Goal: Task Accomplishment & Management: Manage account settings

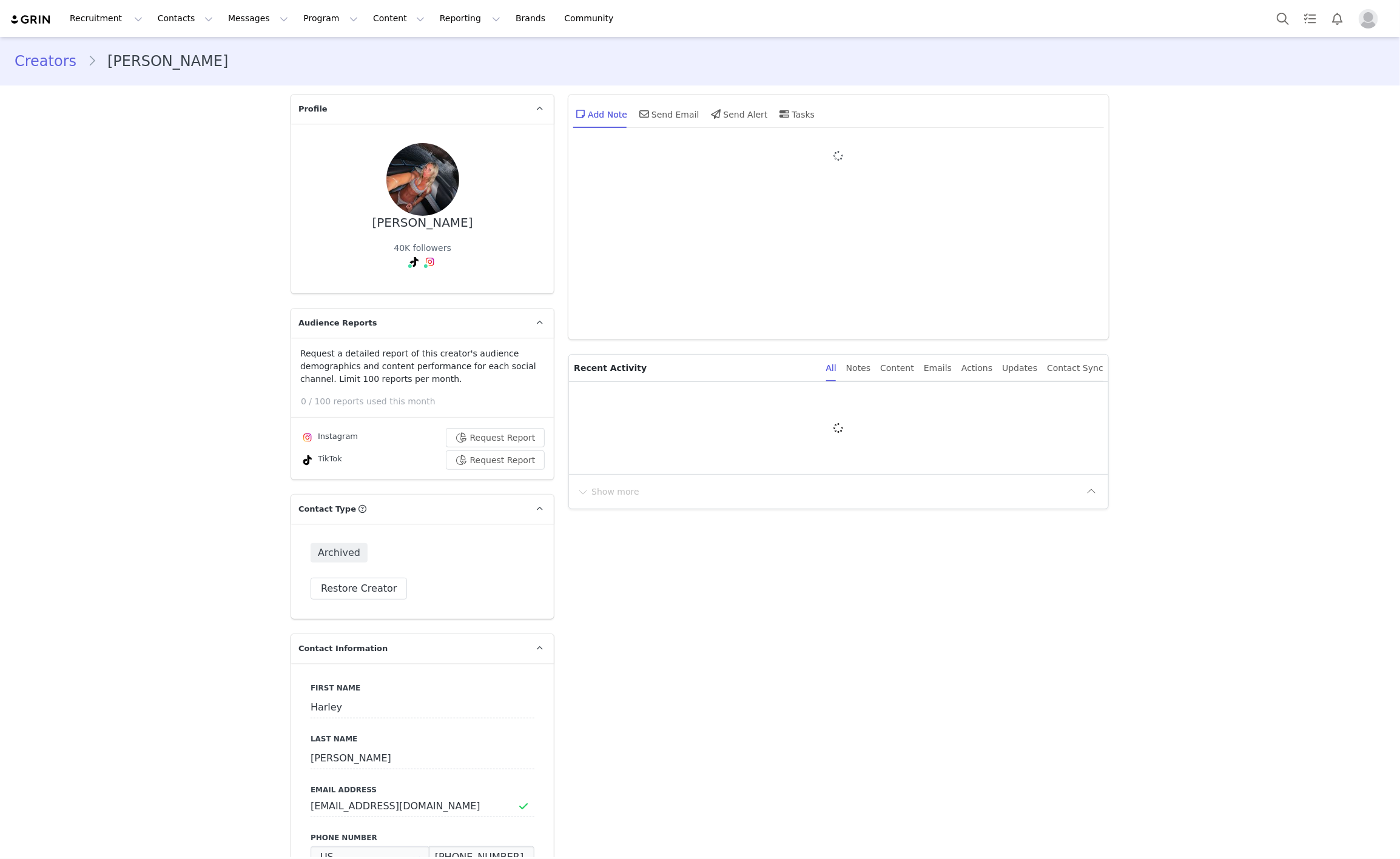
type input "+1 ([GEOGRAPHIC_DATA])"
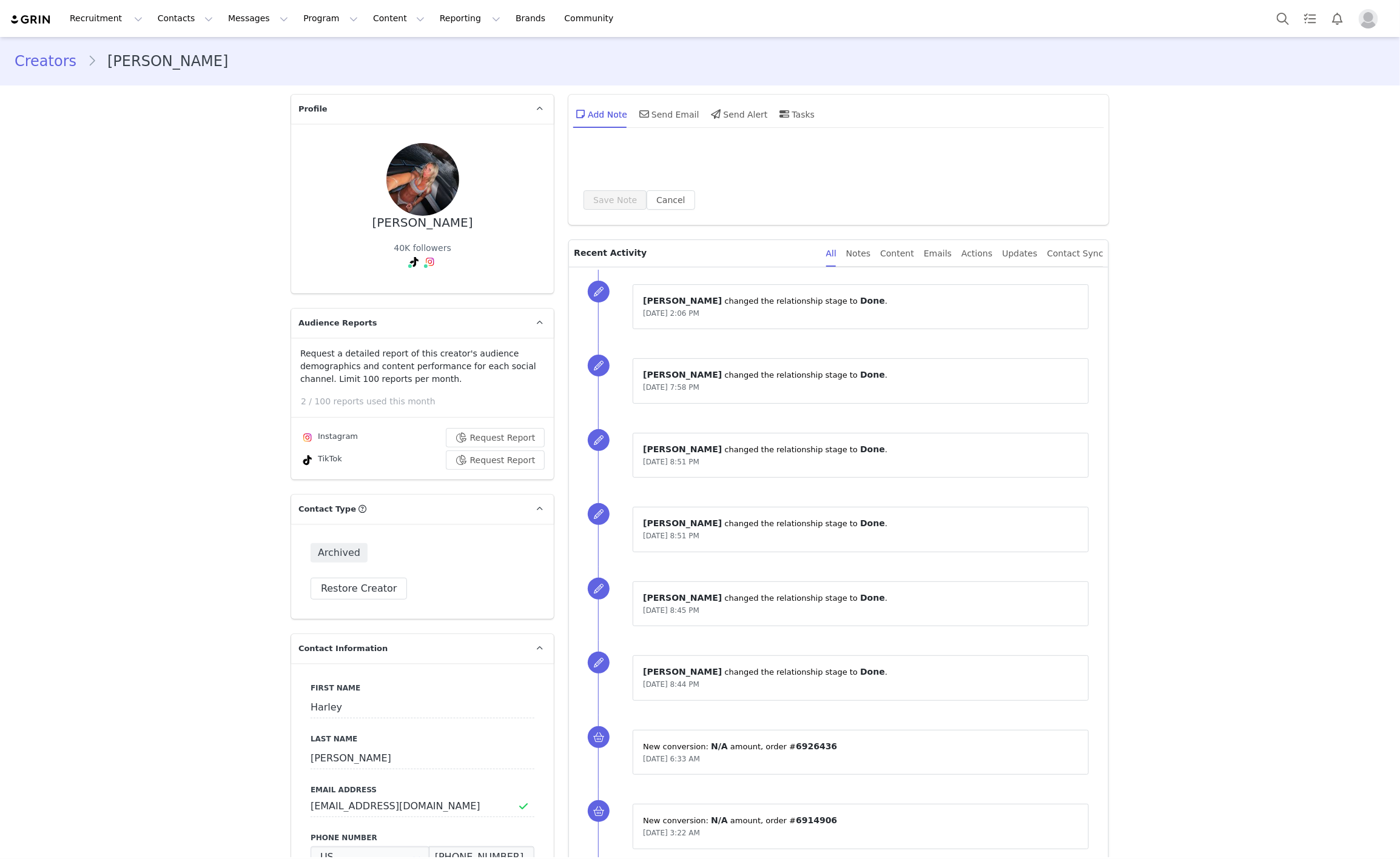
type input "+1 ([GEOGRAPHIC_DATA])"
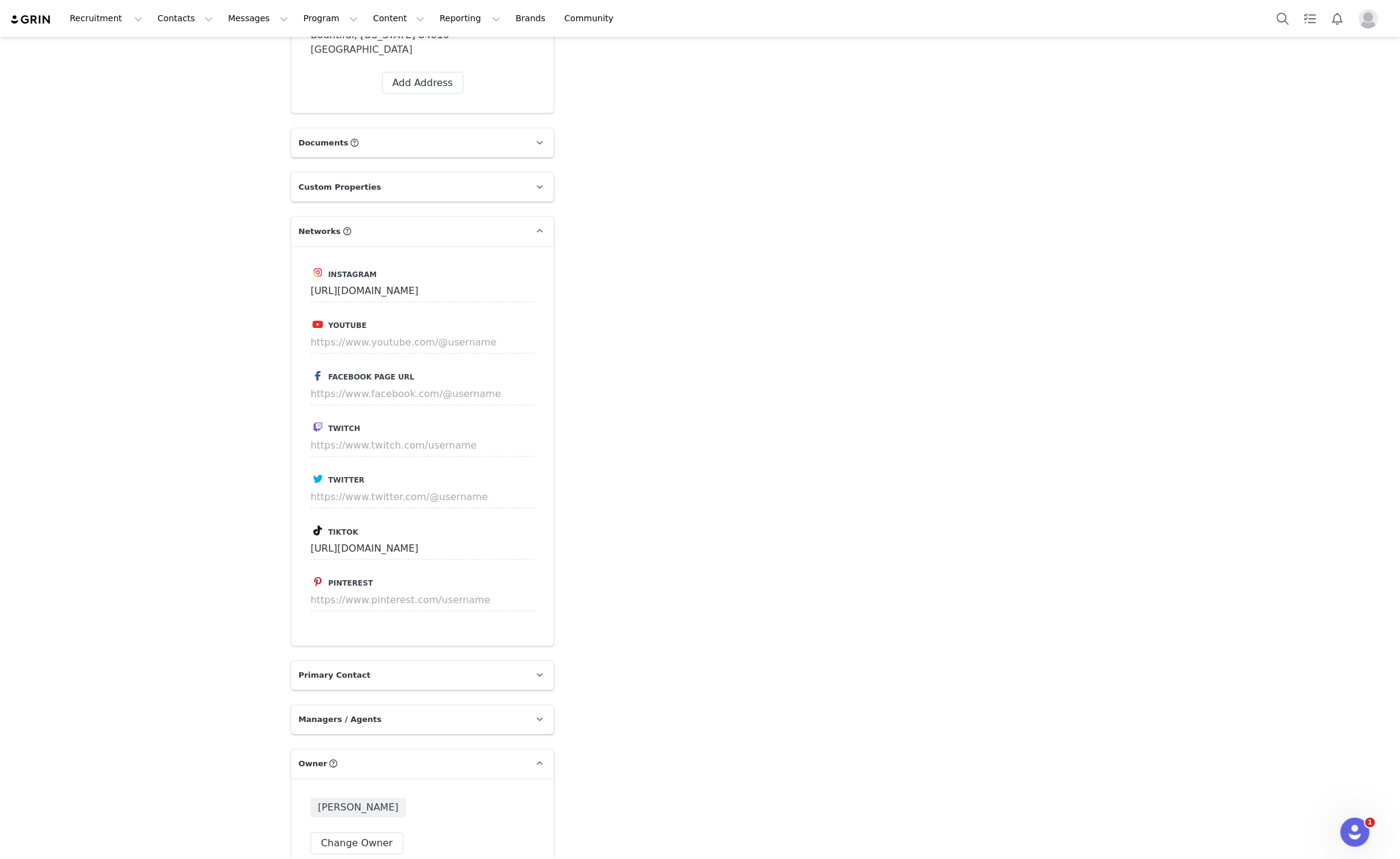
scroll to position [1155, 0]
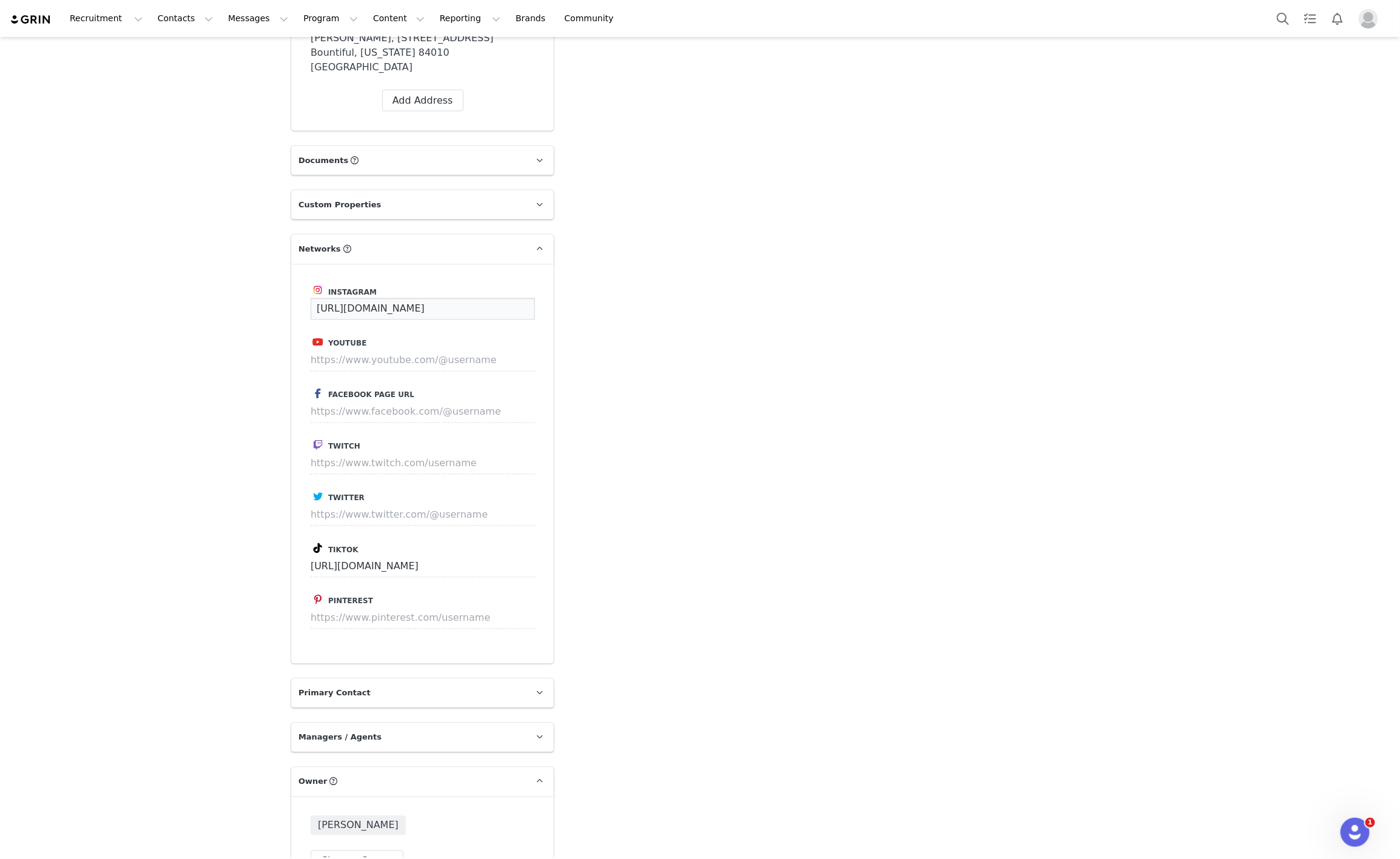
click at [464, 299] on input "https://www.instagram.com/harley_burbach" at bounding box center [423, 309] width 225 height 22
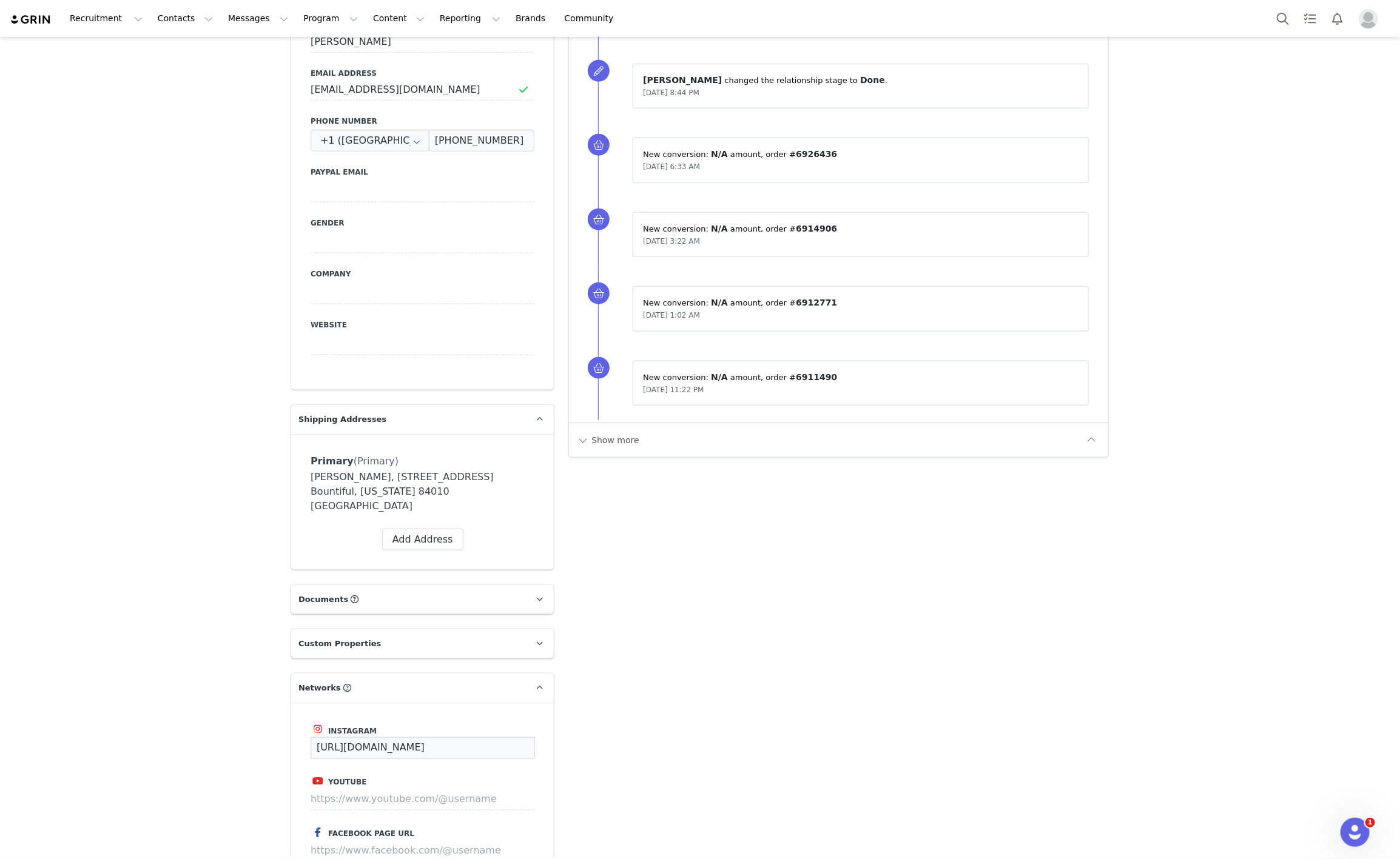
scroll to position [701, 0]
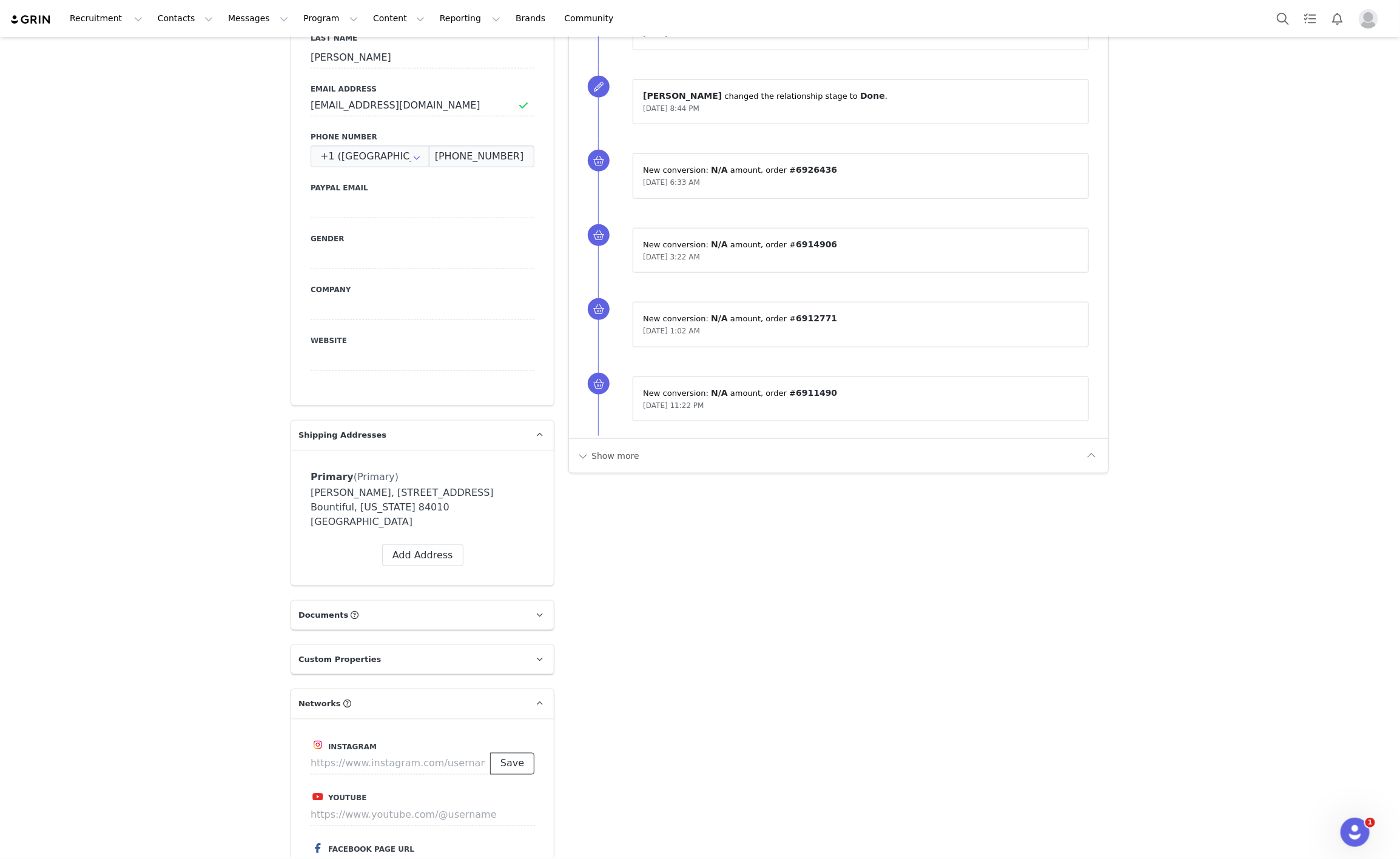
drag, startPoint x: 519, startPoint y: 740, endPoint x: 589, endPoint y: 686, distance: 88.4
click at [519, 753] on button "Save" at bounding box center [511, 763] width 44 height 22
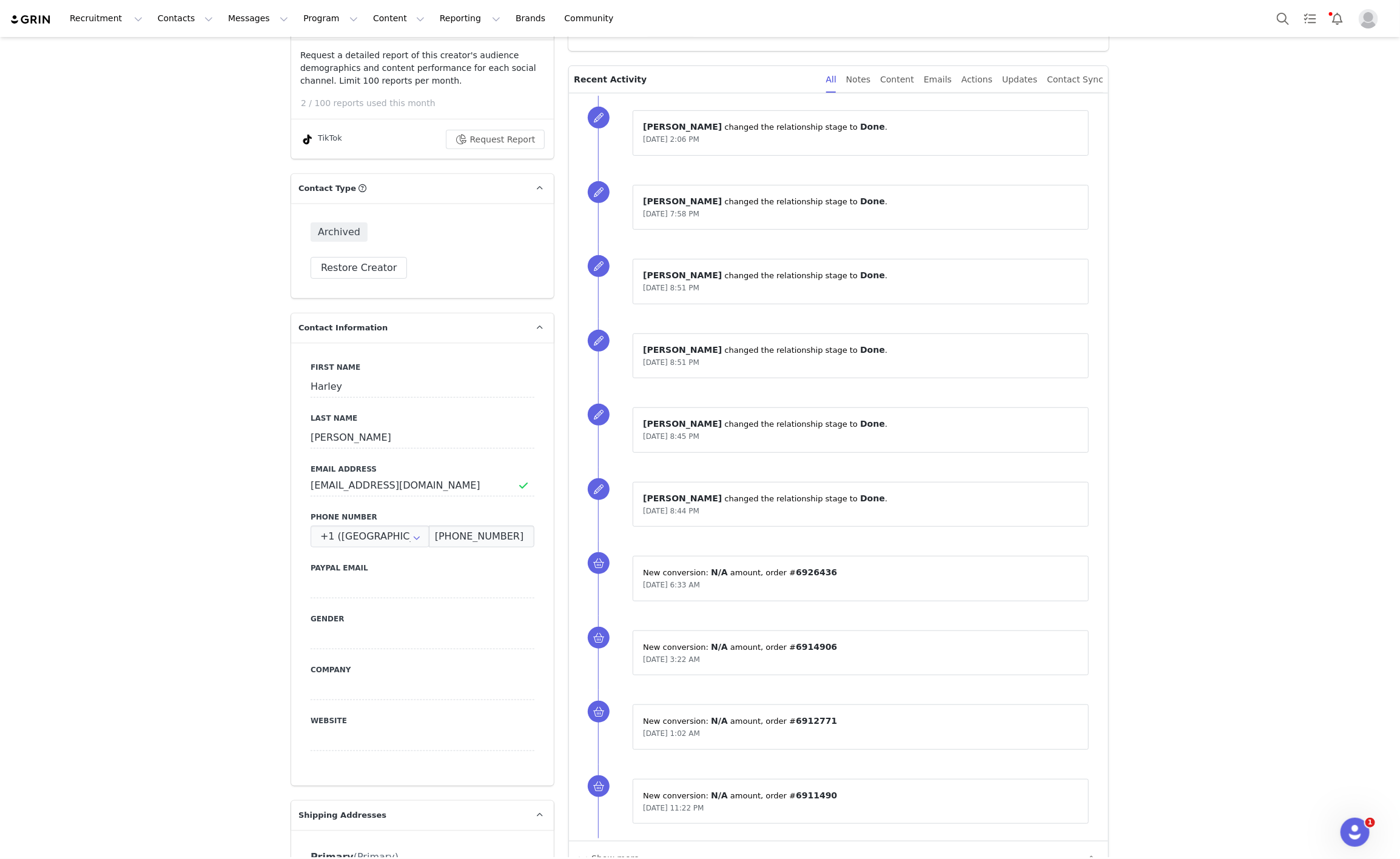
scroll to position [0, 0]
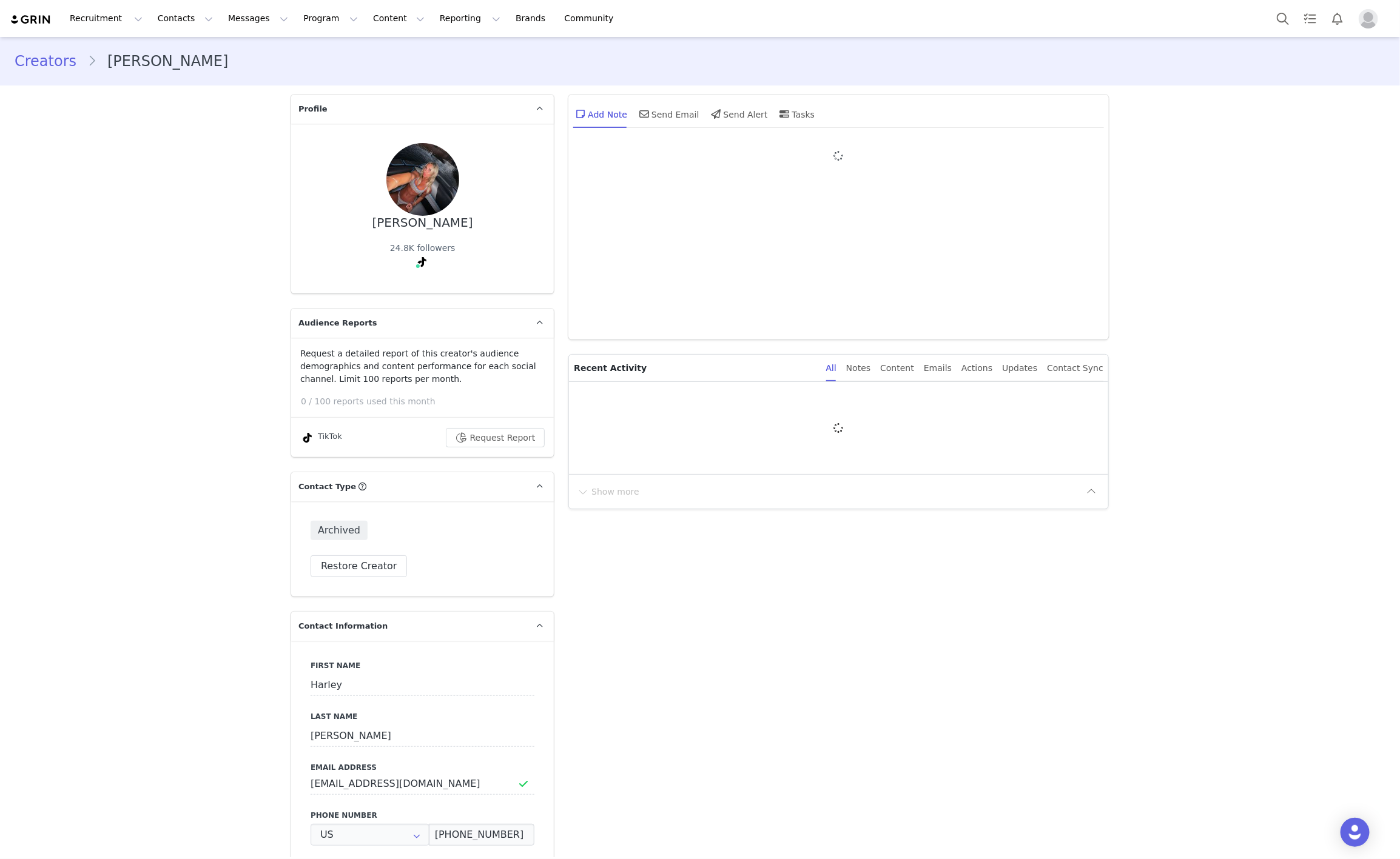
type input "+1 ([GEOGRAPHIC_DATA])"
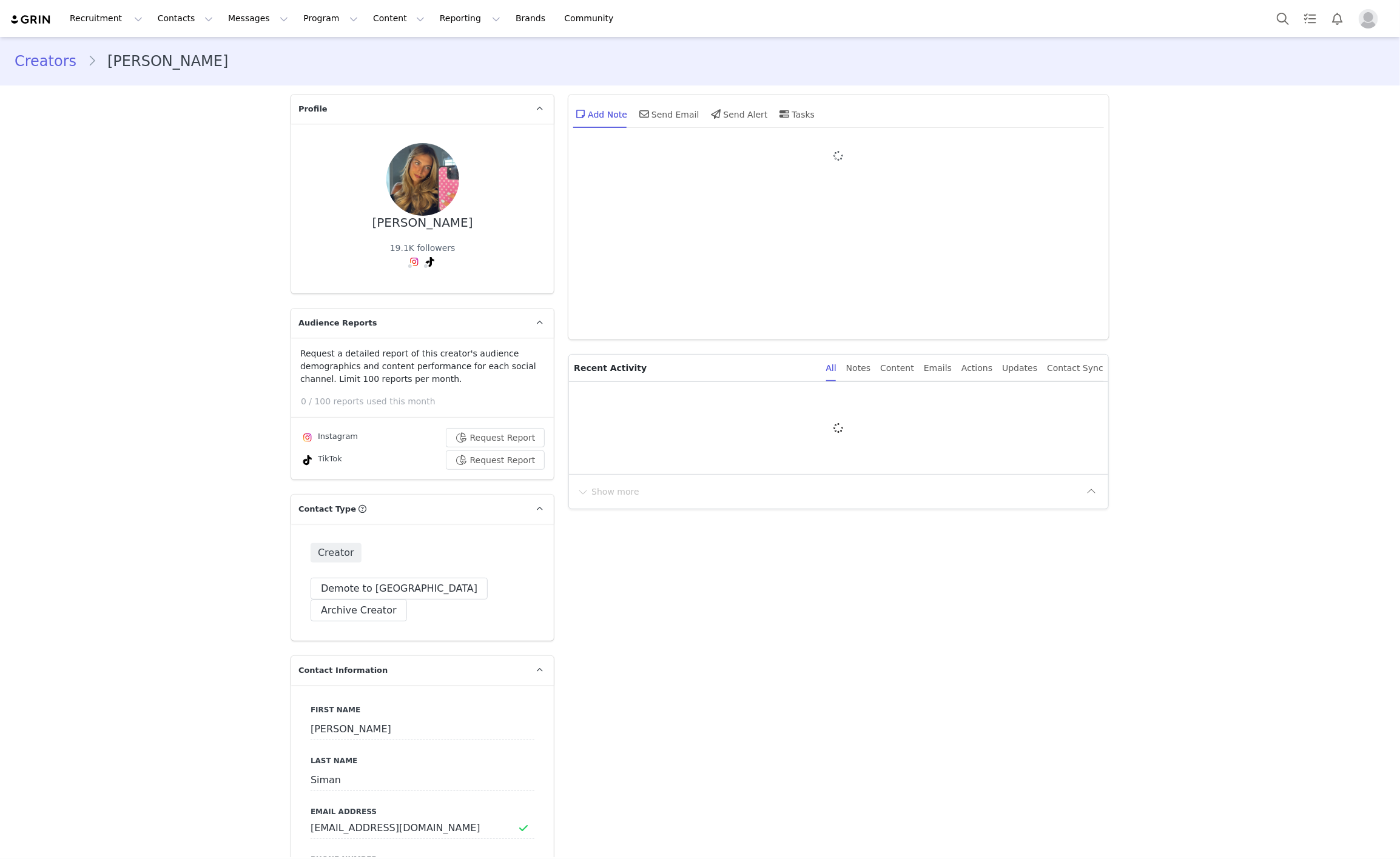
type input "+1 ([GEOGRAPHIC_DATA])"
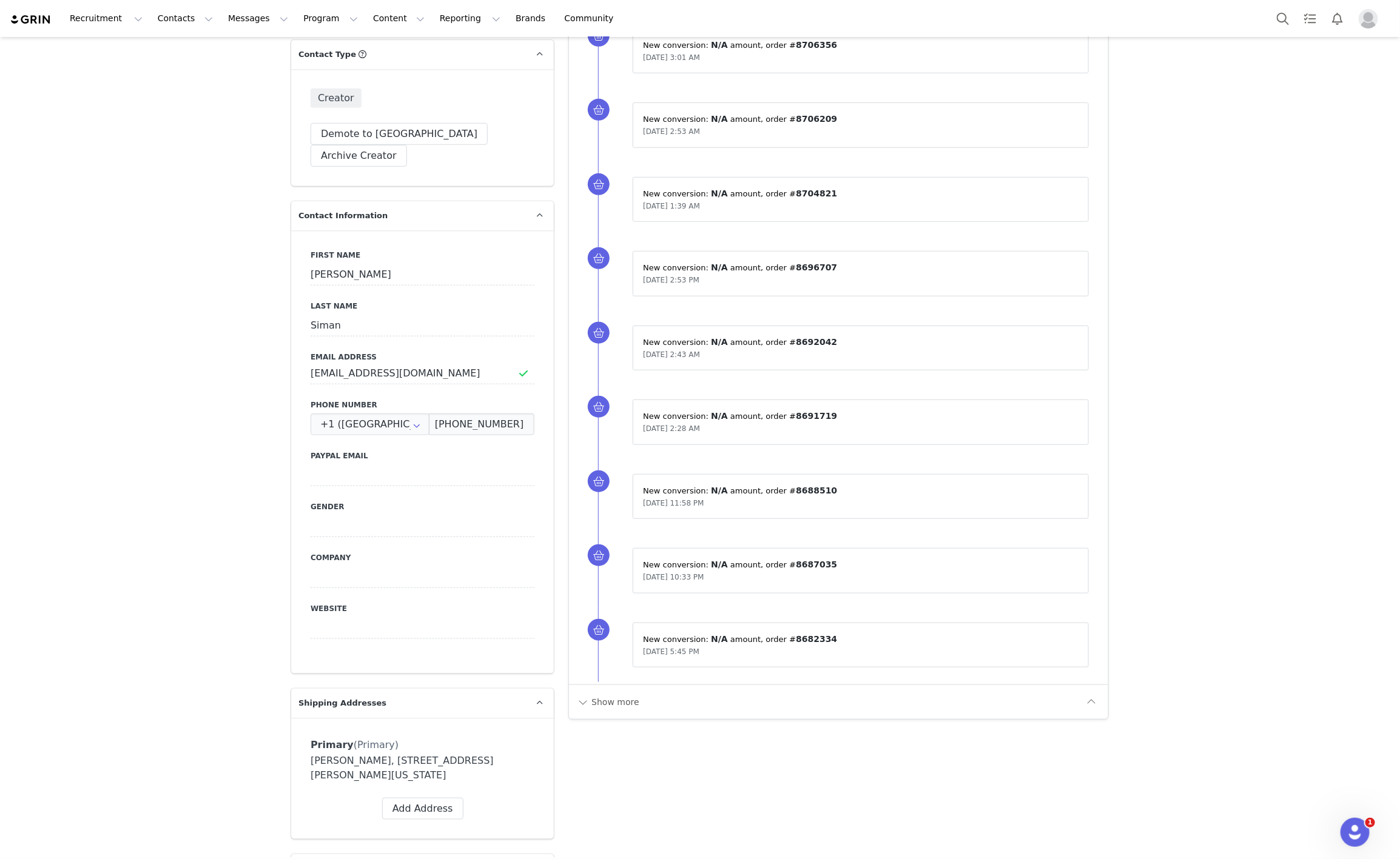
scroll to position [91, 0]
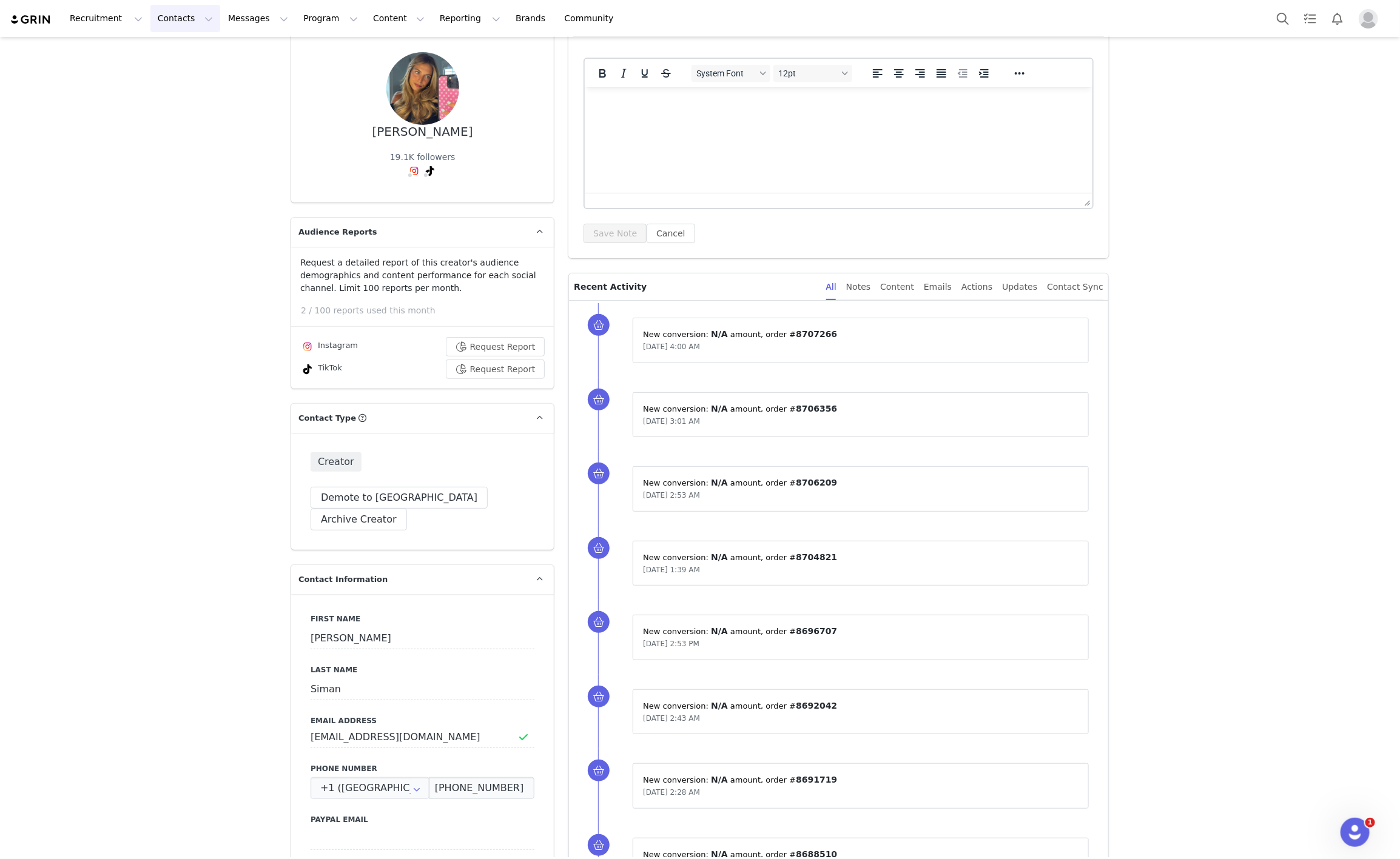
click at [158, 20] on button "Contacts Contacts" at bounding box center [184, 18] width 69 height 28
click at [172, 71] on p "Prospects" at bounding box center [169, 76] width 40 height 13
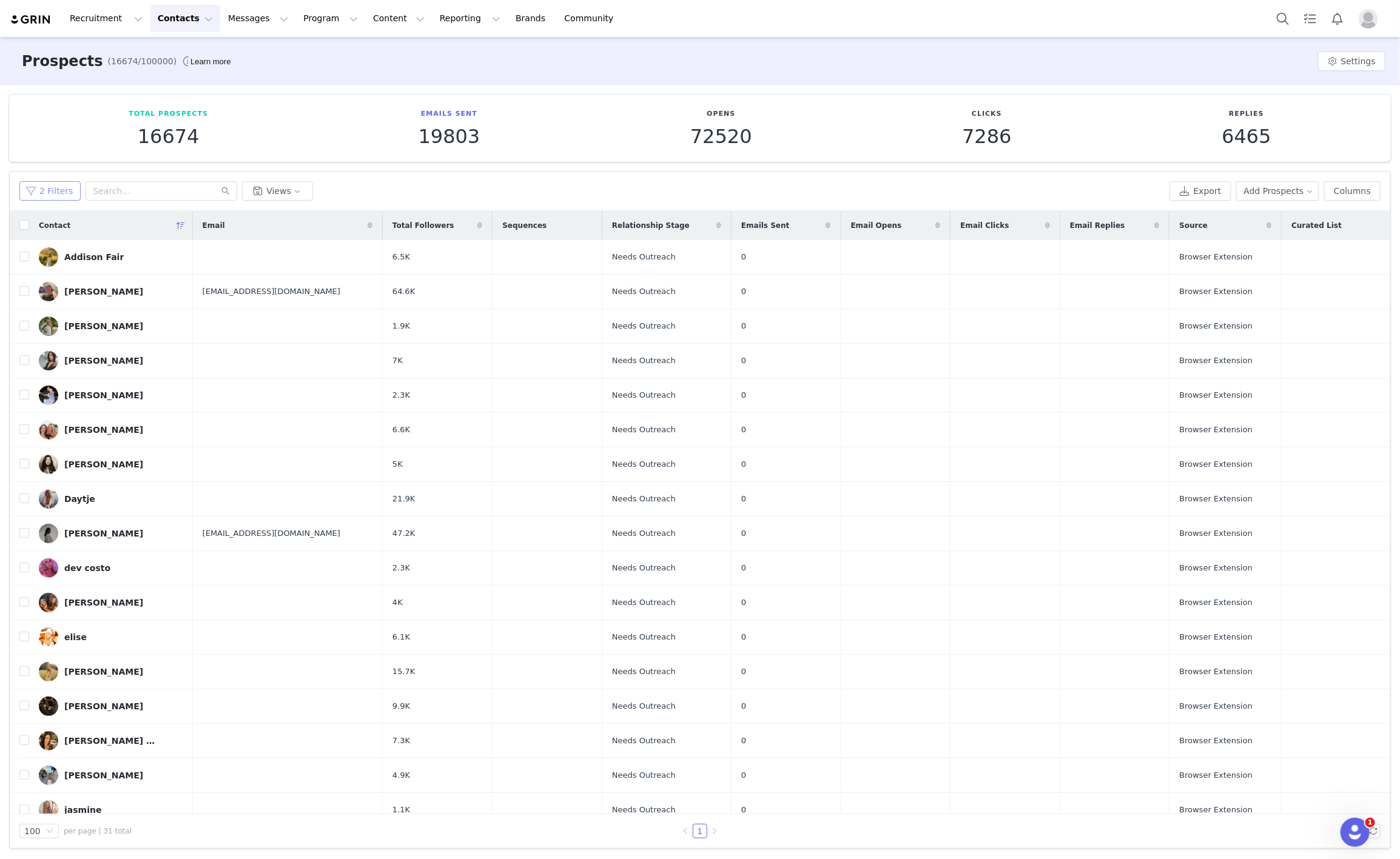
click at [53, 195] on button "2 Filters" at bounding box center [50, 191] width 61 height 19
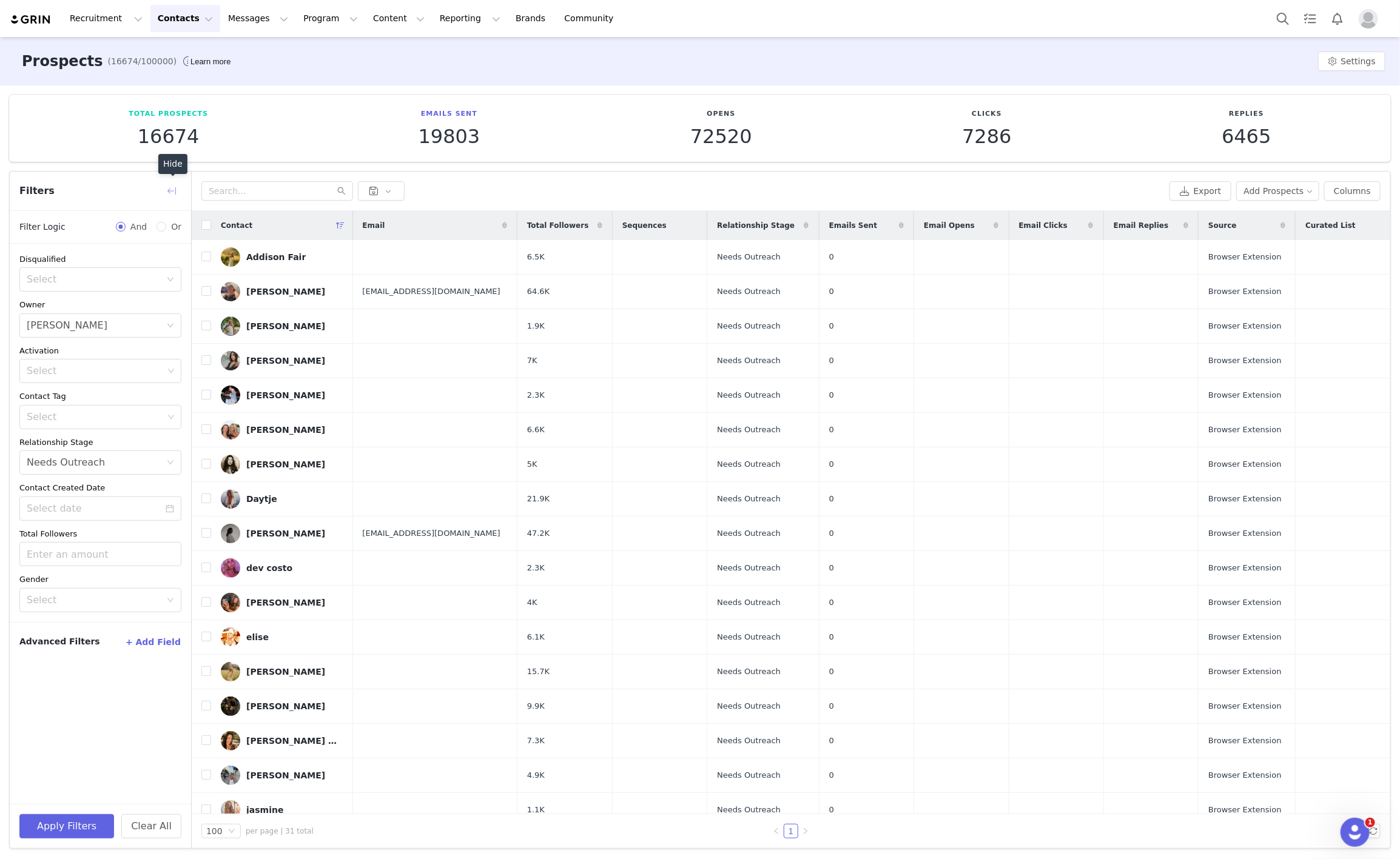
click at [167, 199] on button "button" at bounding box center [172, 191] width 19 height 19
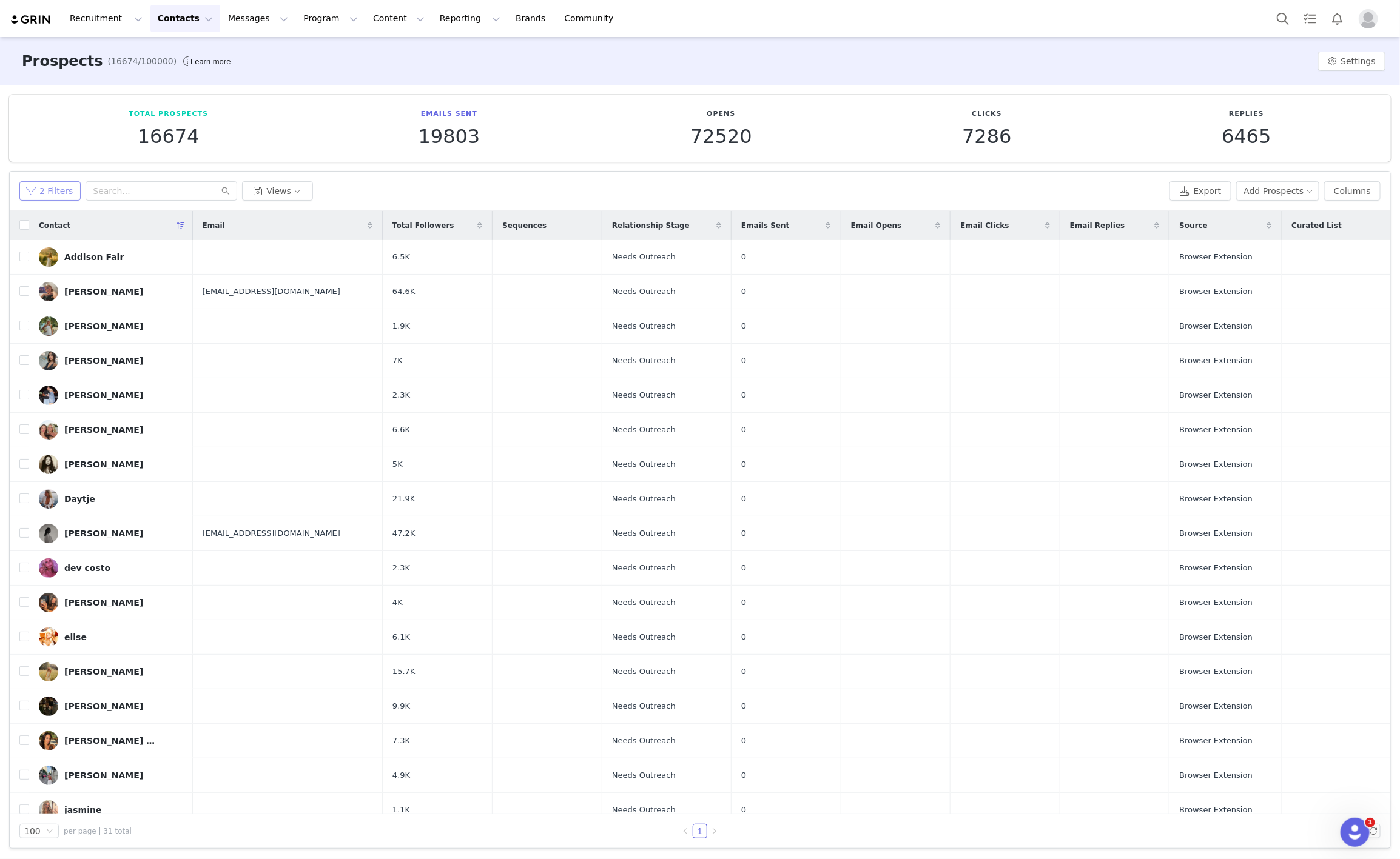
click at [60, 191] on button "2 Filters" at bounding box center [50, 191] width 61 height 19
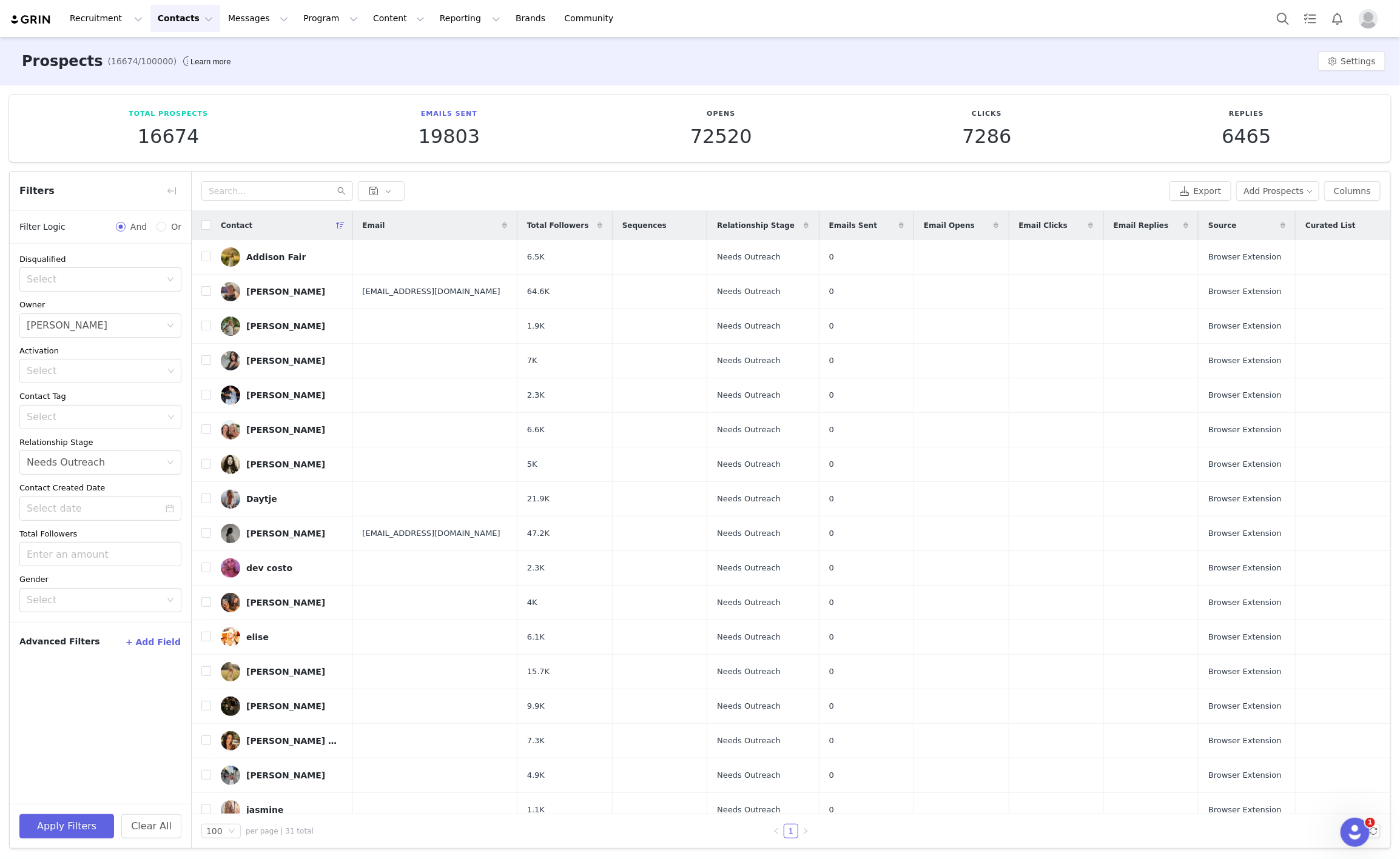
click at [99, 311] on div "Owner Select Ella Brooks" at bounding box center [100, 318] width 162 height 39
click at [101, 324] on div "Select [PERSON_NAME]" at bounding box center [96, 325] width 140 height 23
click at [172, 328] on icon "icon: close-circle" at bounding box center [170, 325] width 7 height 7
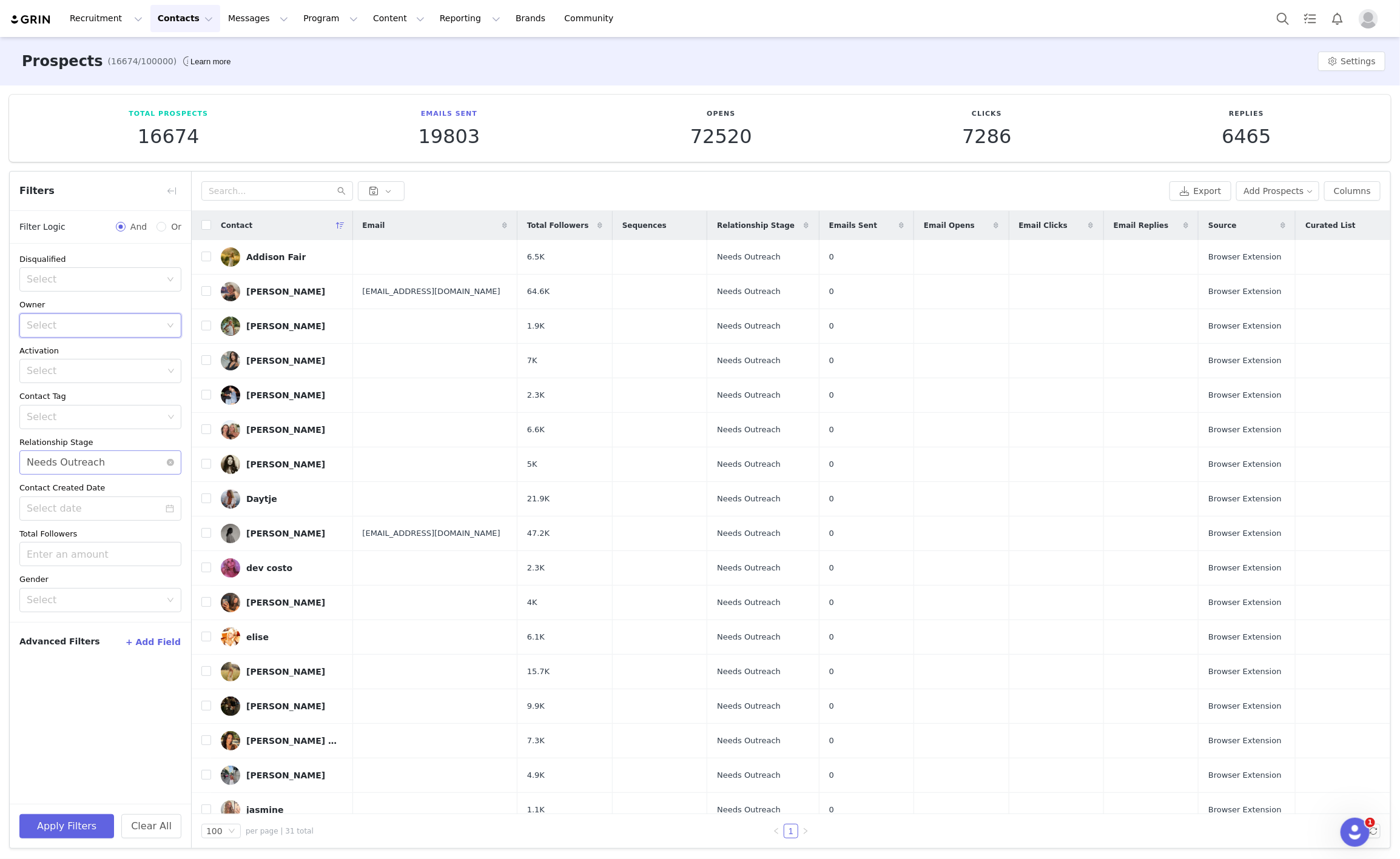
click at [115, 469] on div "Select Needs Outreach" at bounding box center [96, 462] width 140 height 23
click at [53, 568] on li "In Process" at bounding box center [100, 569] width 162 height 19
click at [69, 822] on button "Apply Filters" at bounding box center [66, 826] width 95 height 24
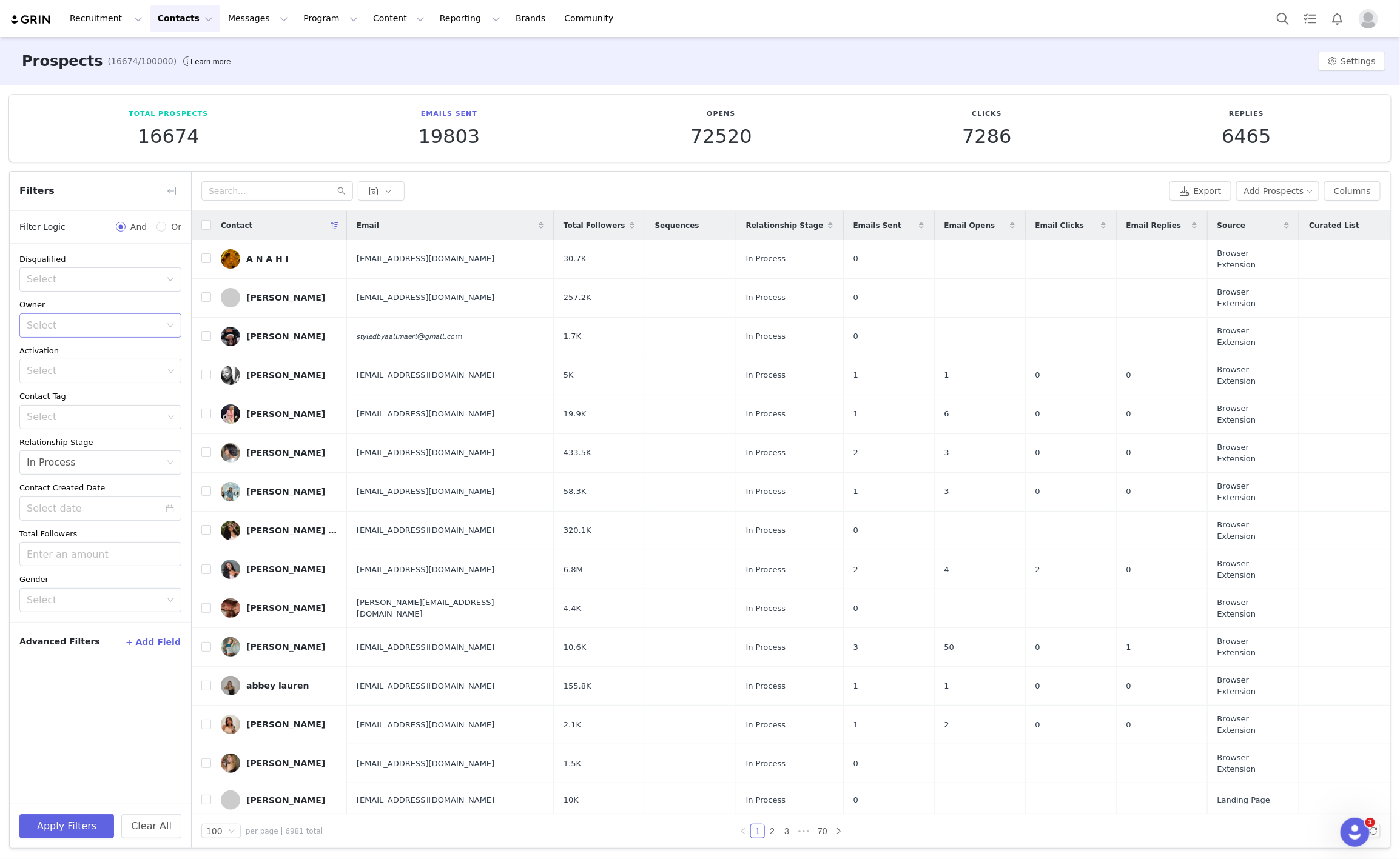
click at [625, 231] on span at bounding box center [632, 225] width 14 height 14
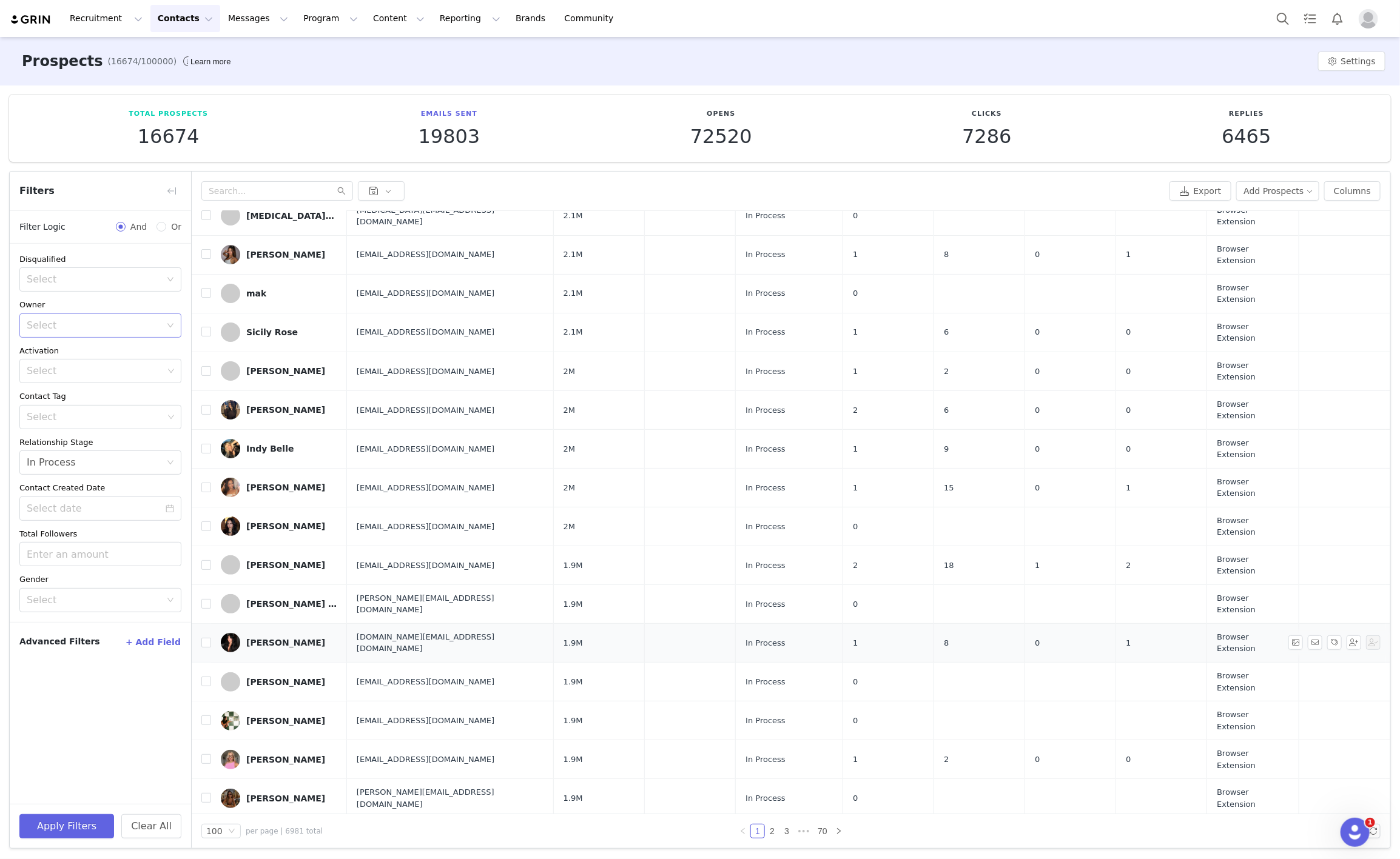
scroll to position [2911, 0]
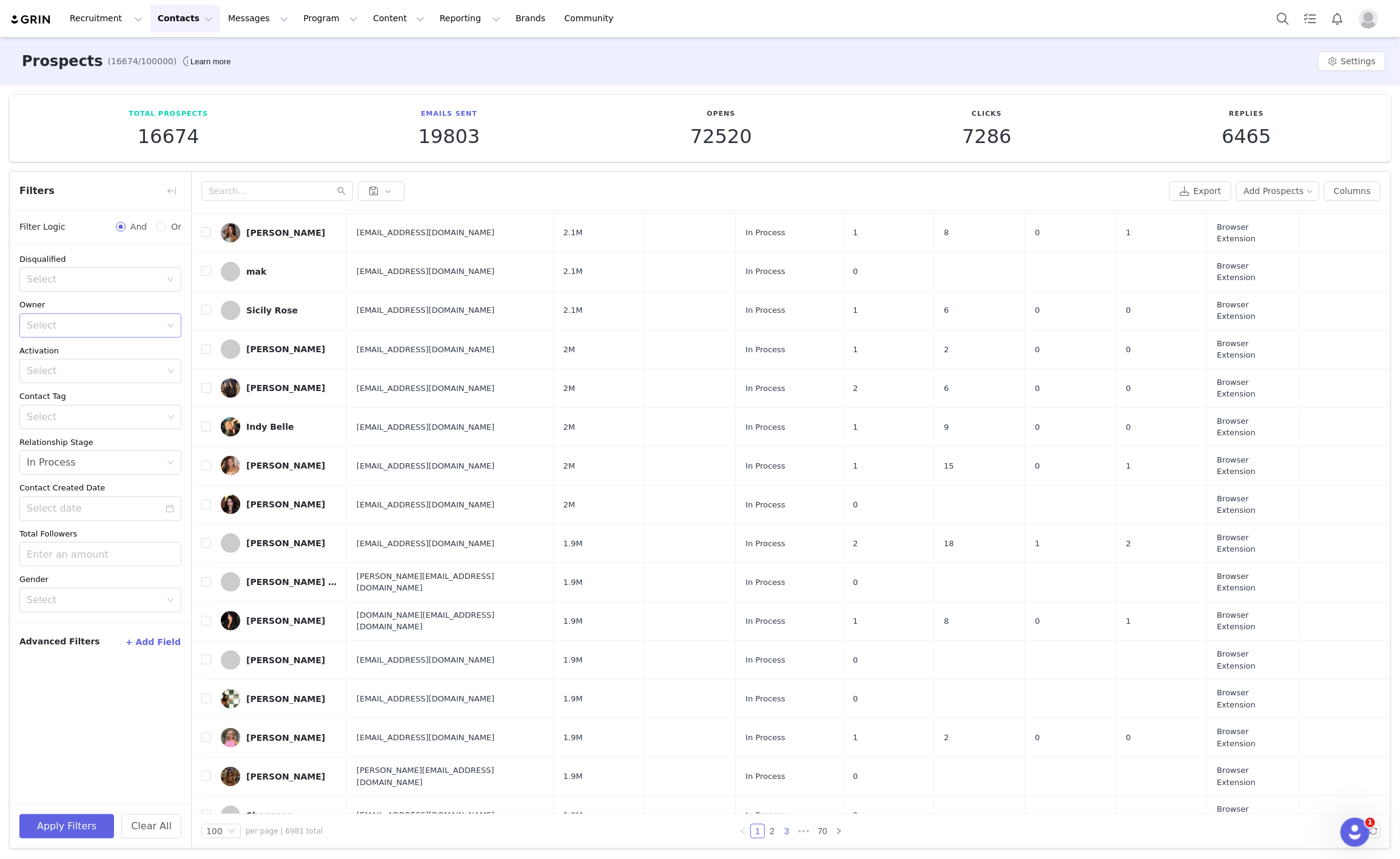
click at [780, 829] on link "3" at bounding box center [787, 831] width 13 height 13
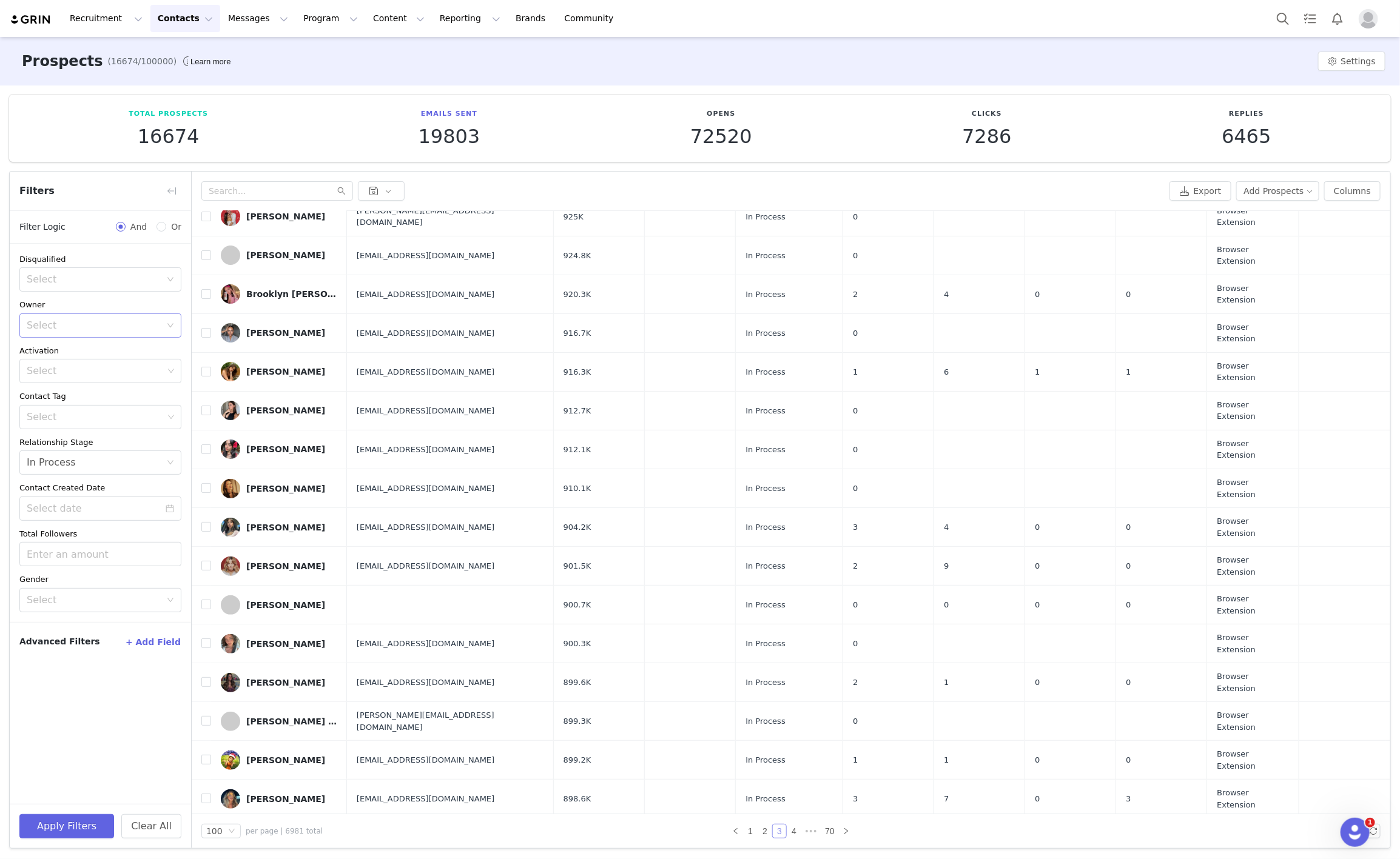
scroll to position [2914, 0]
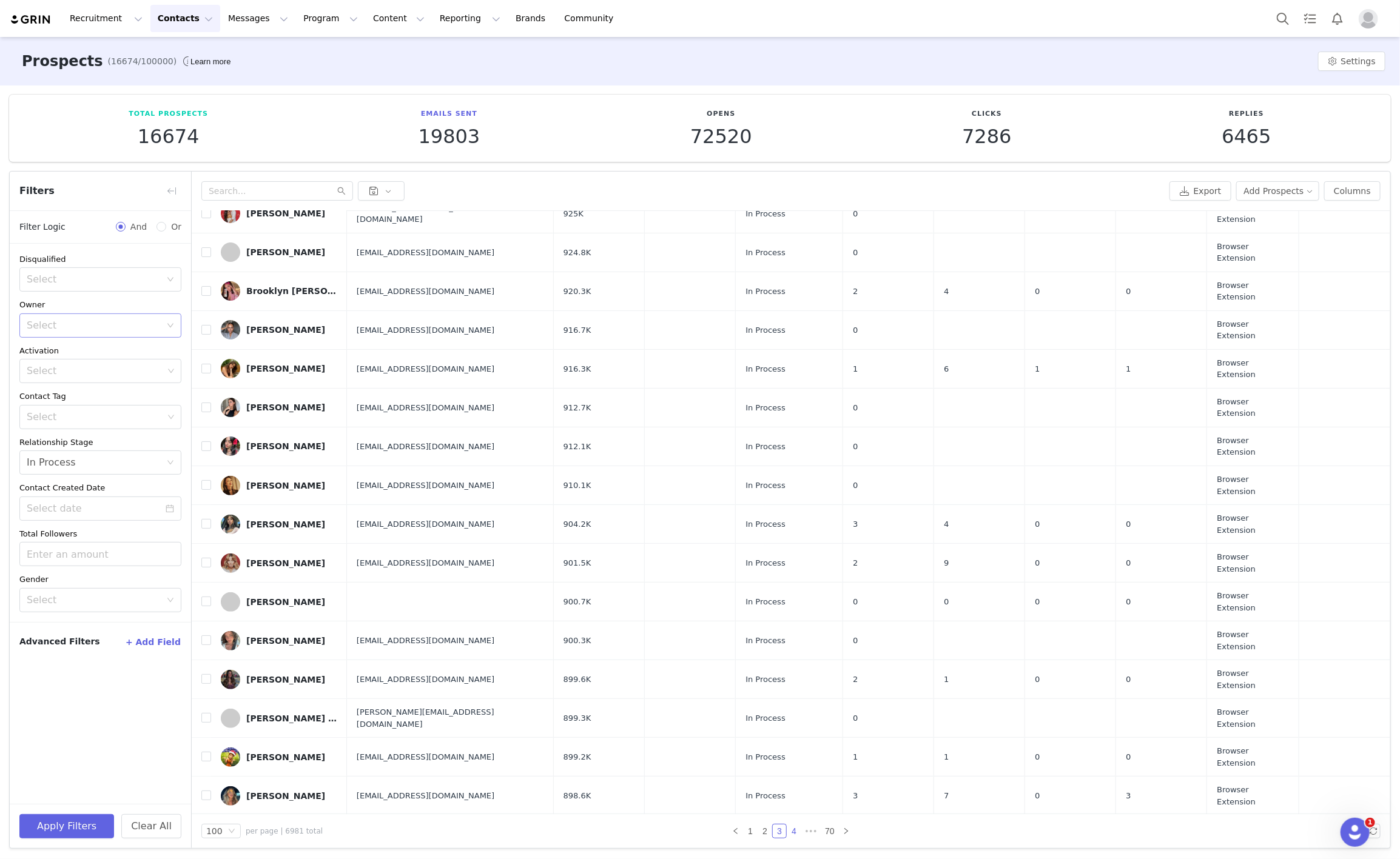
click at [787, 833] on link "4" at bounding box center [794, 831] width 13 height 13
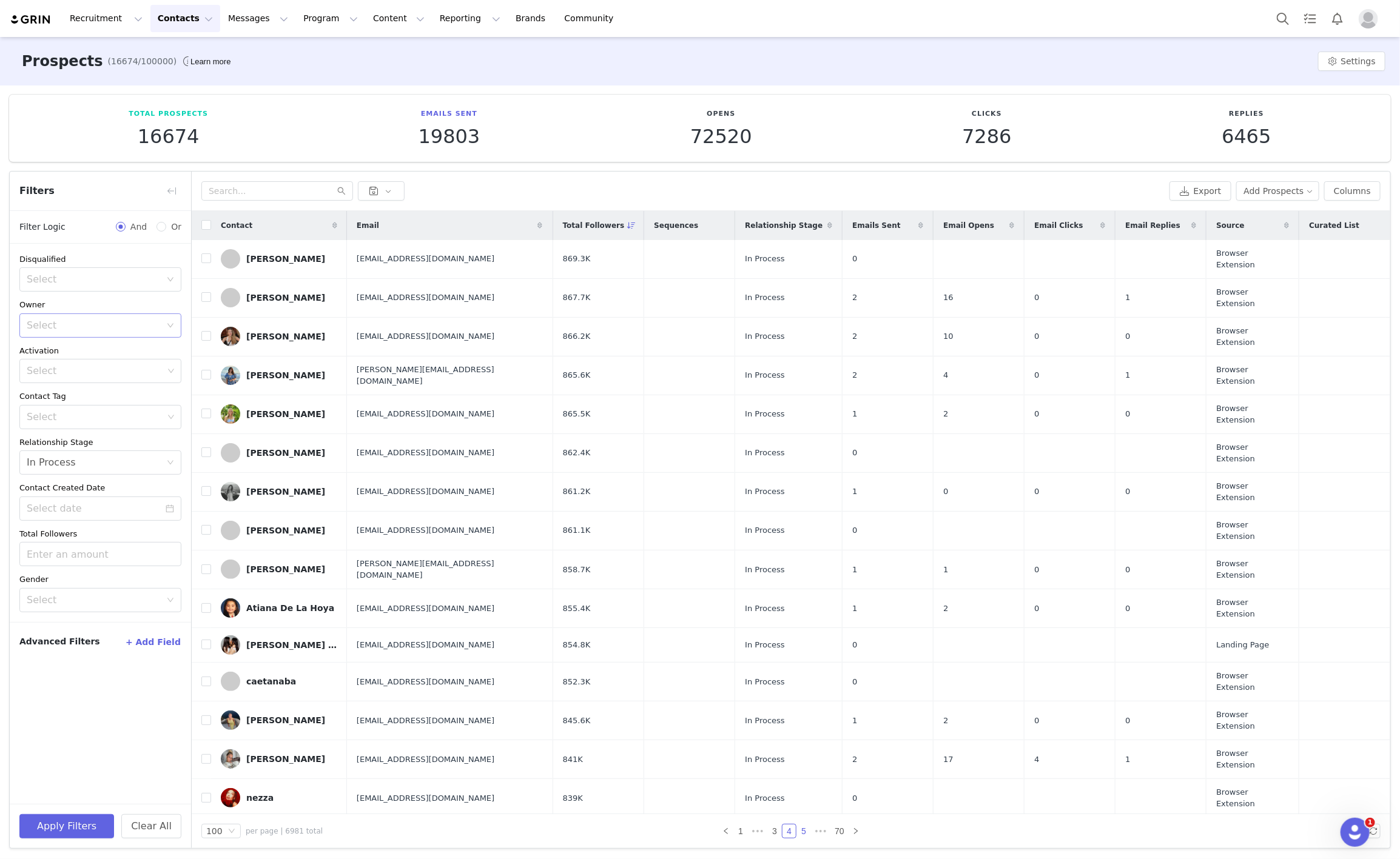
click at [797, 829] on link "5" at bounding box center [803, 831] width 13 height 13
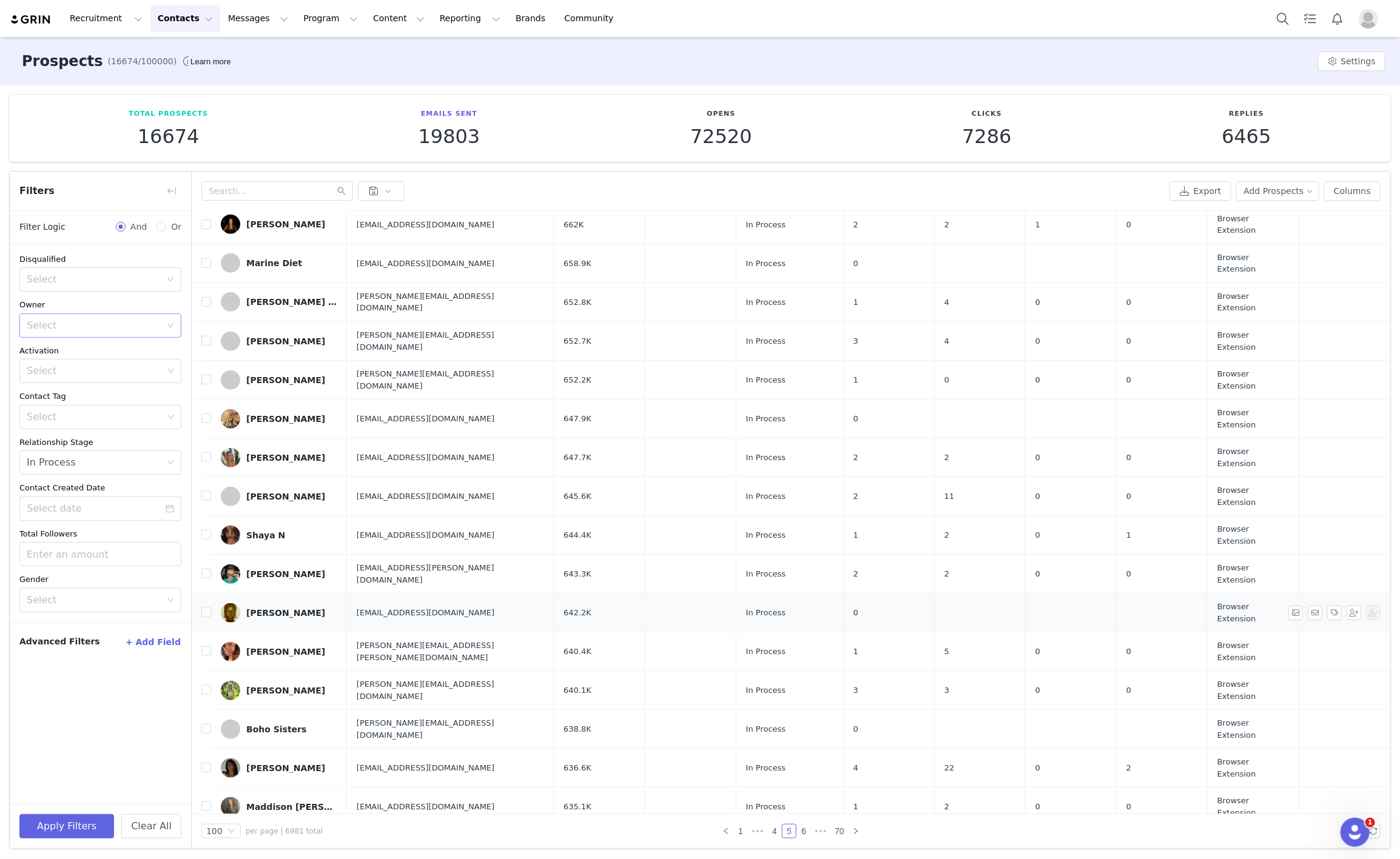
scroll to position [819, 0]
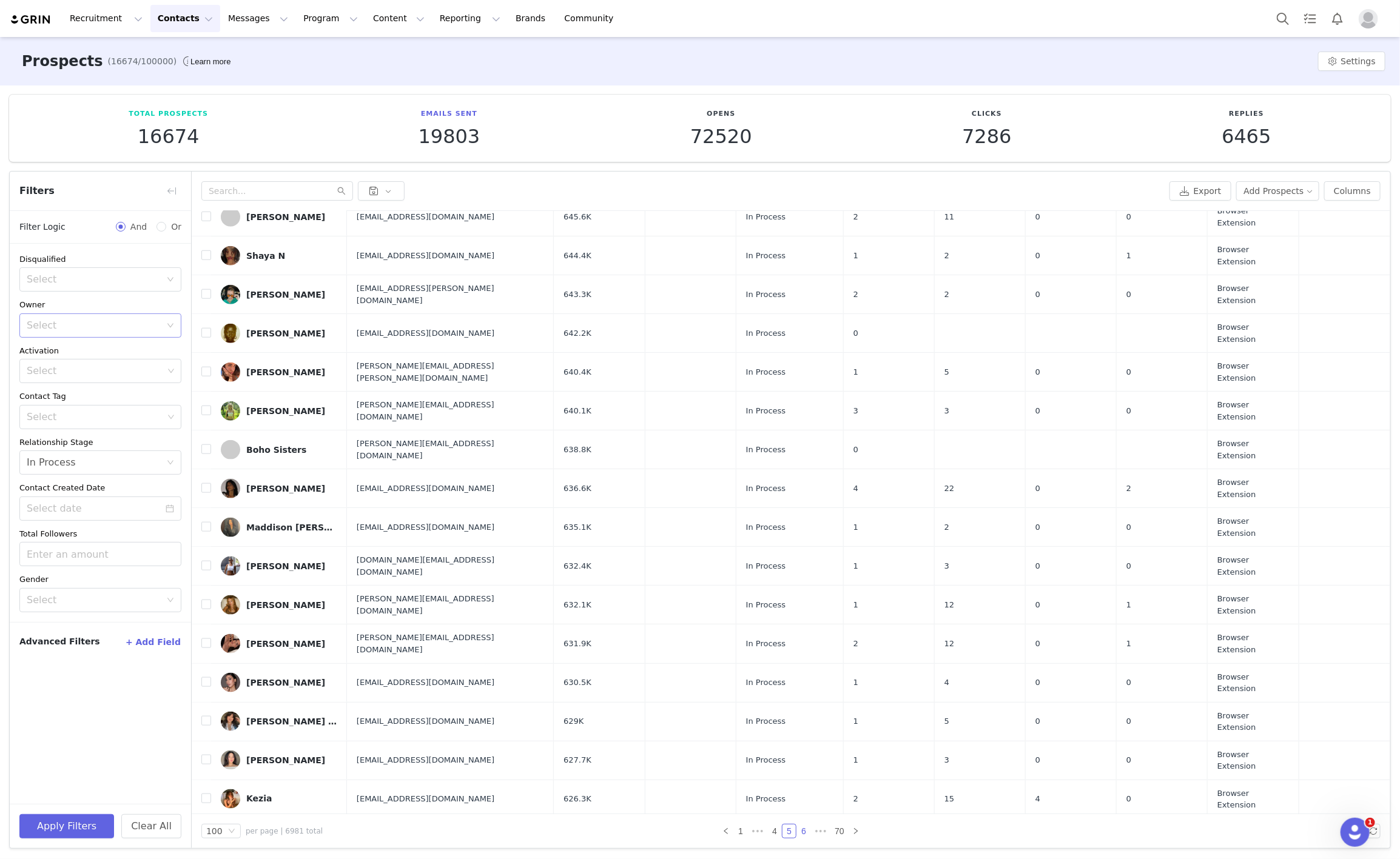
click at [801, 830] on link "6" at bounding box center [803, 831] width 13 height 13
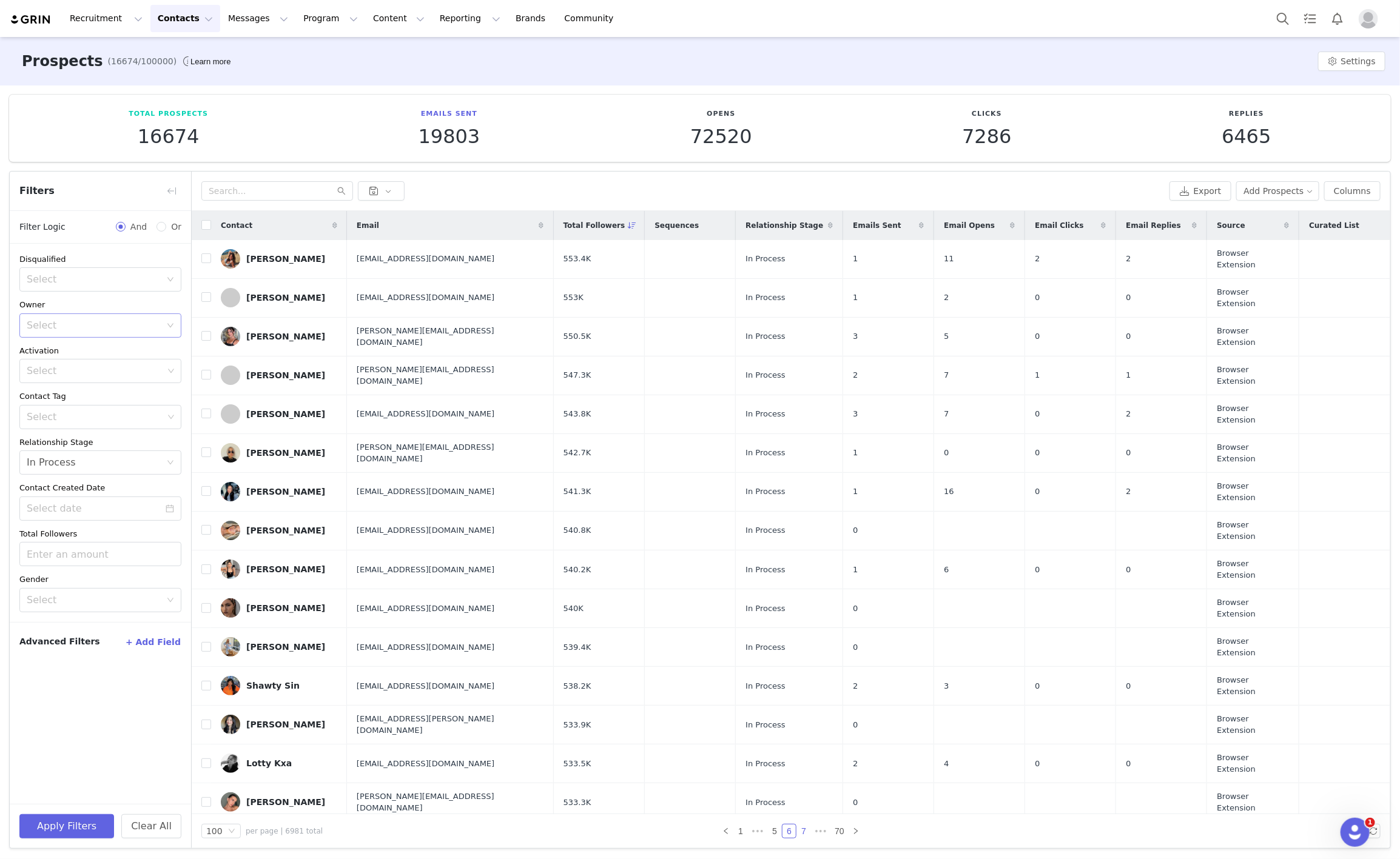
click at [797, 831] on link "7" at bounding box center [803, 831] width 13 height 13
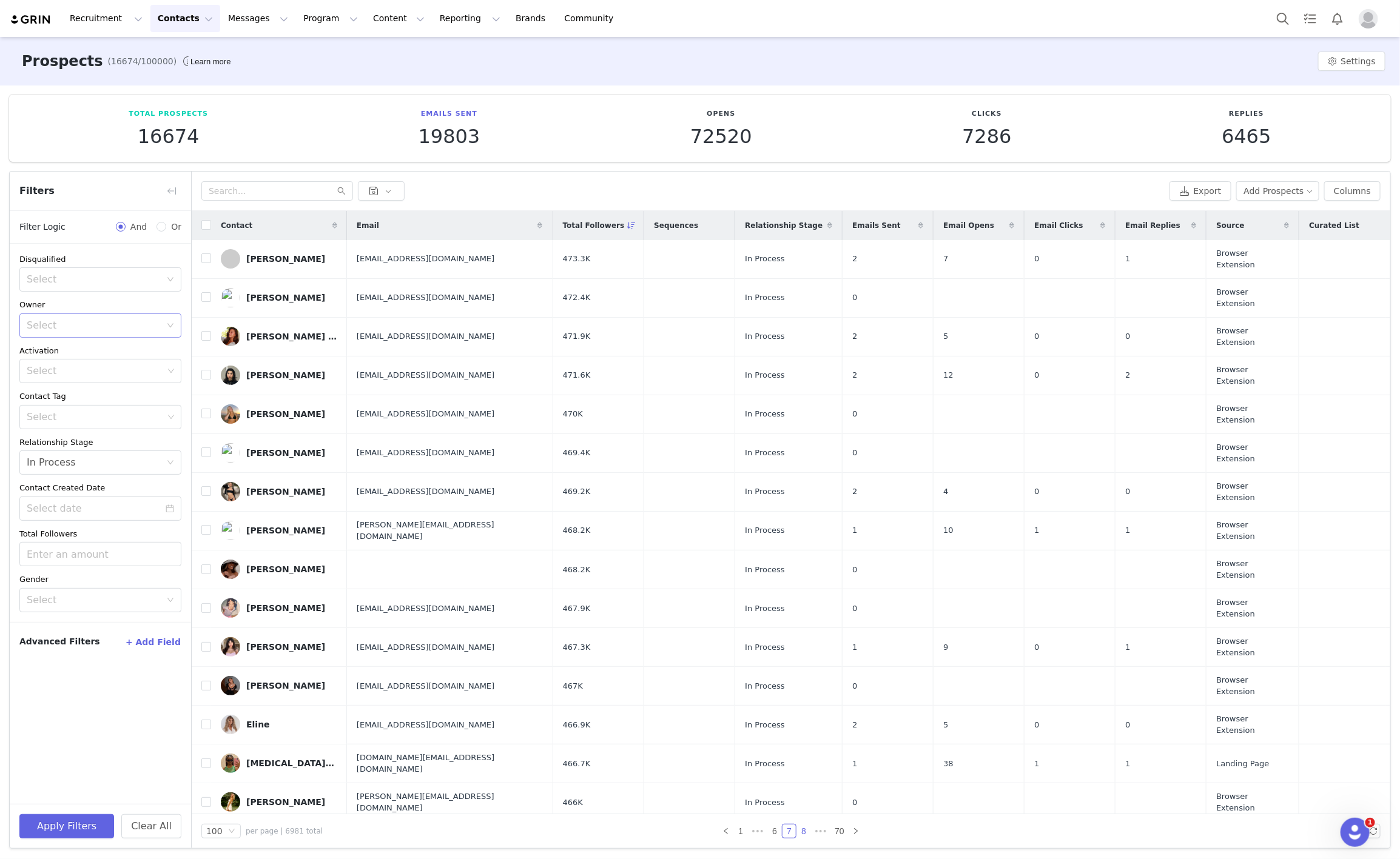
click at [797, 831] on link "8" at bounding box center [803, 831] width 13 height 13
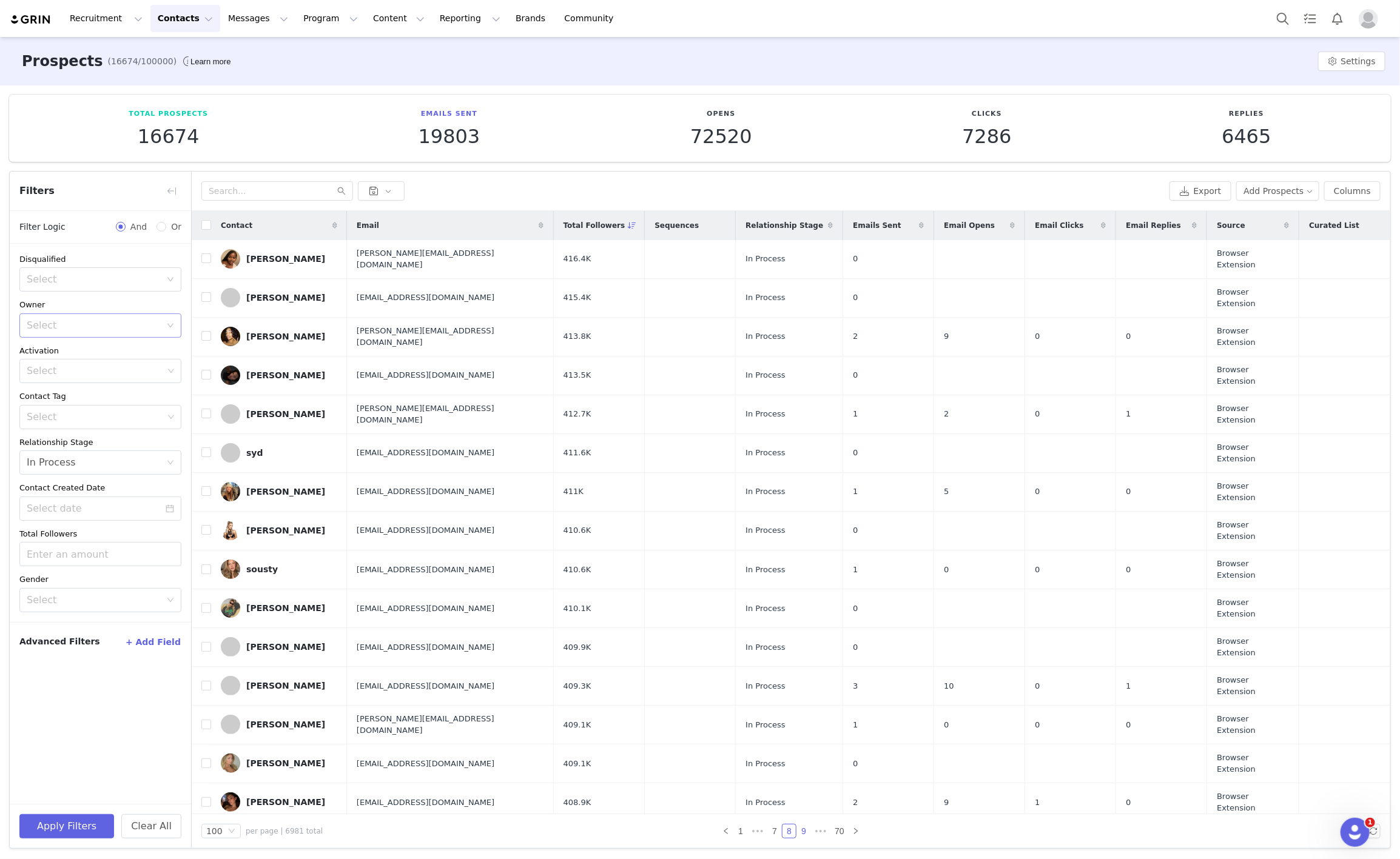
click at [797, 837] on link "9" at bounding box center [803, 831] width 13 height 13
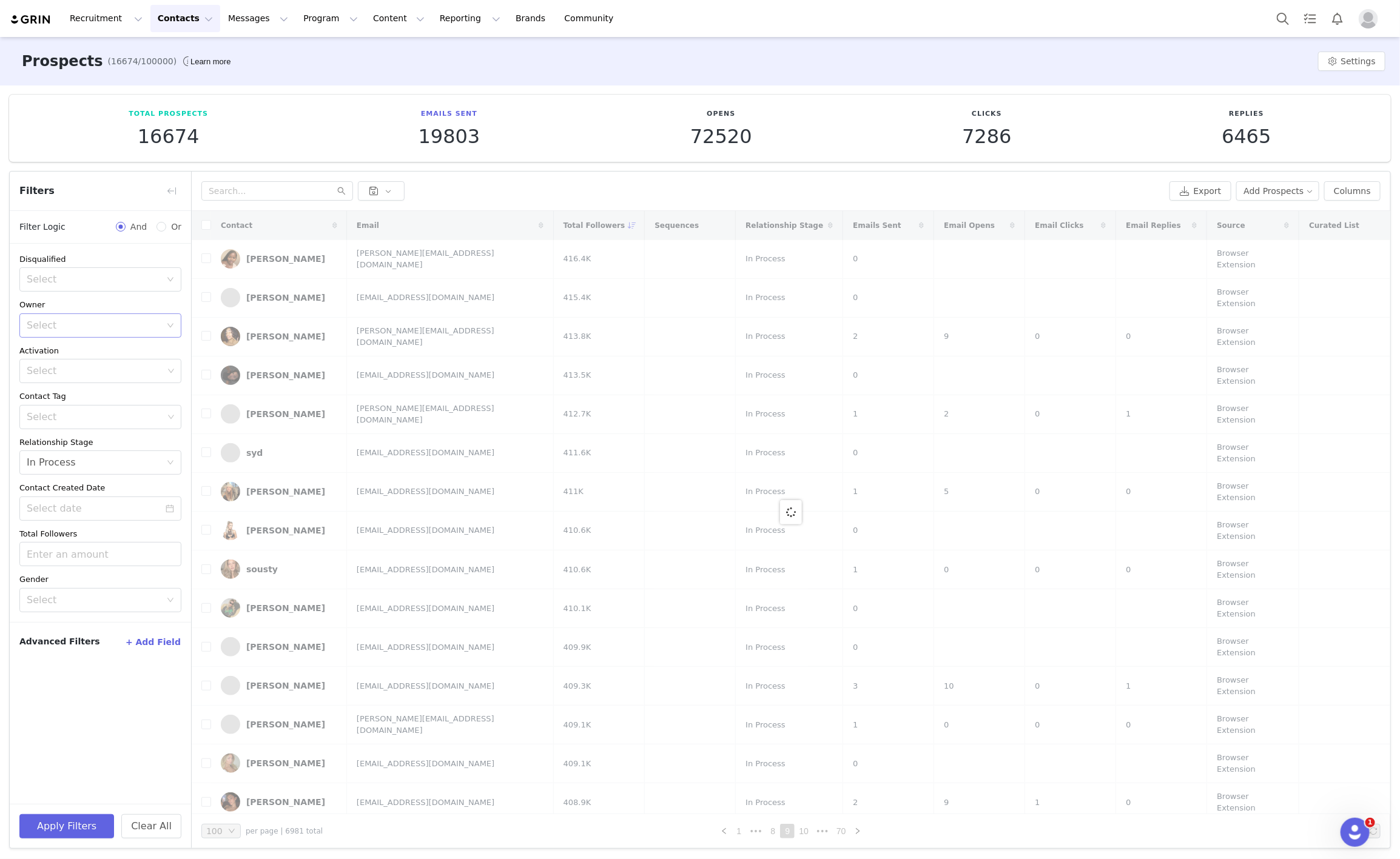
click at [797, 837] on link "10" at bounding box center [803, 831] width 17 height 13
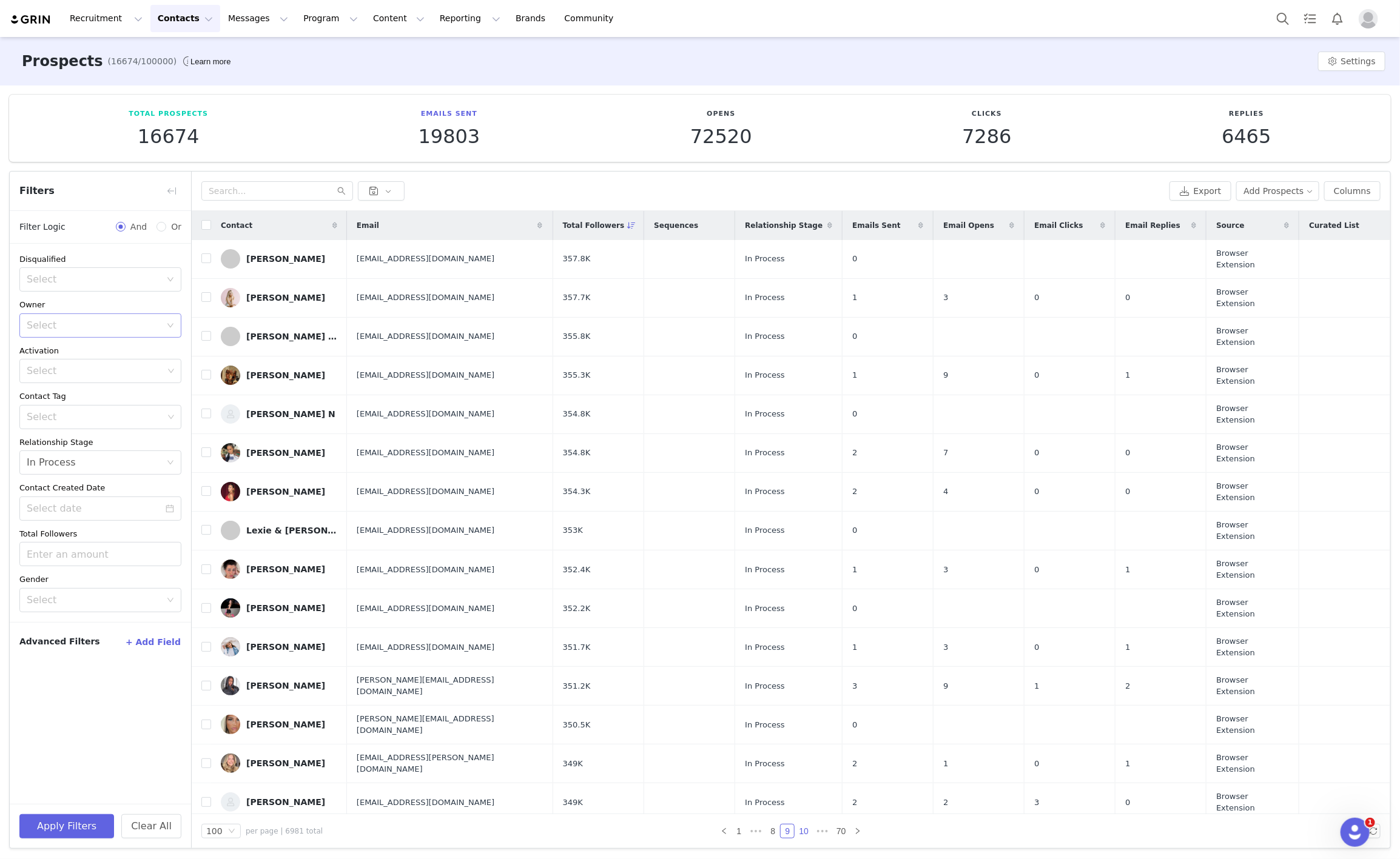
click at [797, 837] on link "10" at bounding box center [803, 831] width 17 height 13
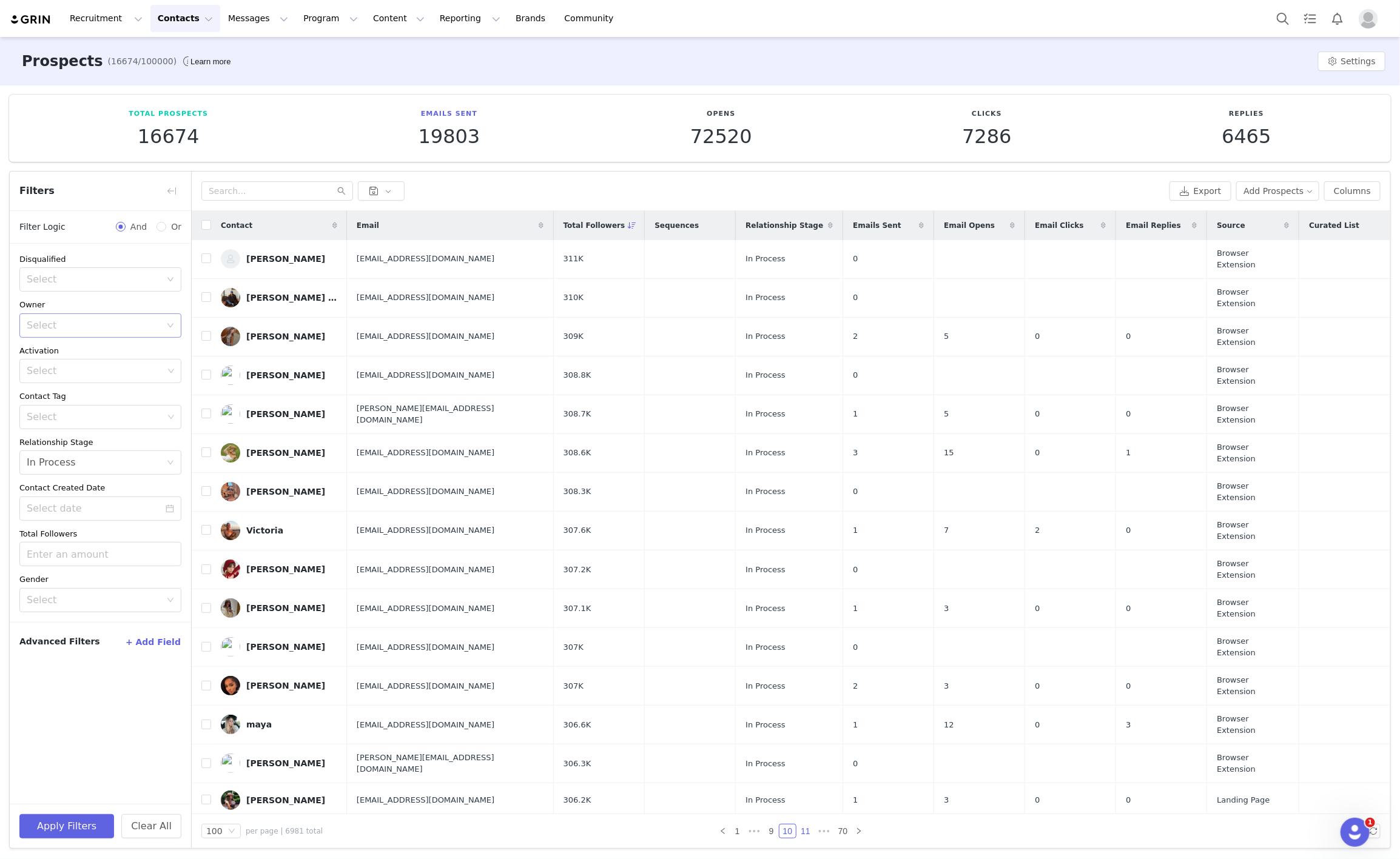
click at [797, 837] on link "11" at bounding box center [805, 831] width 17 height 13
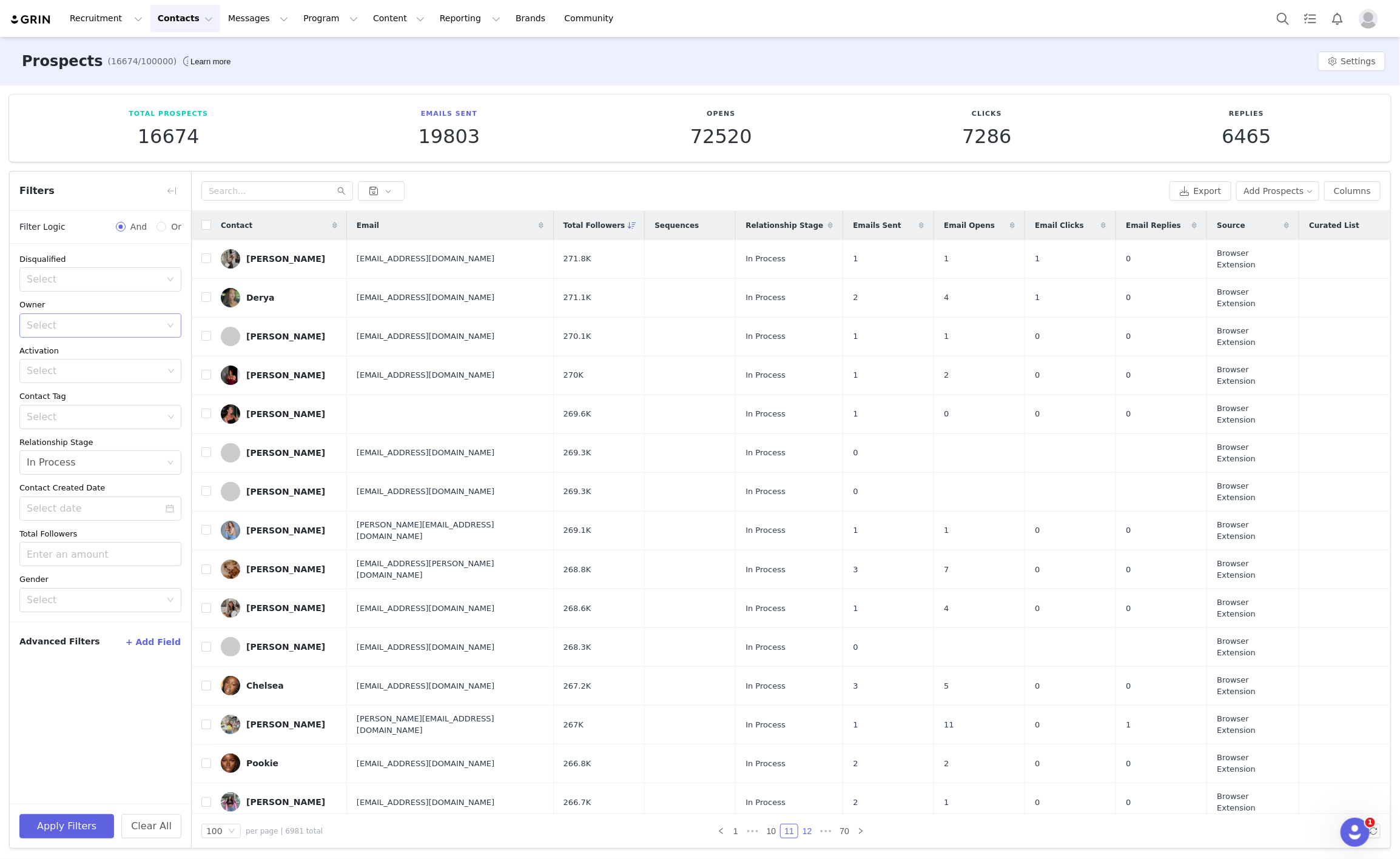
click at [803, 831] on link "12" at bounding box center [807, 831] width 17 height 13
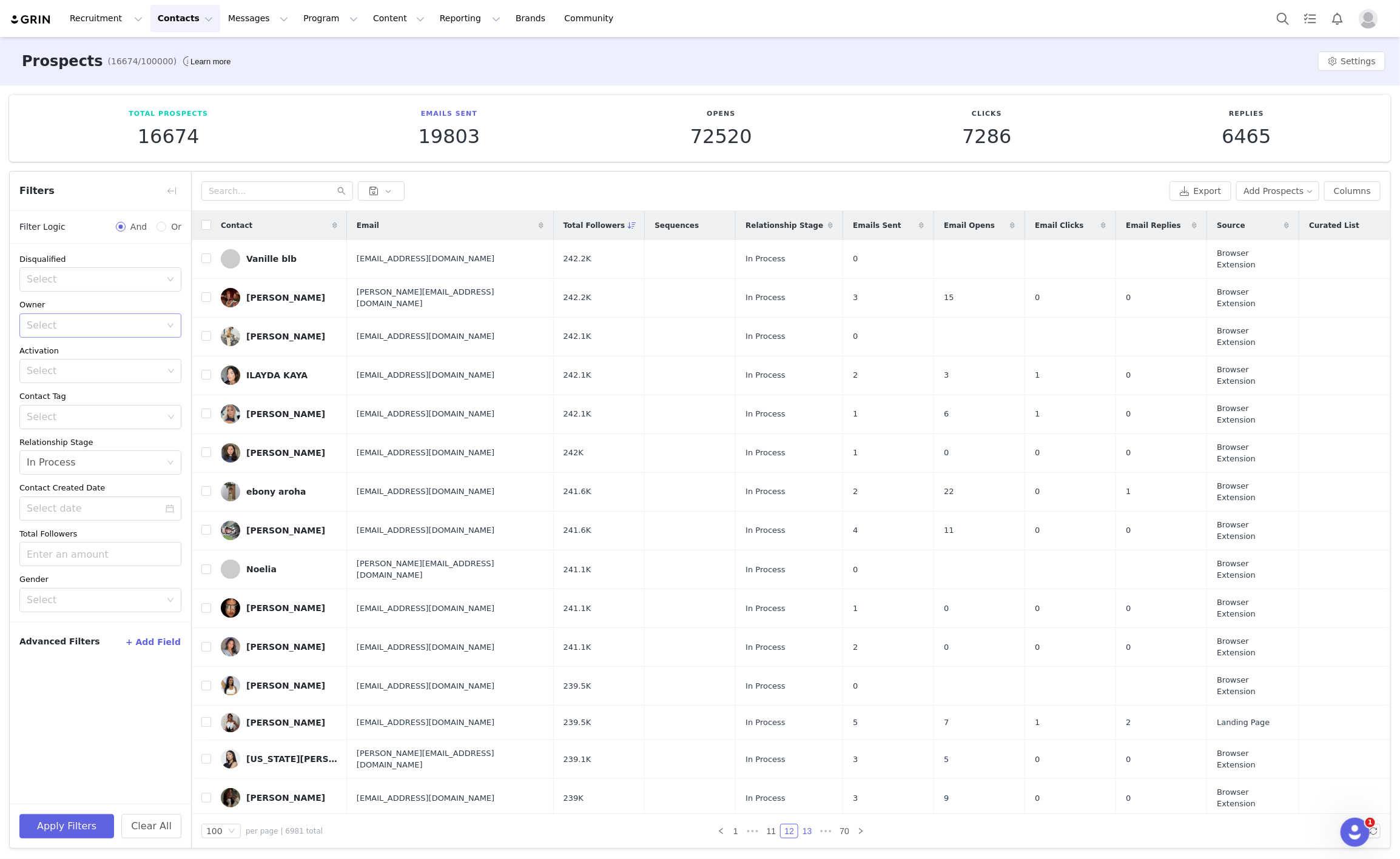
click at [800, 834] on link "13" at bounding box center [807, 831] width 17 height 13
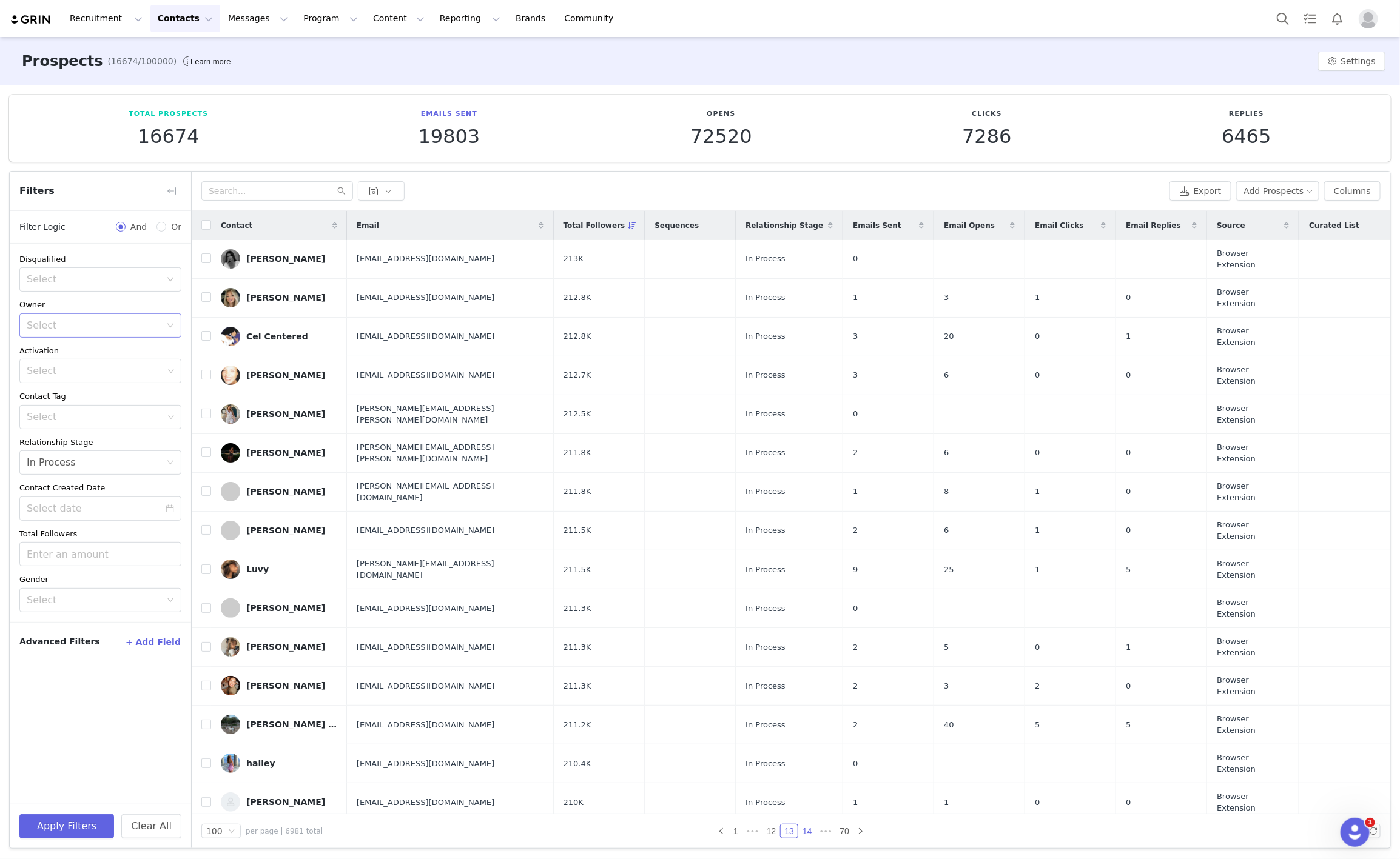
click at [800, 834] on link "14" at bounding box center [807, 831] width 17 height 13
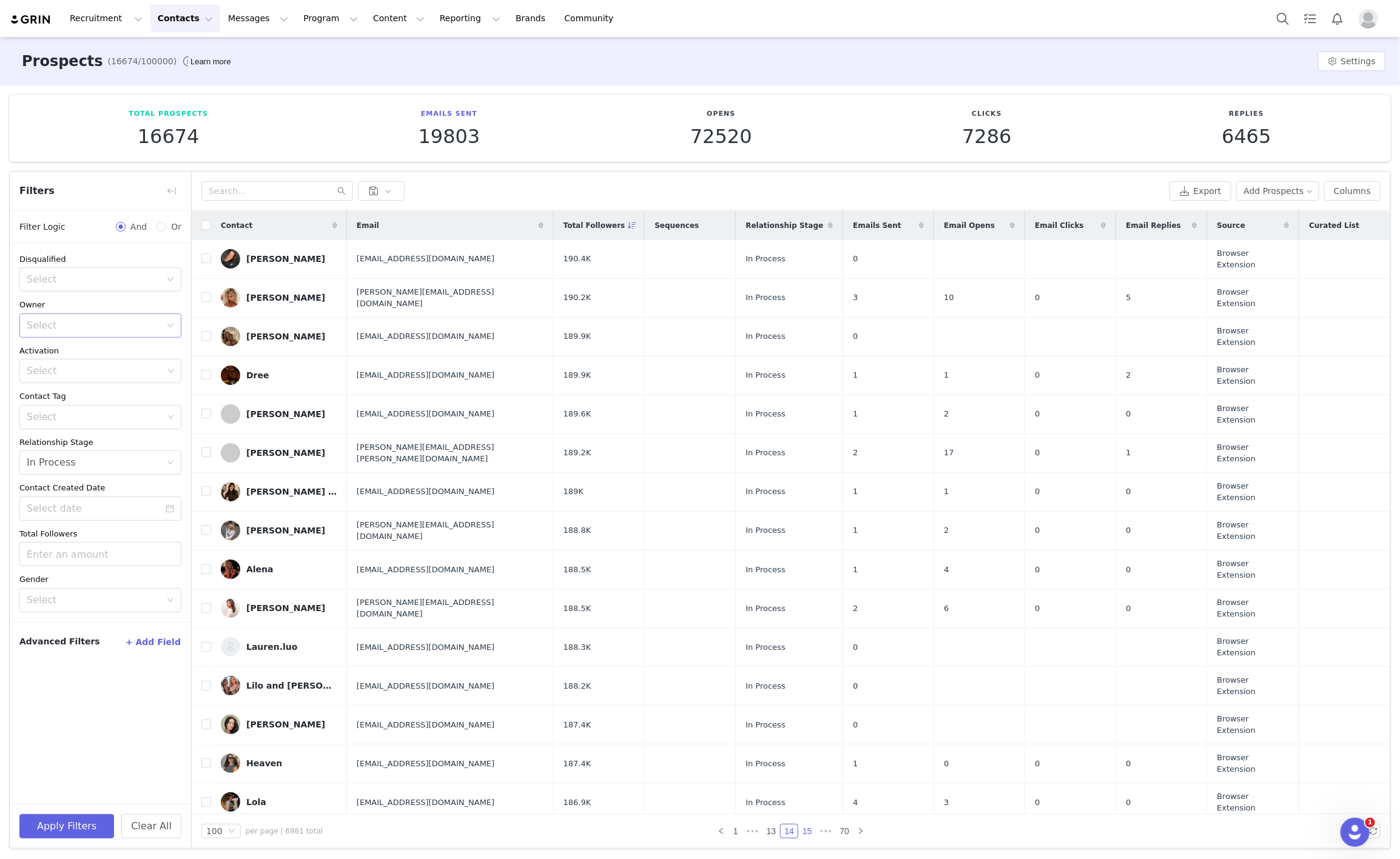
click at [805, 834] on link "15" at bounding box center [807, 831] width 17 height 13
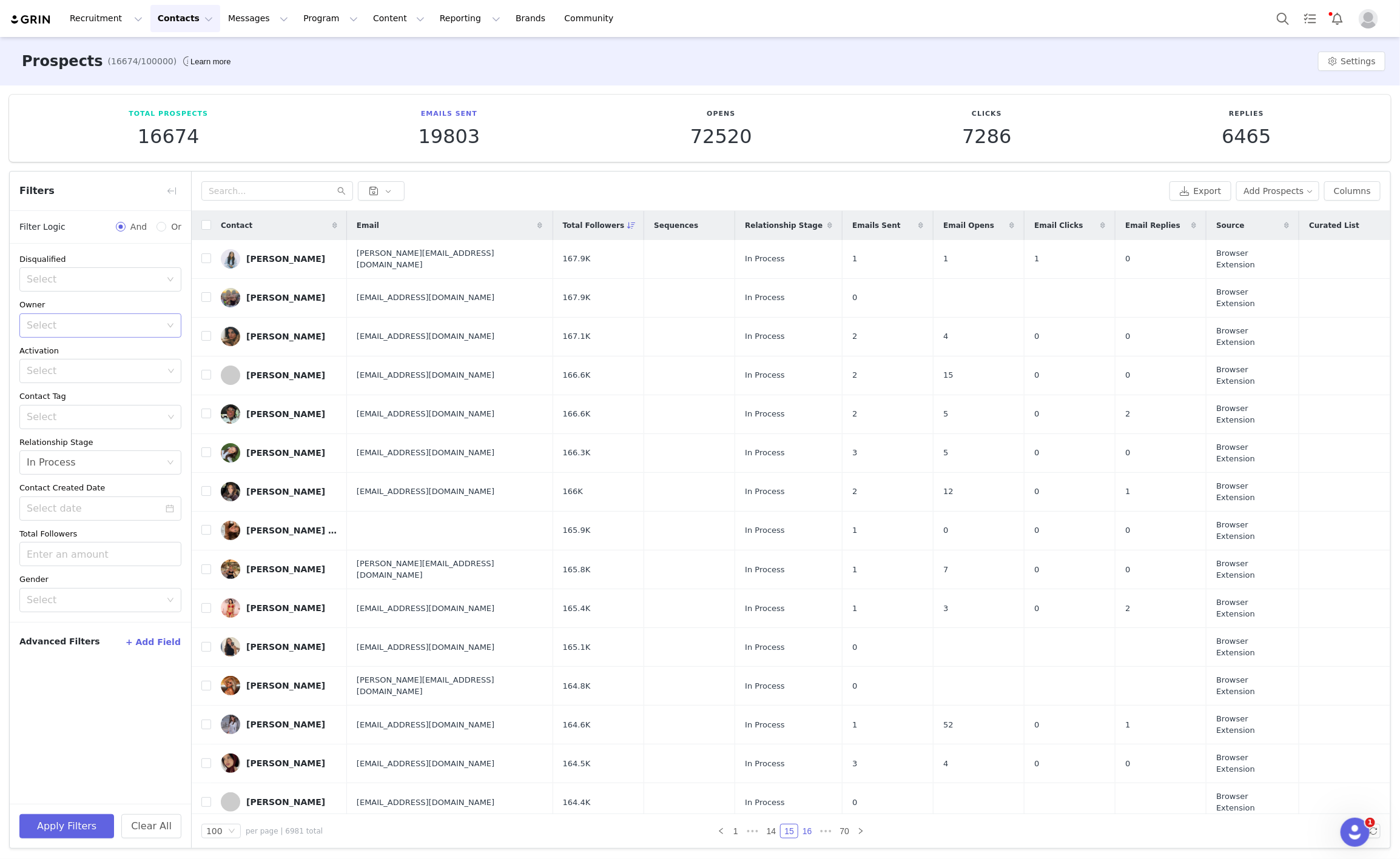
click at [805, 834] on link "16" at bounding box center [807, 831] width 17 height 13
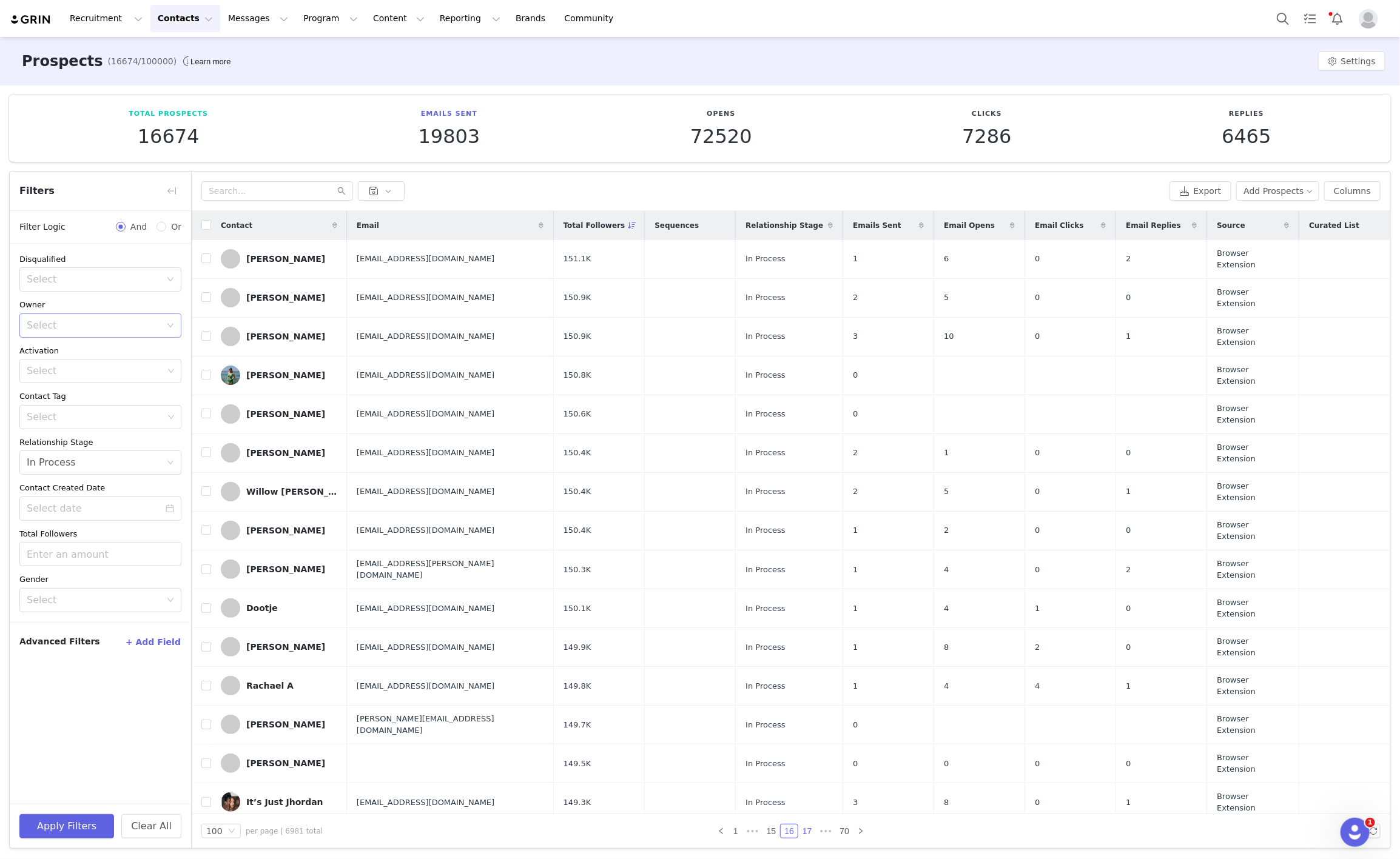
click at [805, 834] on link "17" at bounding box center [807, 831] width 17 height 13
drag, startPoint x: 486, startPoint y: 399, endPoint x: 330, endPoint y: 391, distance: 156.2
click at [330, 395] on tr "Luisa Maier contactluisamaier@gmail.com 136.2K In Process 4 15 0 2 Browser Exte…" at bounding box center [791, 414] width 1198 height 39
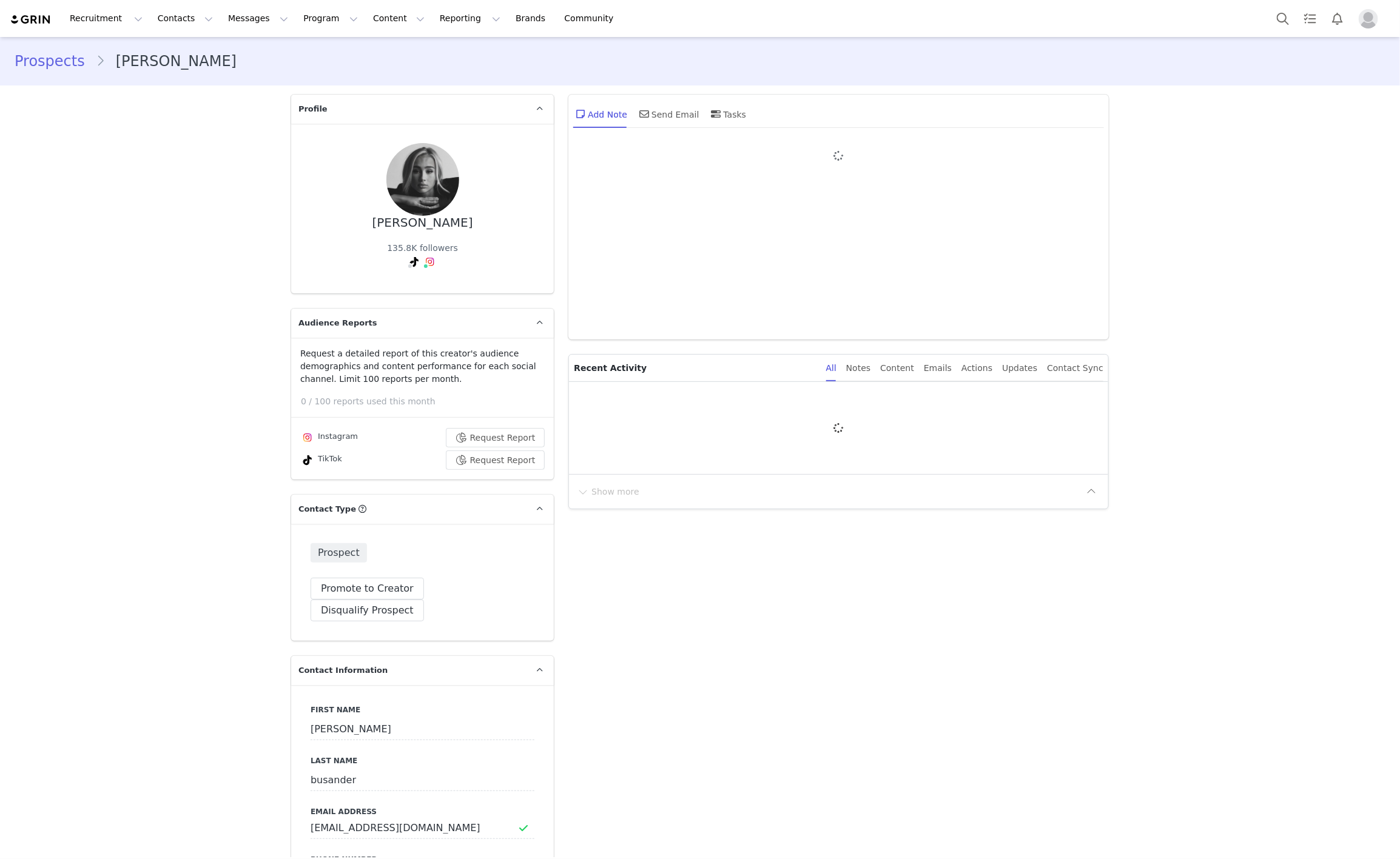
type input "+1 ([GEOGRAPHIC_DATA])"
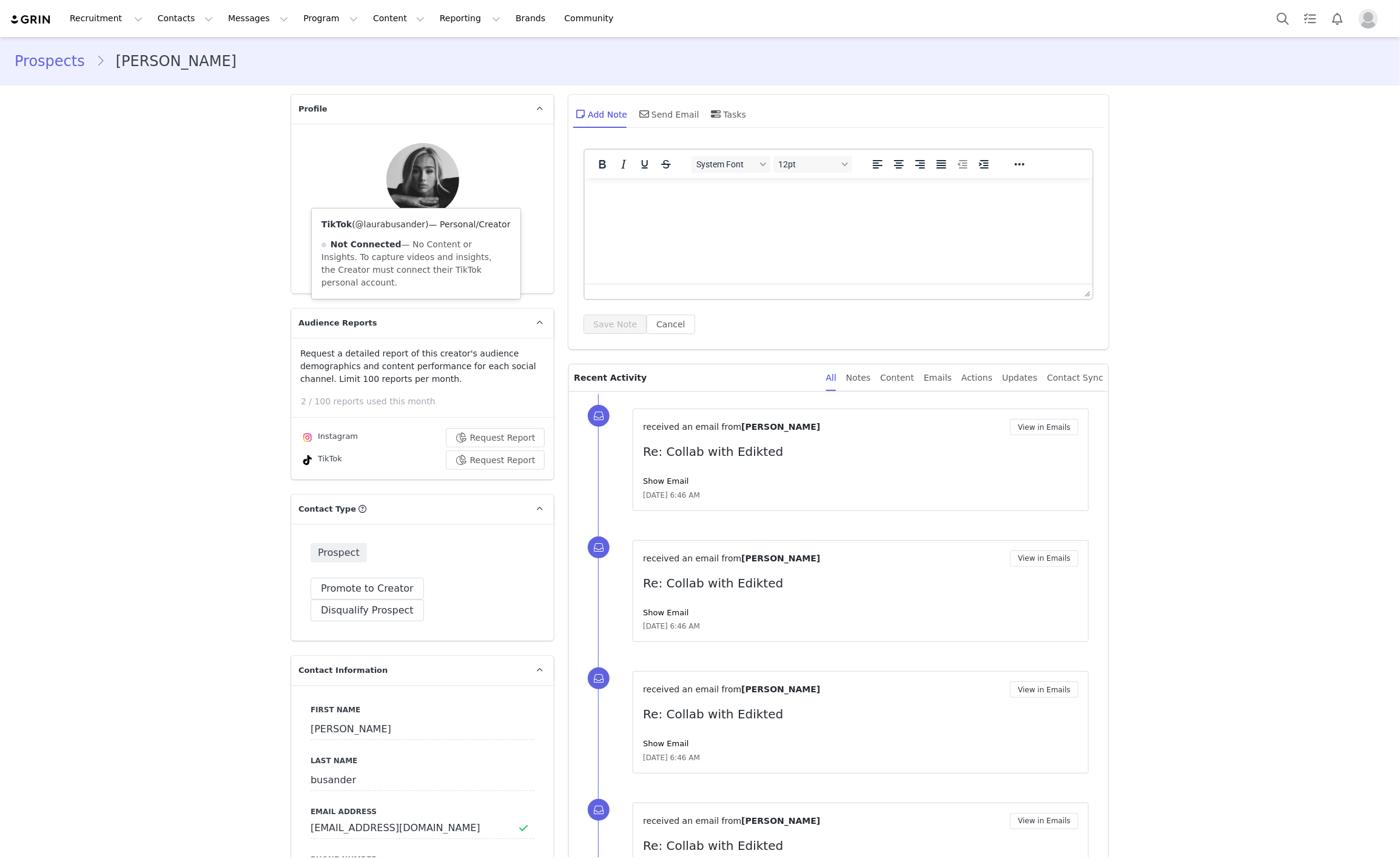
click at [386, 224] on link "@laurabusander" at bounding box center [390, 224] width 69 height 10
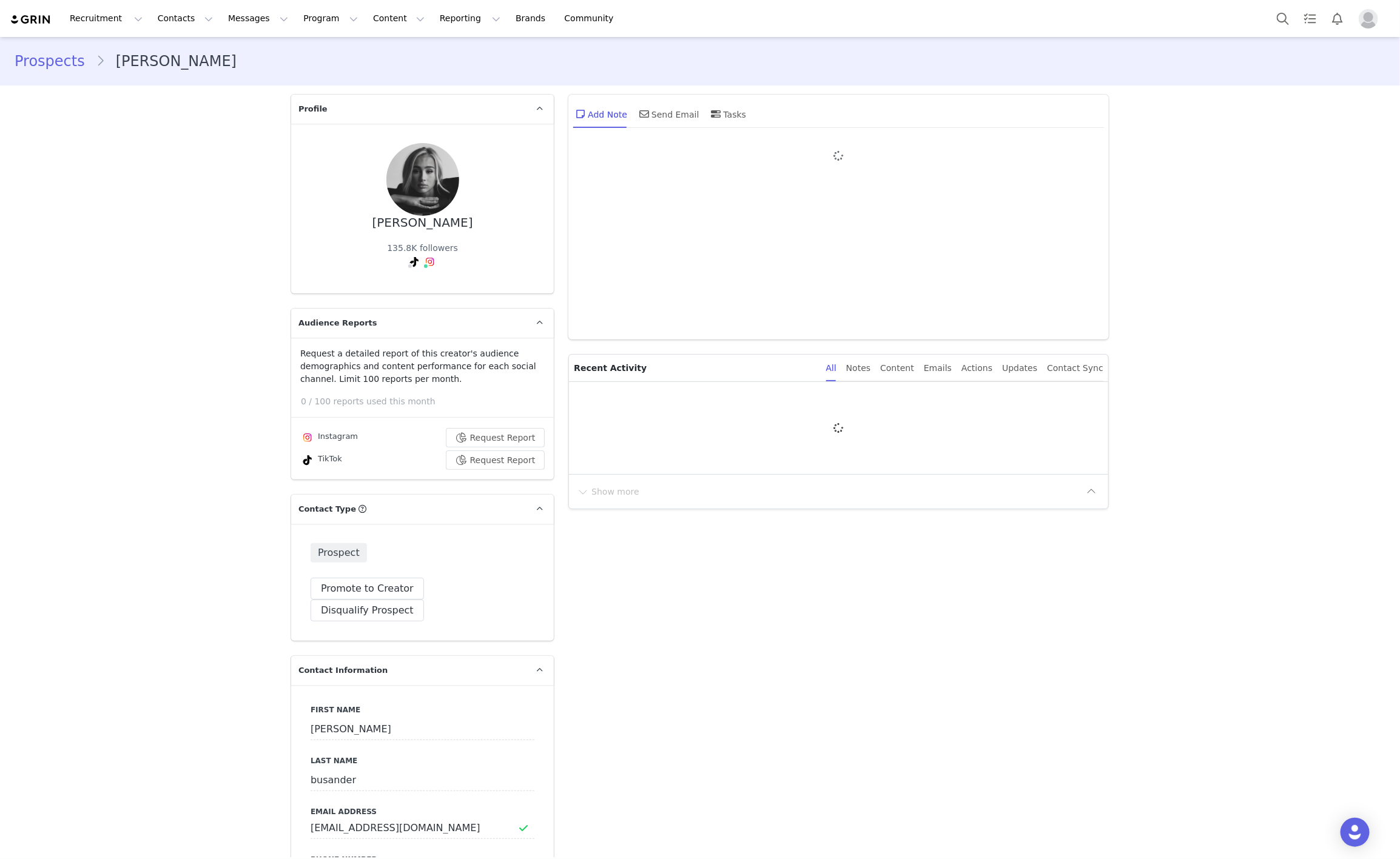
type input "+1 ([GEOGRAPHIC_DATA])"
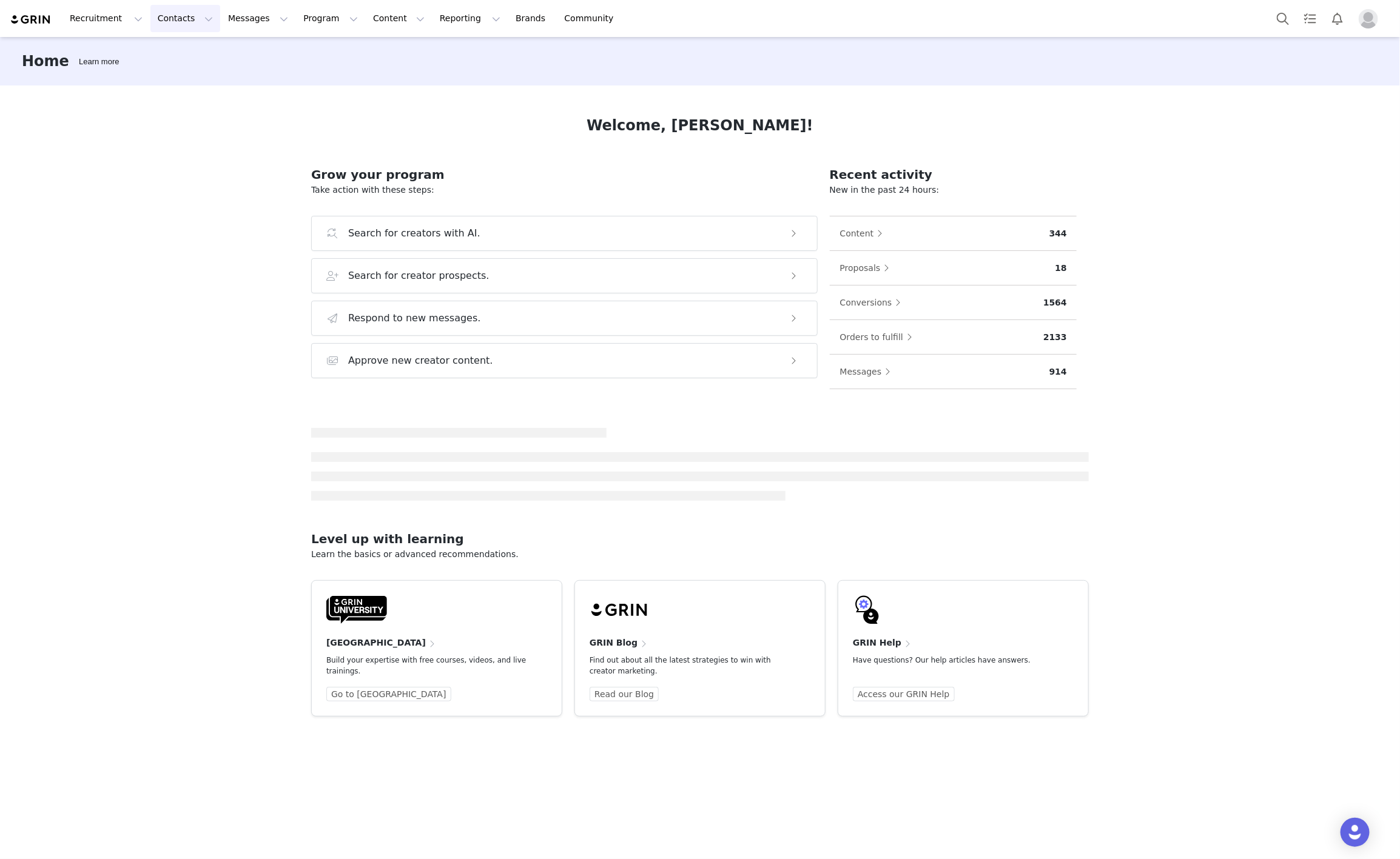
click at [188, 19] on button "Contacts Contacts" at bounding box center [184, 18] width 69 height 28
click at [184, 50] on div "Creators" at bounding box center [187, 54] width 81 height 13
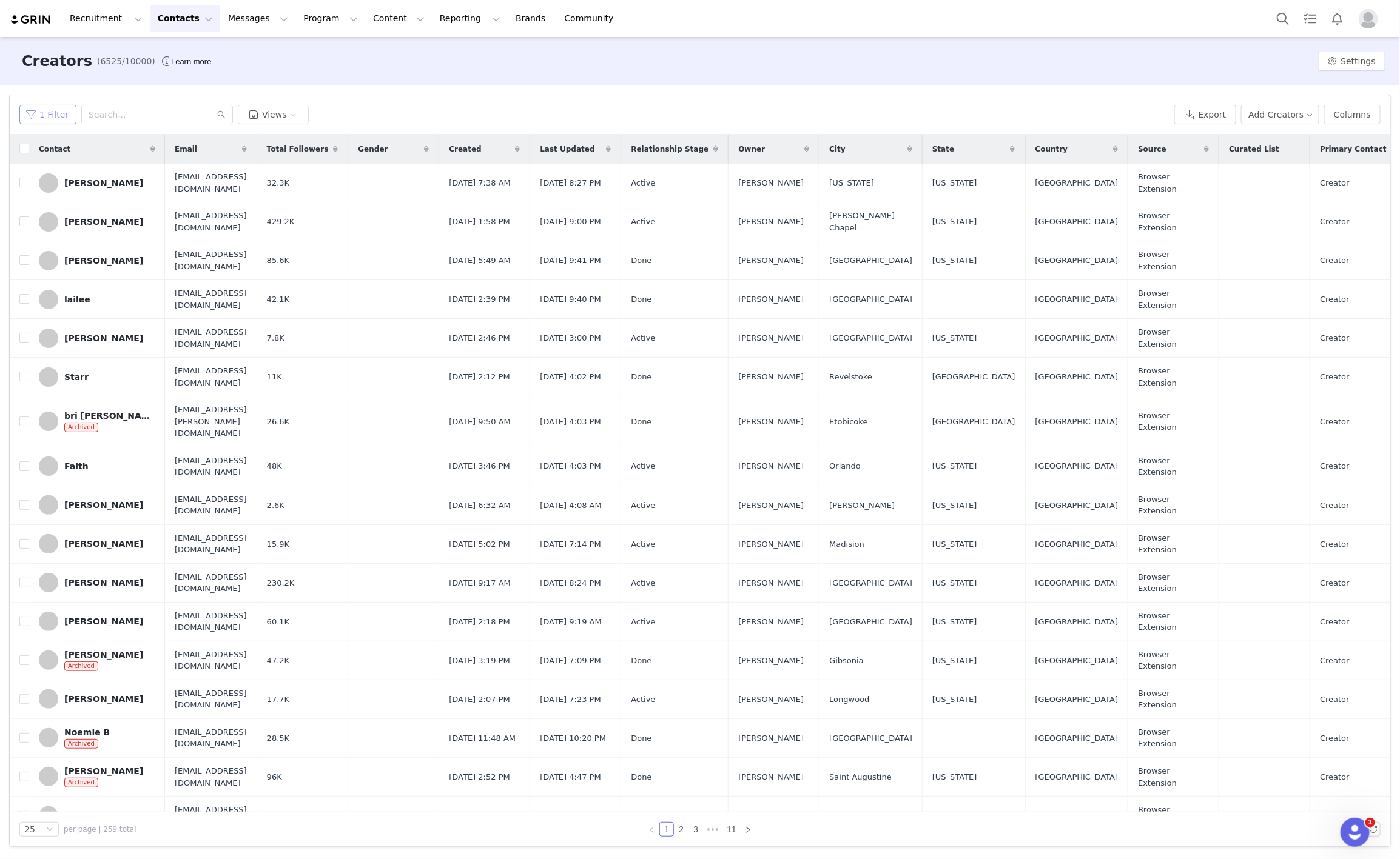
click at [50, 115] on button "1 Filter" at bounding box center [48, 115] width 57 height 19
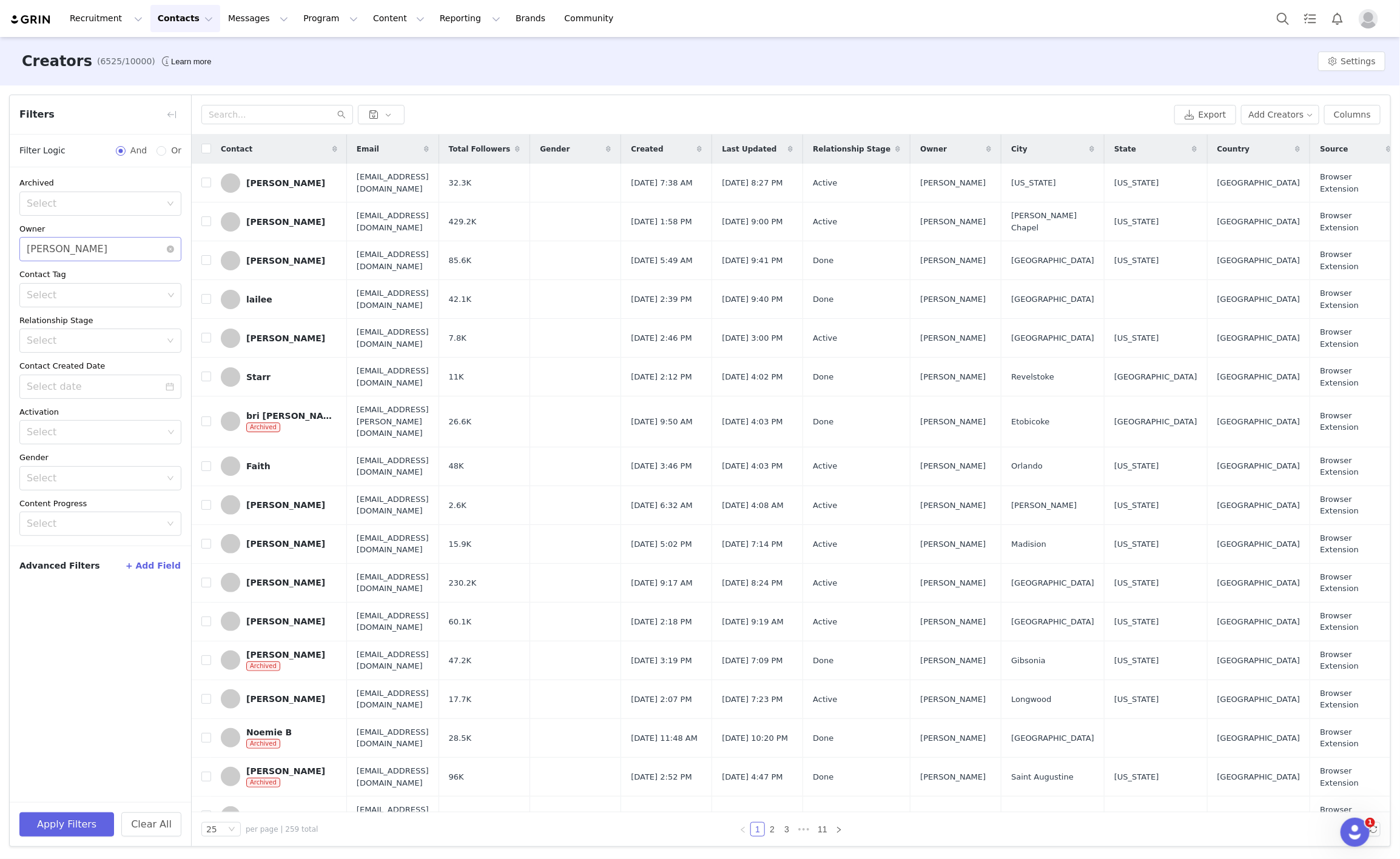
click at [168, 250] on icon "icon: close-circle" at bounding box center [170, 249] width 7 height 7
click at [122, 331] on div "Select" at bounding box center [96, 340] width 140 height 23
click at [40, 443] on li "In Process" at bounding box center [100, 446] width 162 height 19
click at [51, 820] on button "Apply Filters" at bounding box center [66, 824] width 95 height 24
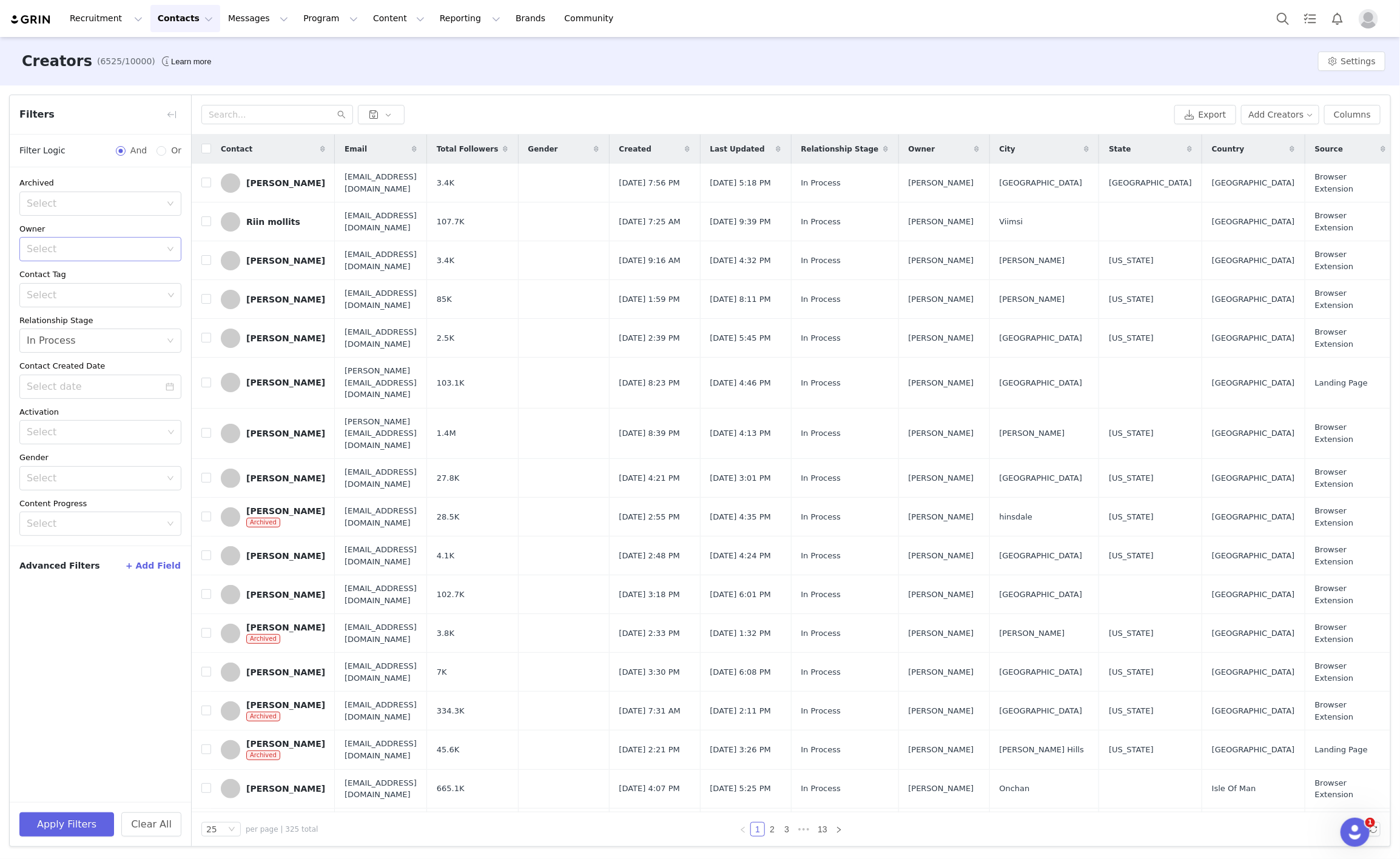
click at [92, 251] on div "Select" at bounding box center [94, 249] width 134 height 12
click at [139, 225] on div "Owner" at bounding box center [100, 229] width 162 height 12
click at [172, 249] on icon "icon: down" at bounding box center [170, 249] width 6 height 4
click at [106, 311] on p "Ashley Adler" at bounding box center [117, 316] width 102 height 13
click at [53, 805] on div "Apply Filters Clear All" at bounding box center [100, 824] width 181 height 44
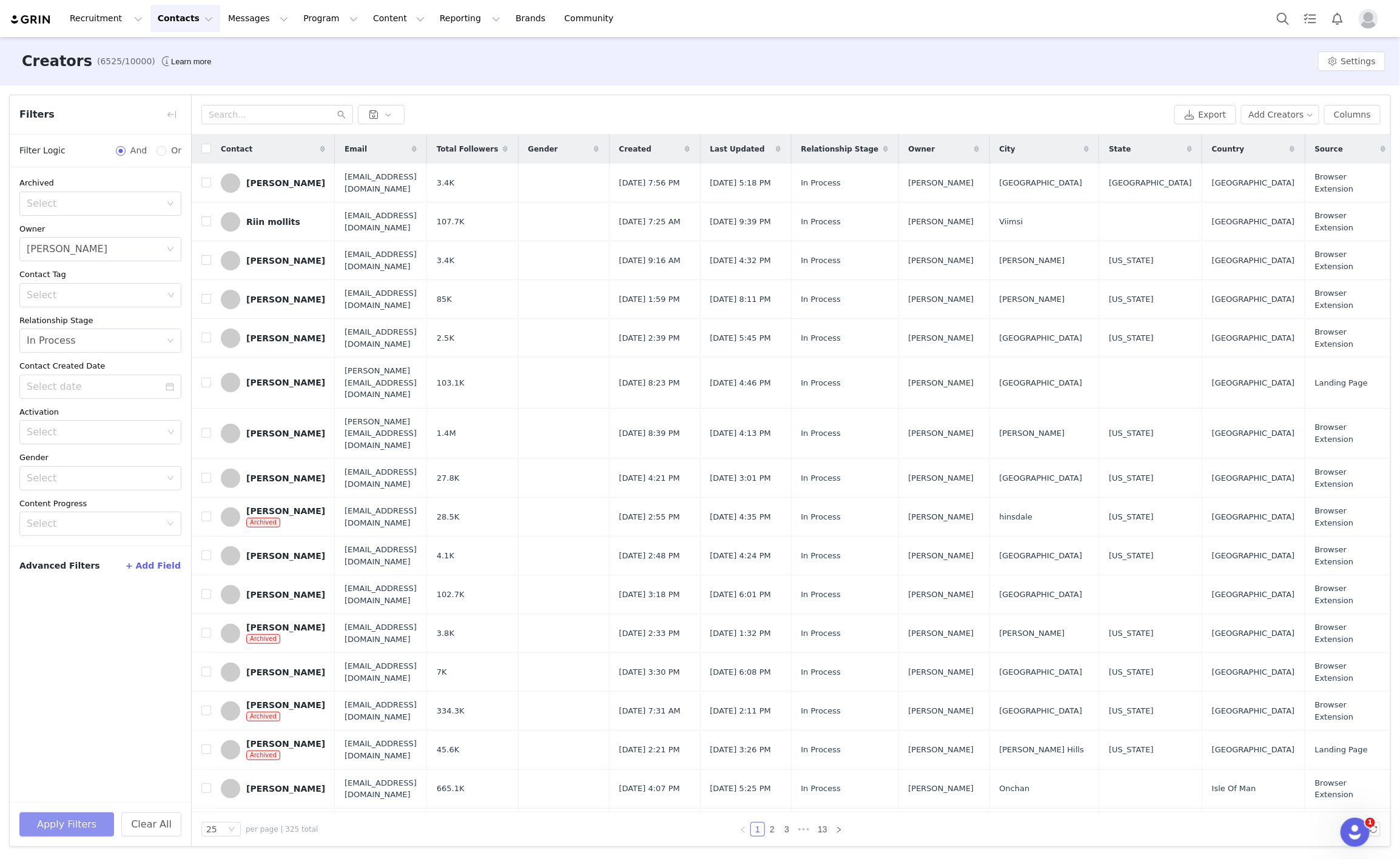
click at [63, 815] on button "Apply Filters" at bounding box center [66, 824] width 95 height 24
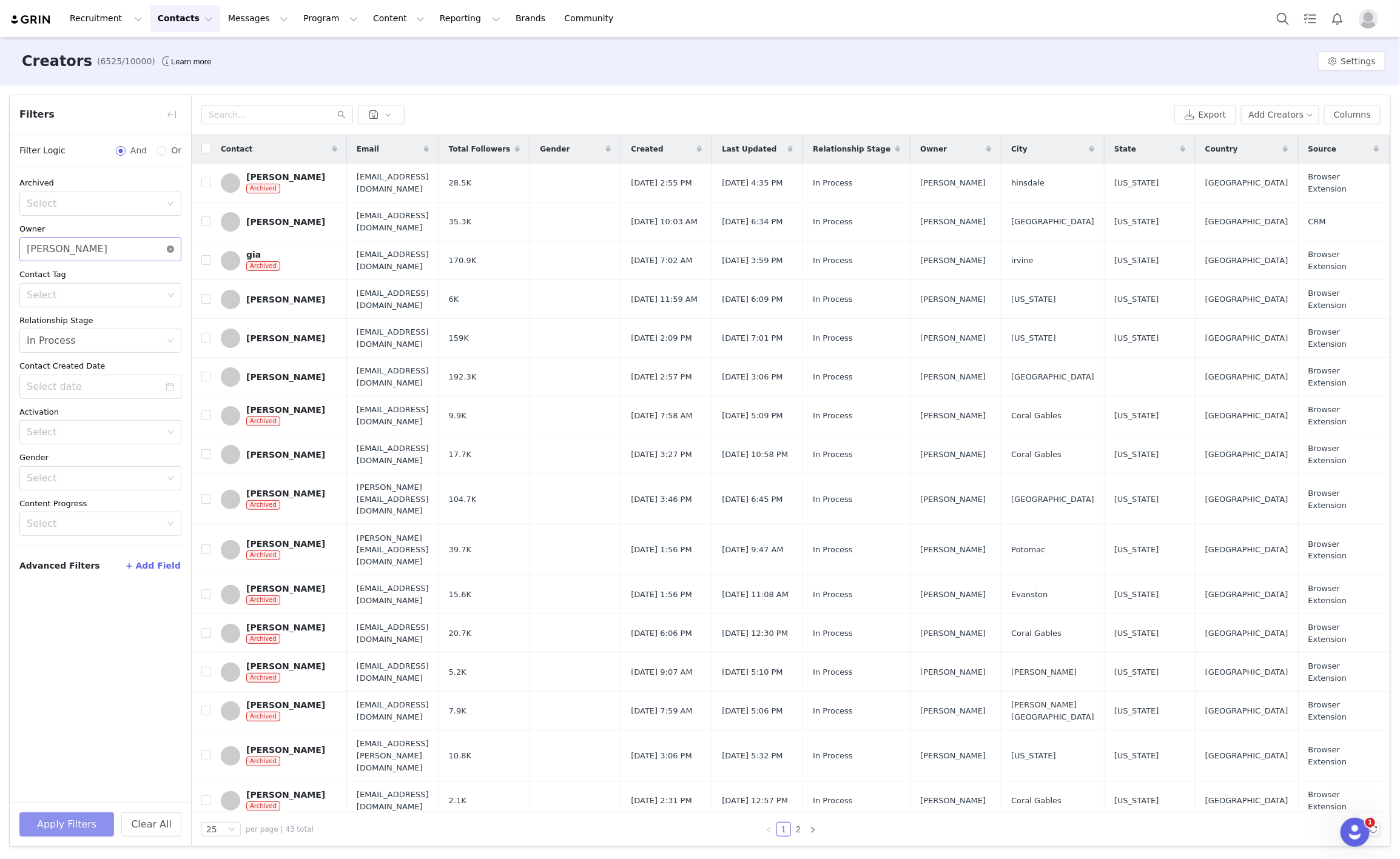
click at [167, 248] on icon "icon: close-circle" at bounding box center [170, 249] width 7 height 7
click at [55, 828] on button "Apply Filters" at bounding box center [66, 824] width 95 height 24
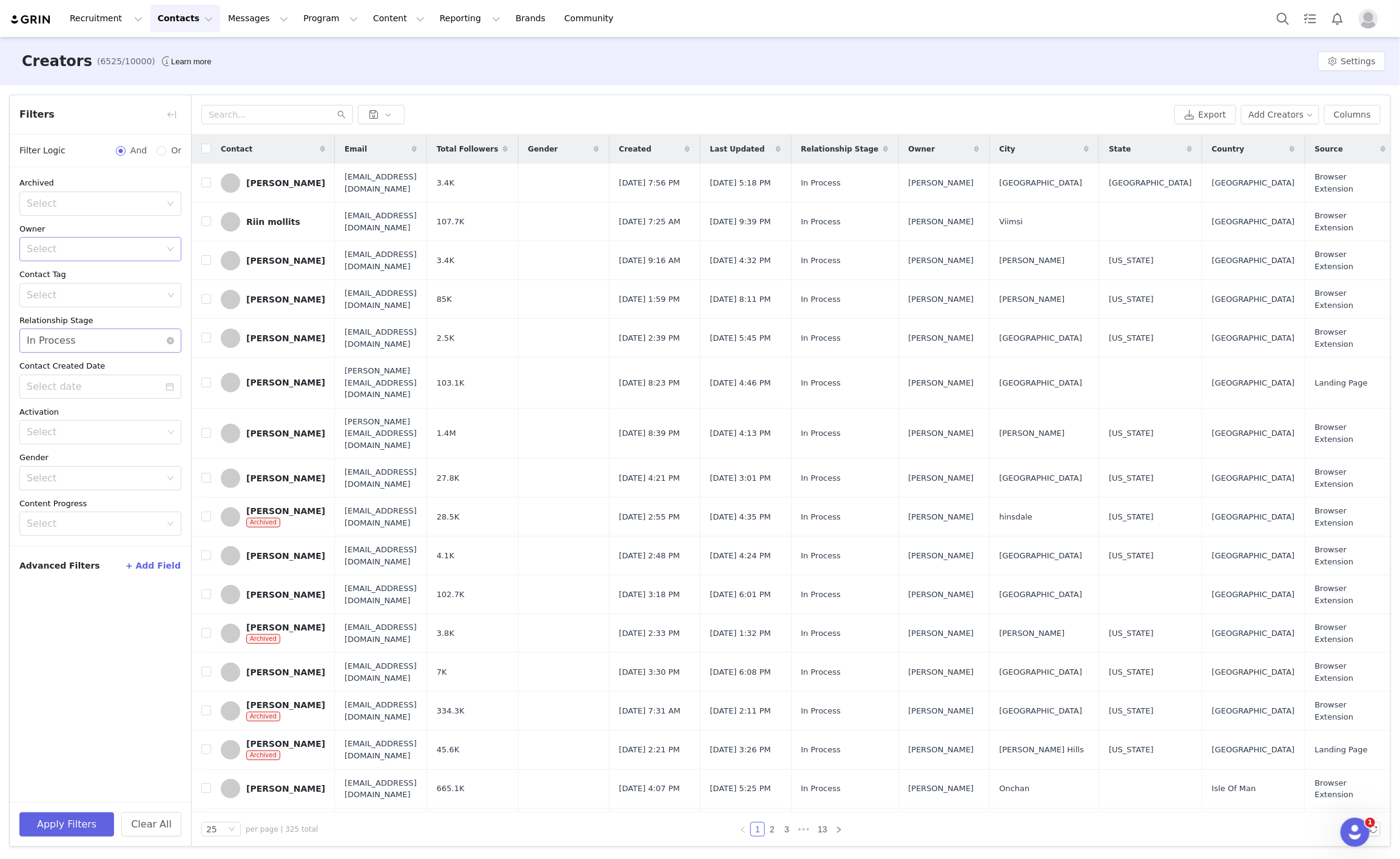
click at [101, 333] on div "Select In Process" at bounding box center [96, 340] width 140 height 23
click at [88, 246] on div "Select" at bounding box center [94, 249] width 134 height 12
click at [86, 395] on p "[PERSON_NAME] Arbib" at bounding box center [117, 394] width 102 height 13
click at [68, 824] on button "Apply Filters" at bounding box center [66, 824] width 95 height 24
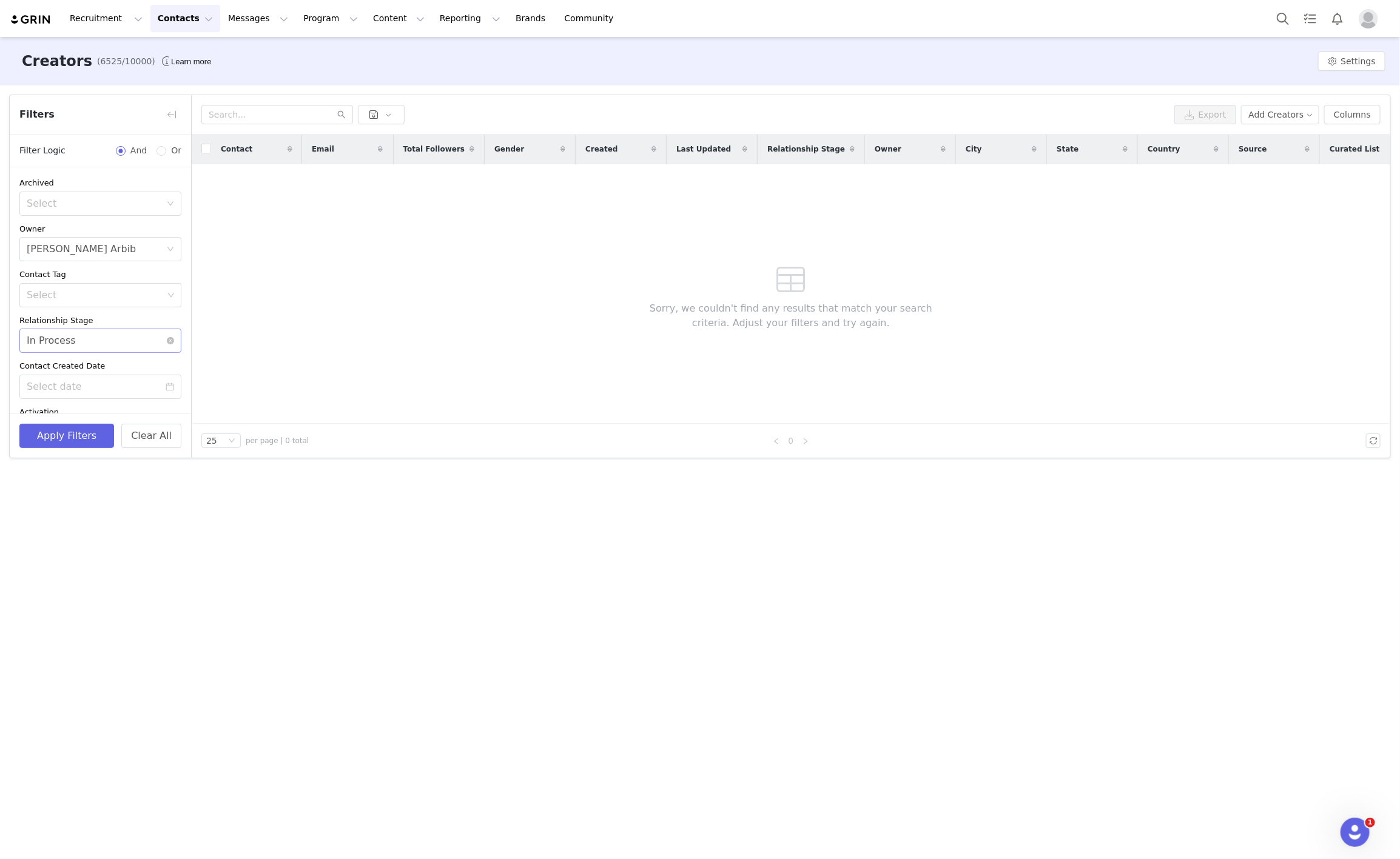
click at [73, 338] on div "Select In Process" at bounding box center [96, 340] width 140 height 23
click at [53, 411] on li "Done" at bounding box center [93, 407] width 148 height 19
click at [43, 428] on button "Apply Filters" at bounding box center [66, 436] width 95 height 24
click at [72, 346] on div "Select Done" at bounding box center [96, 340] width 140 height 23
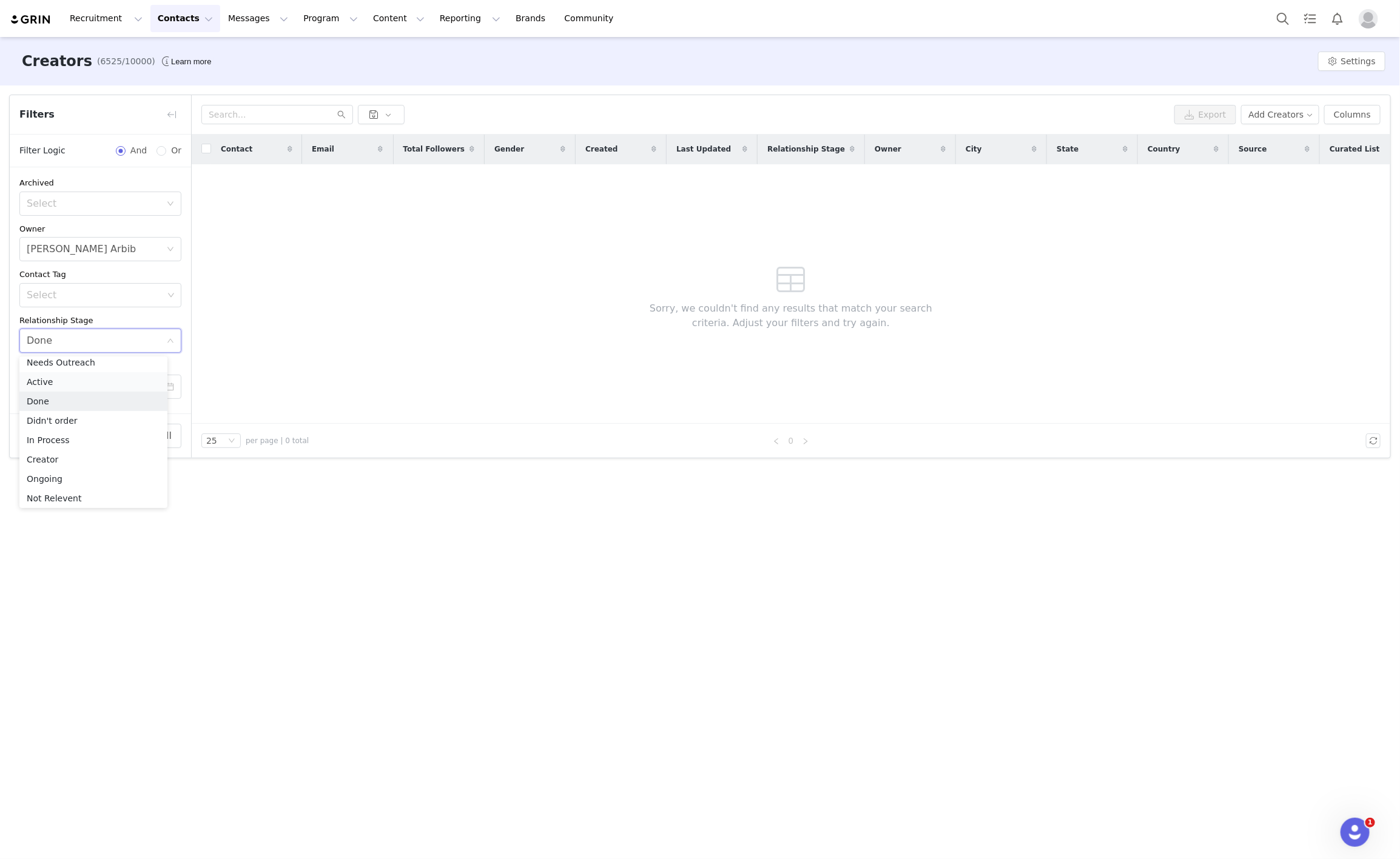
click at [51, 382] on li "Active" at bounding box center [93, 382] width 148 height 19
click at [49, 439] on button "Apply Filters" at bounding box center [66, 436] width 95 height 24
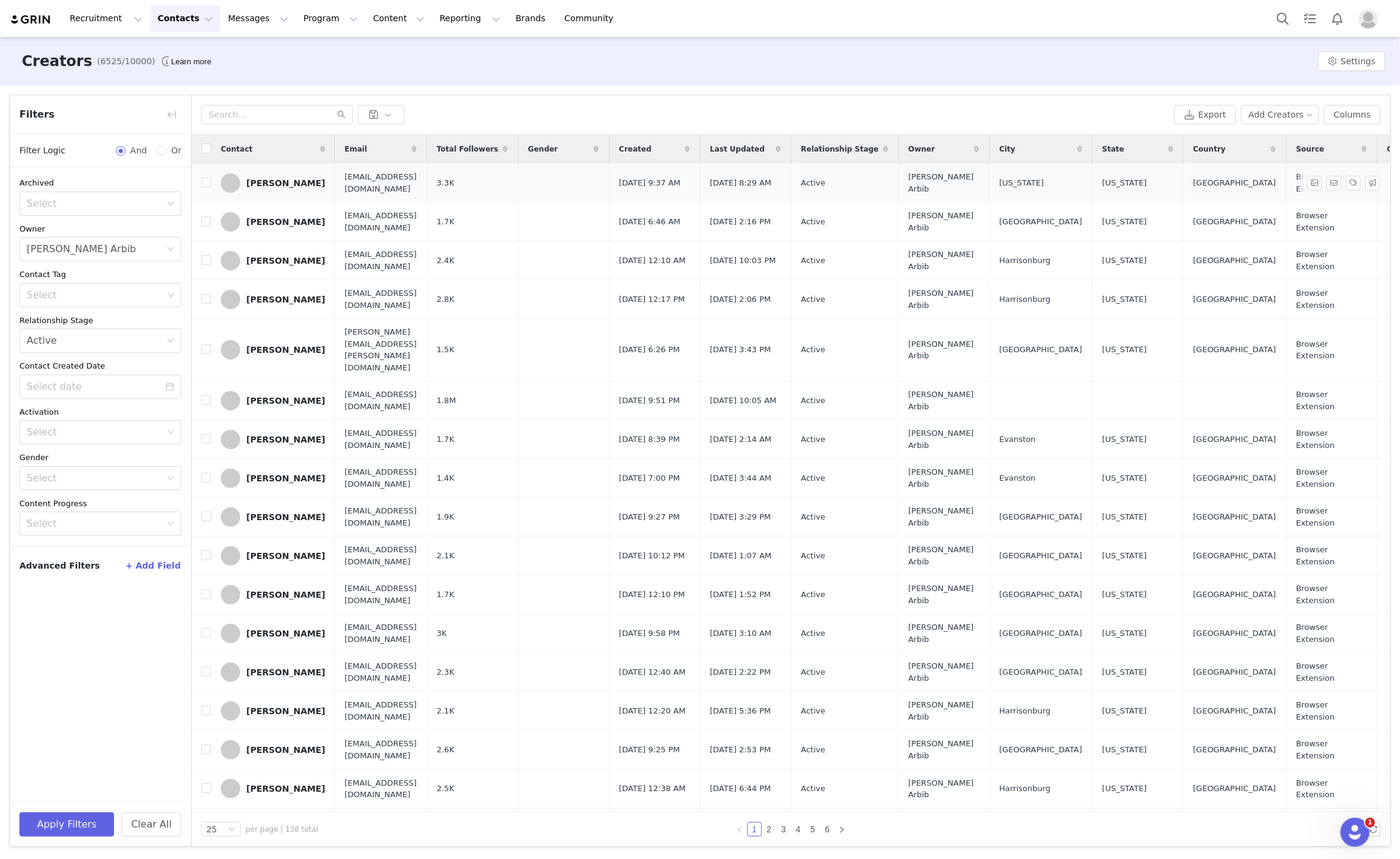
click at [271, 186] on div "taylor truckenbrod" at bounding box center [286, 183] width 79 height 10
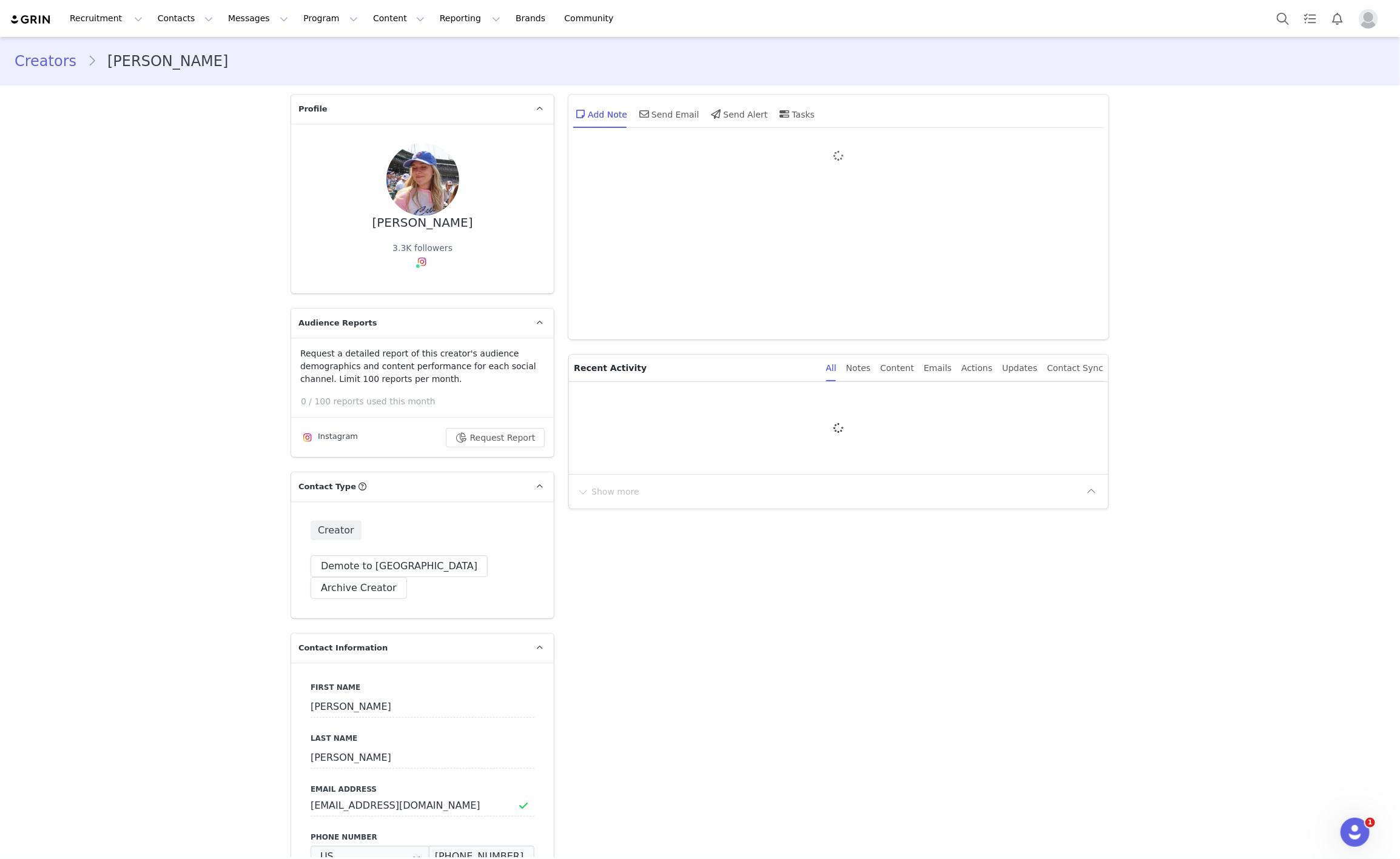
type input "+1 ([GEOGRAPHIC_DATA])"
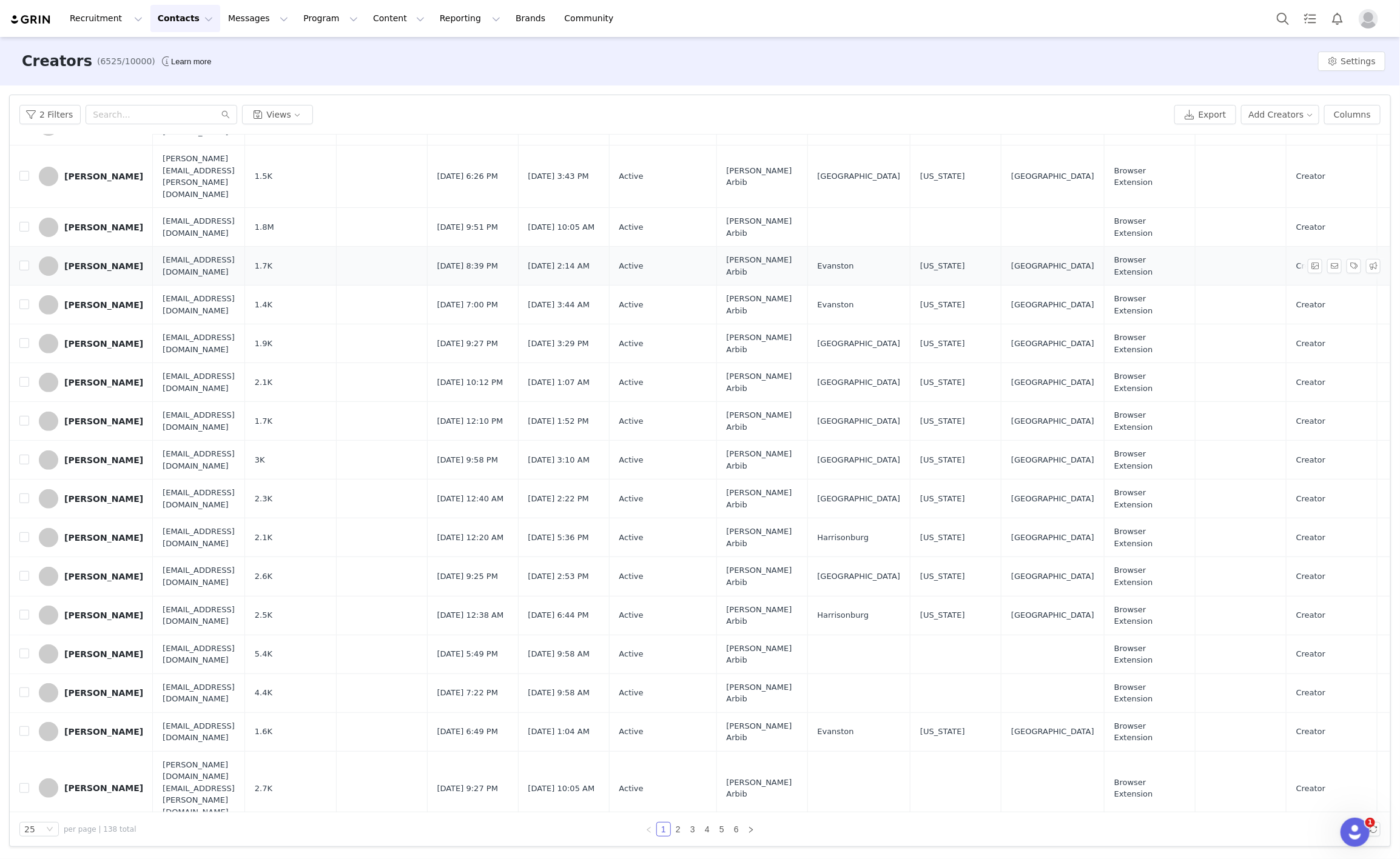
scroll to position [343, 0]
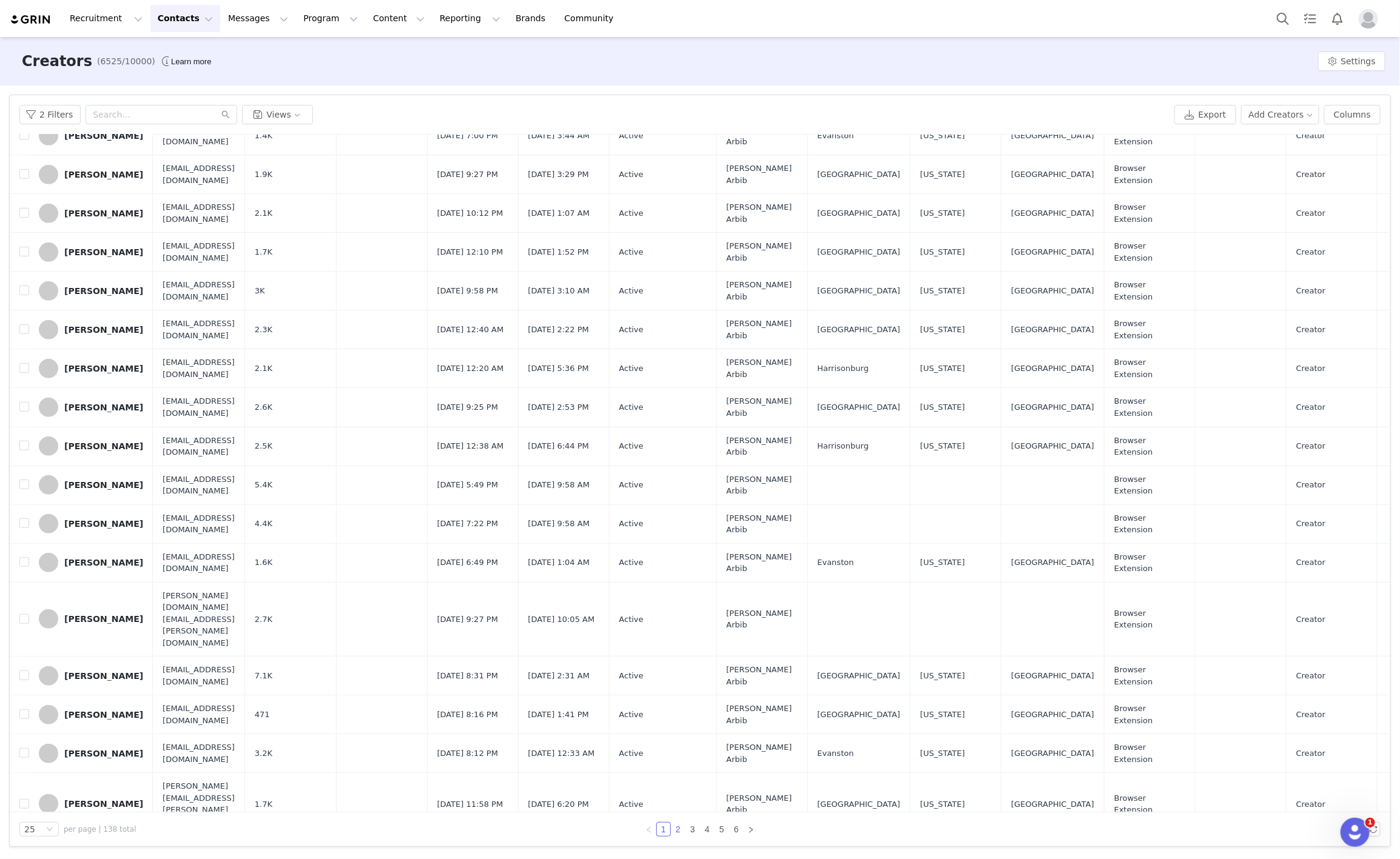
click at [675, 828] on link "2" at bounding box center [678, 829] width 13 height 13
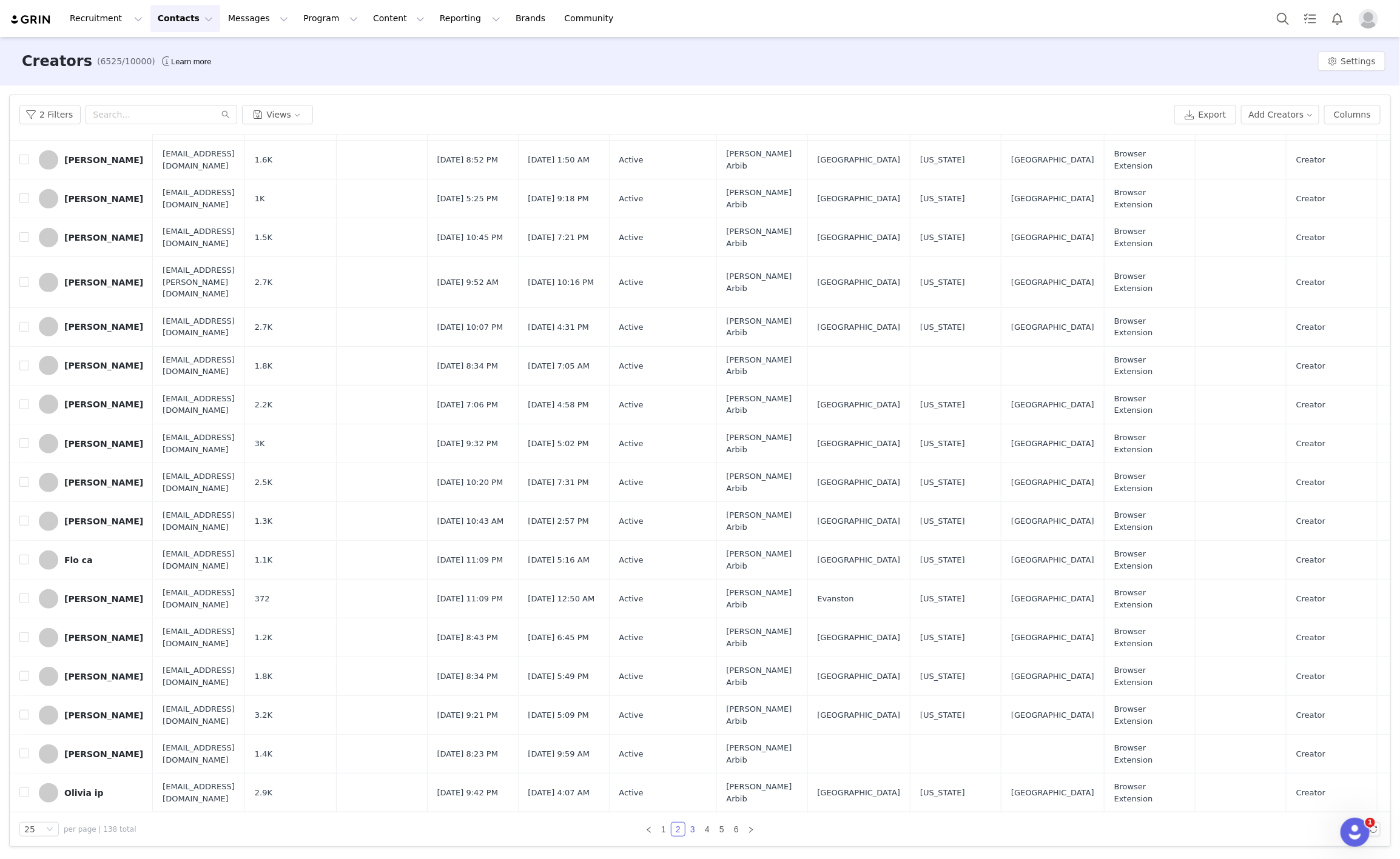
click at [693, 828] on link "3" at bounding box center [693, 829] width 13 height 13
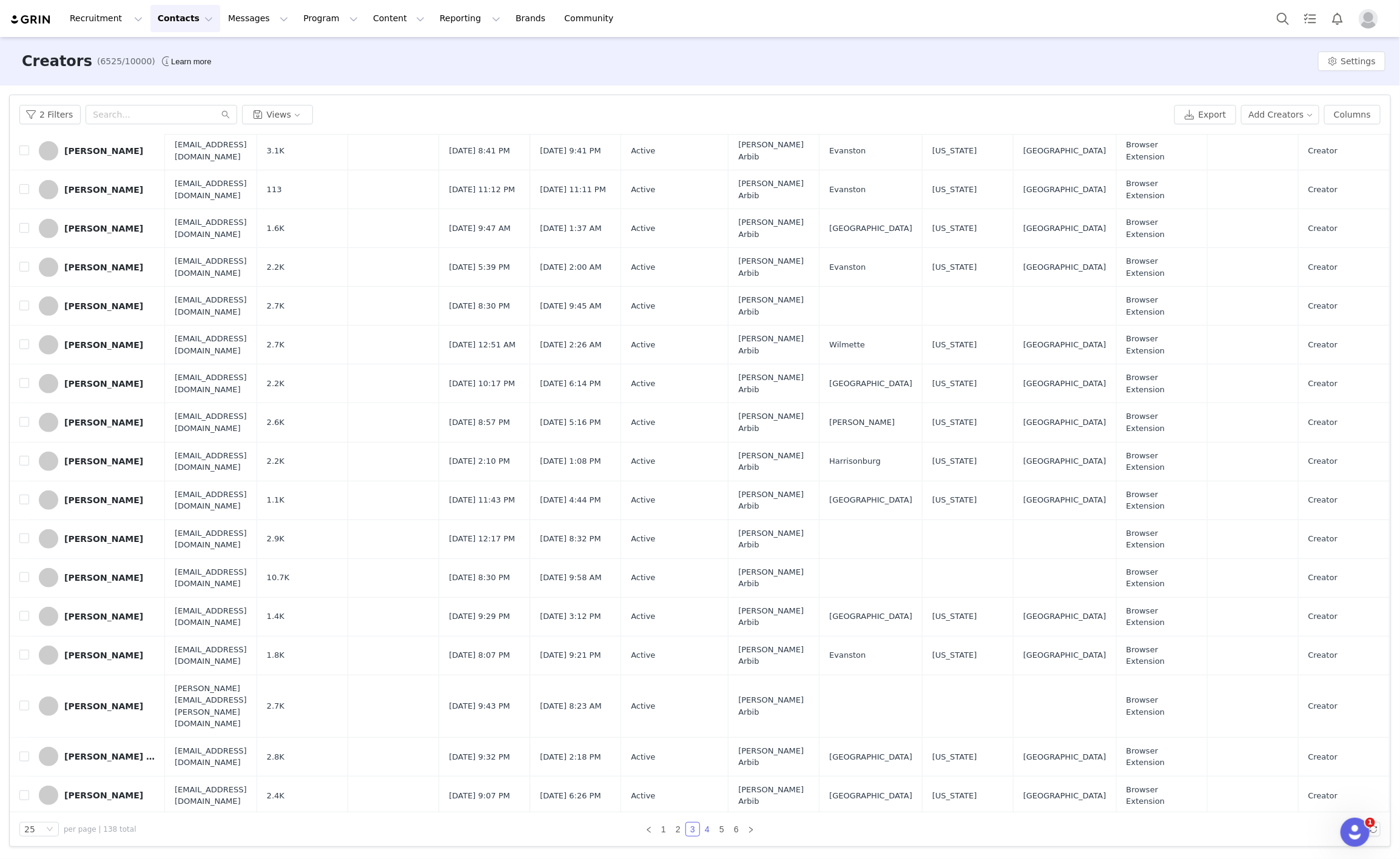
click at [710, 830] on link "4" at bounding box center [707, 829] width 13 height 13
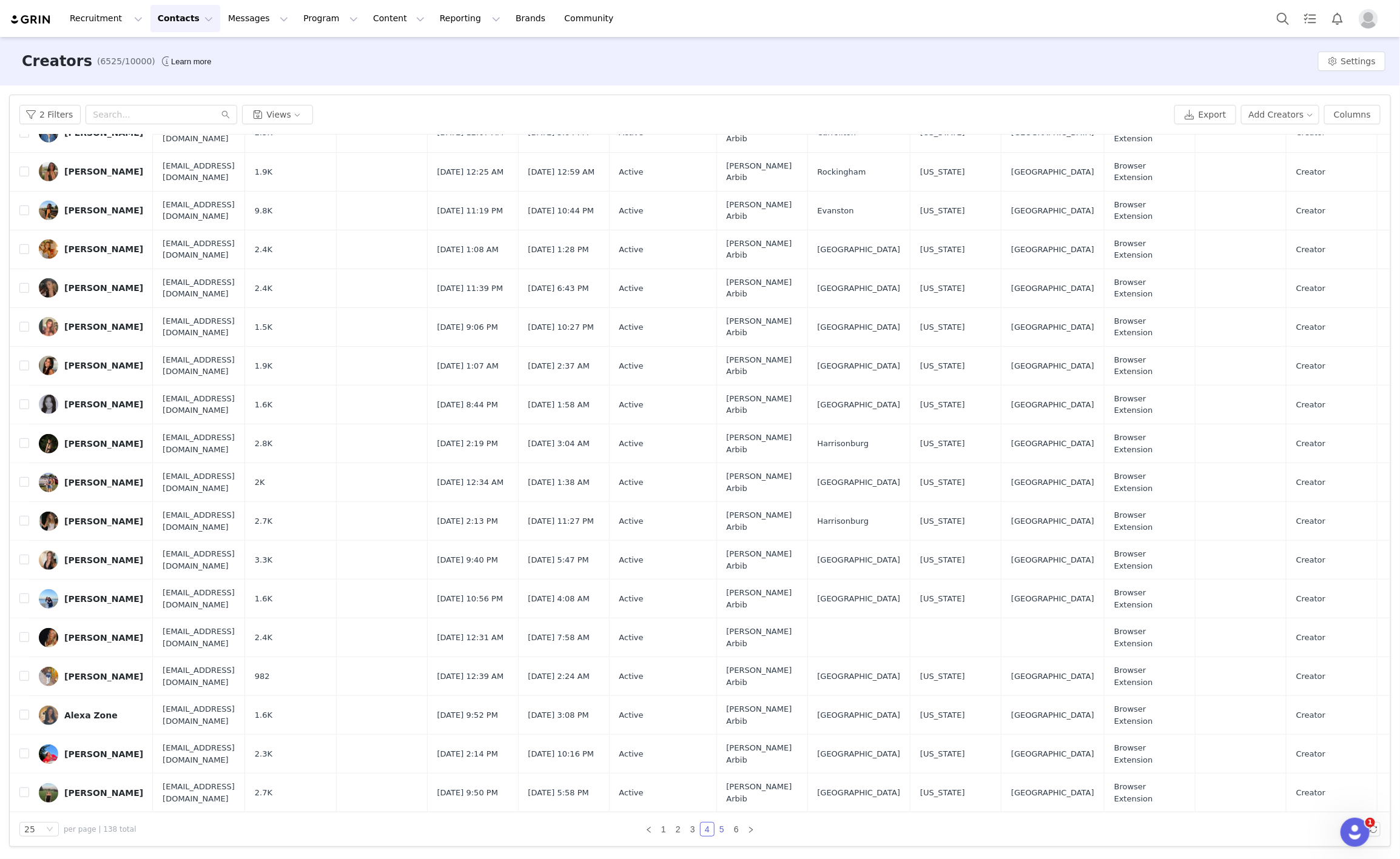
click at [722, 825] on link "5" at bounding box center [722, 829] width 13 height 13
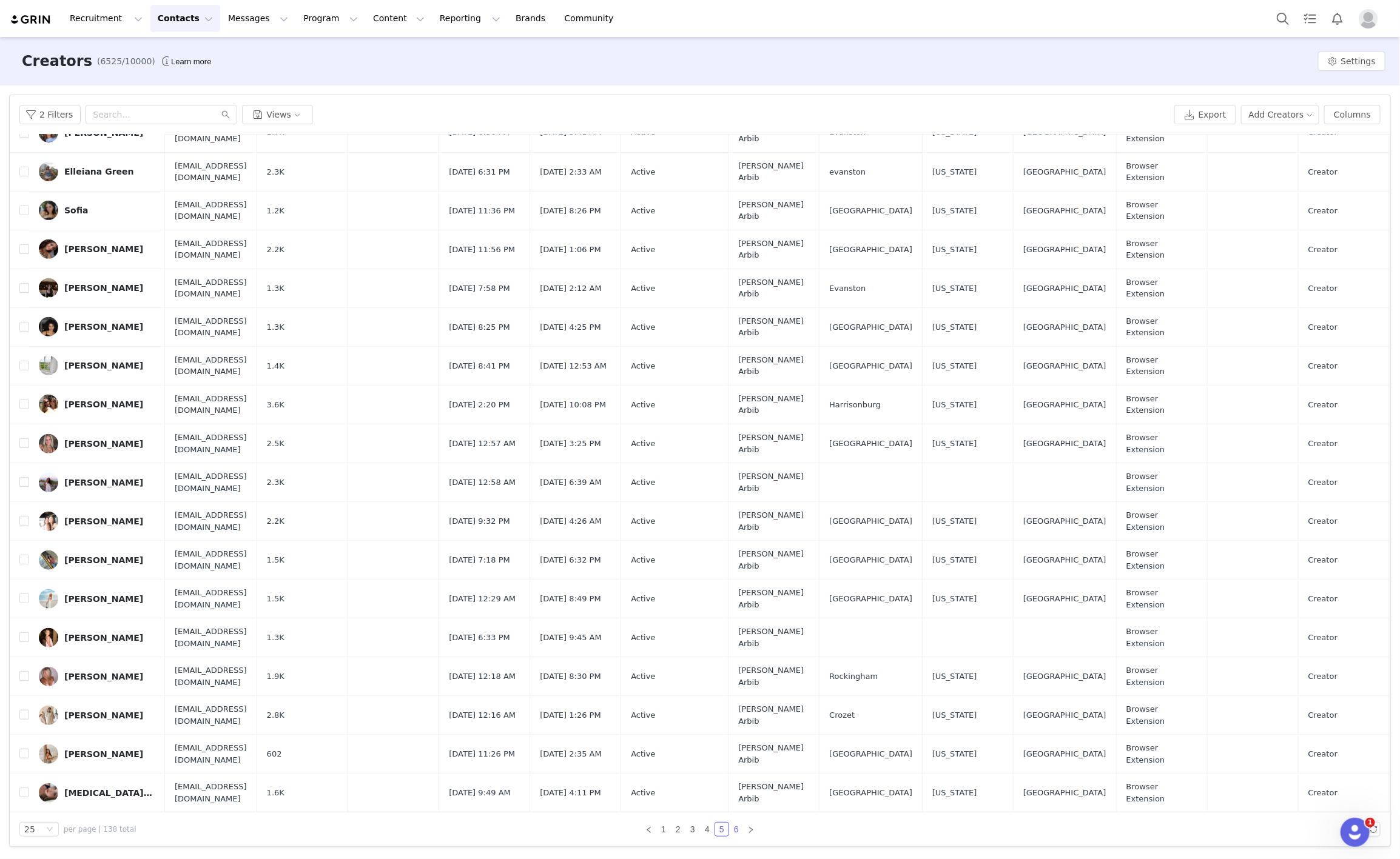
click at [735, 822] on li "6" at bounding box center [735, 828] width 14 height 14
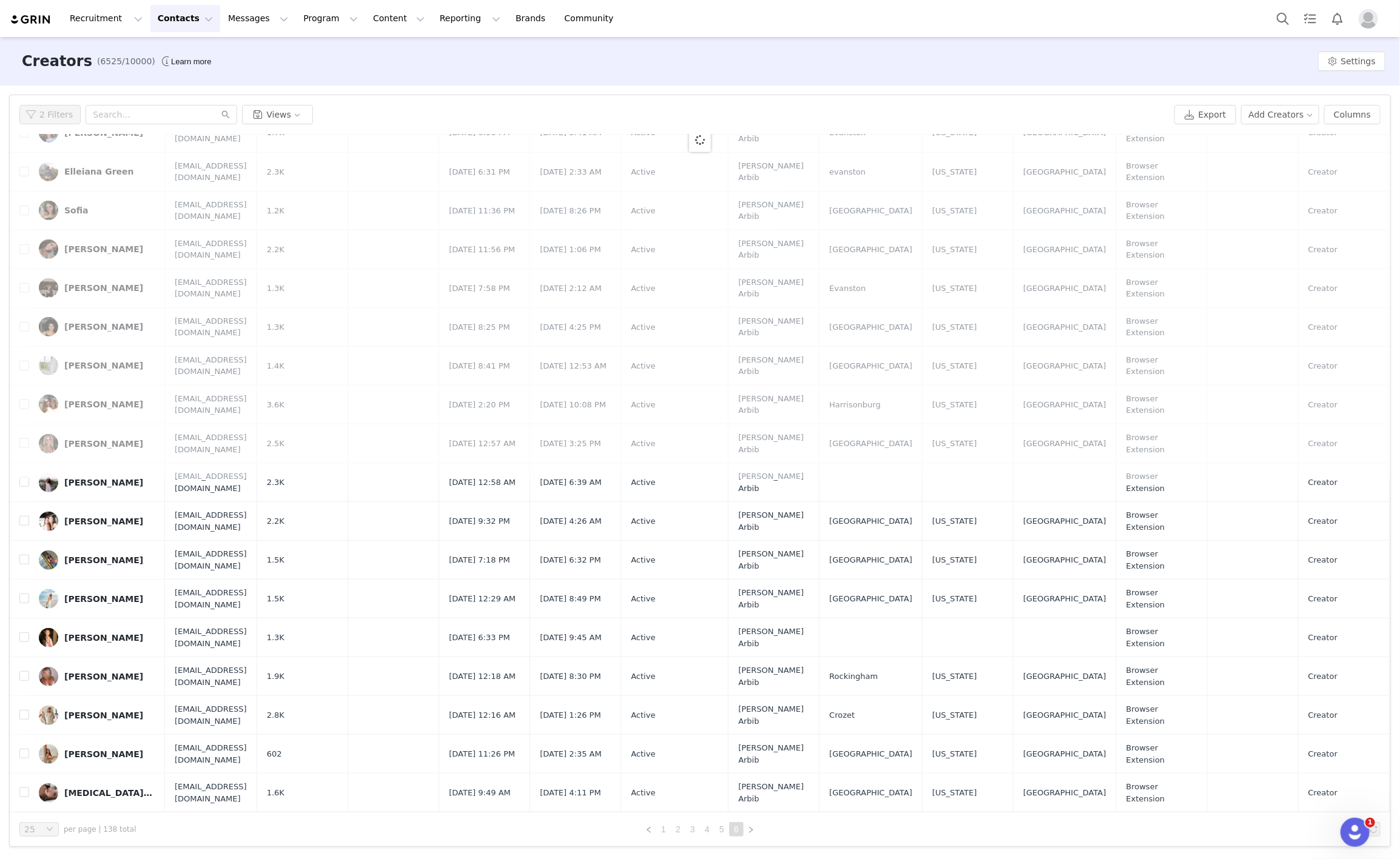
scroll to position [0, 0]
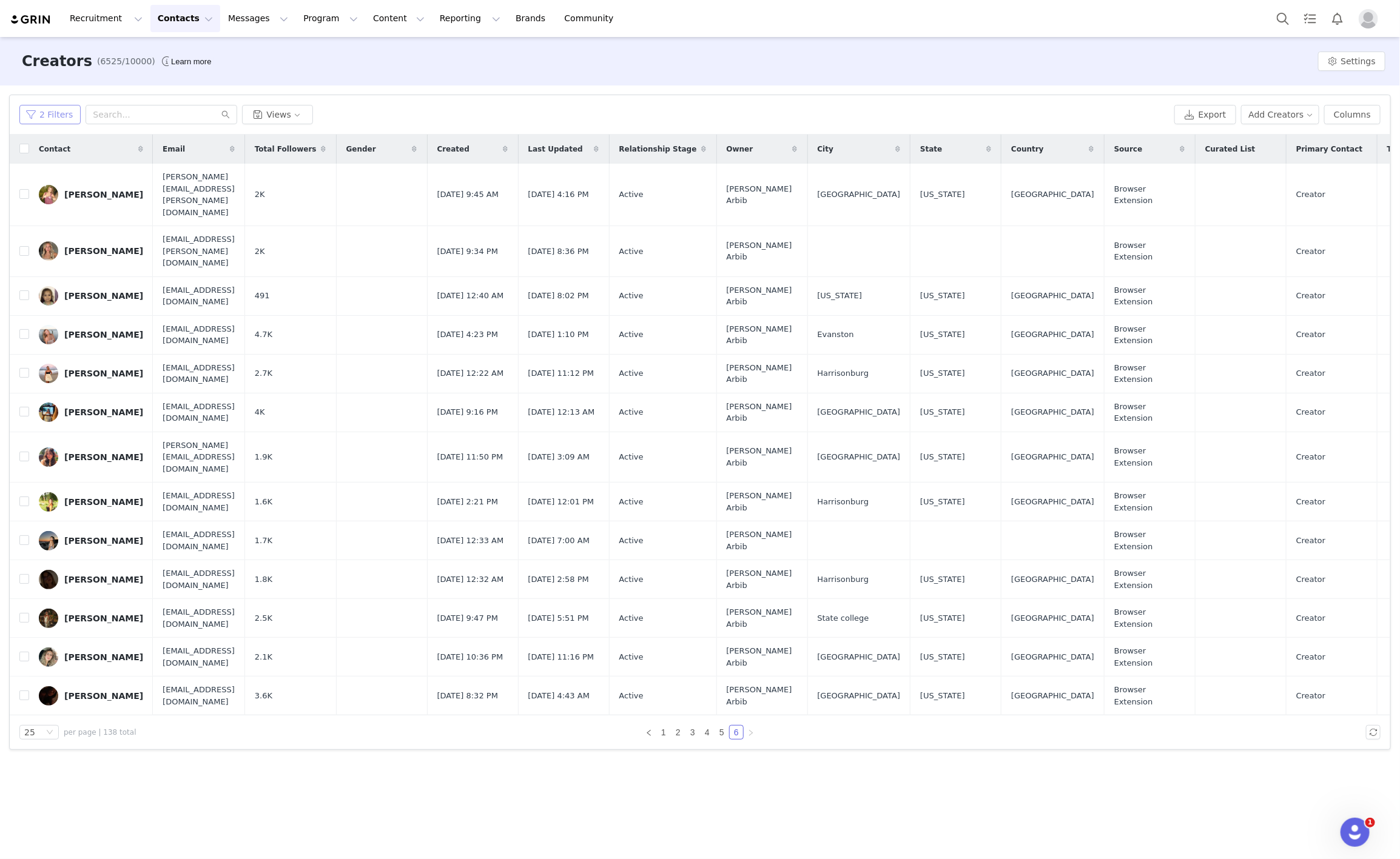
click at [50, 113] on button "2 Filters" at bounding box center [50, 115] width 61 height 19
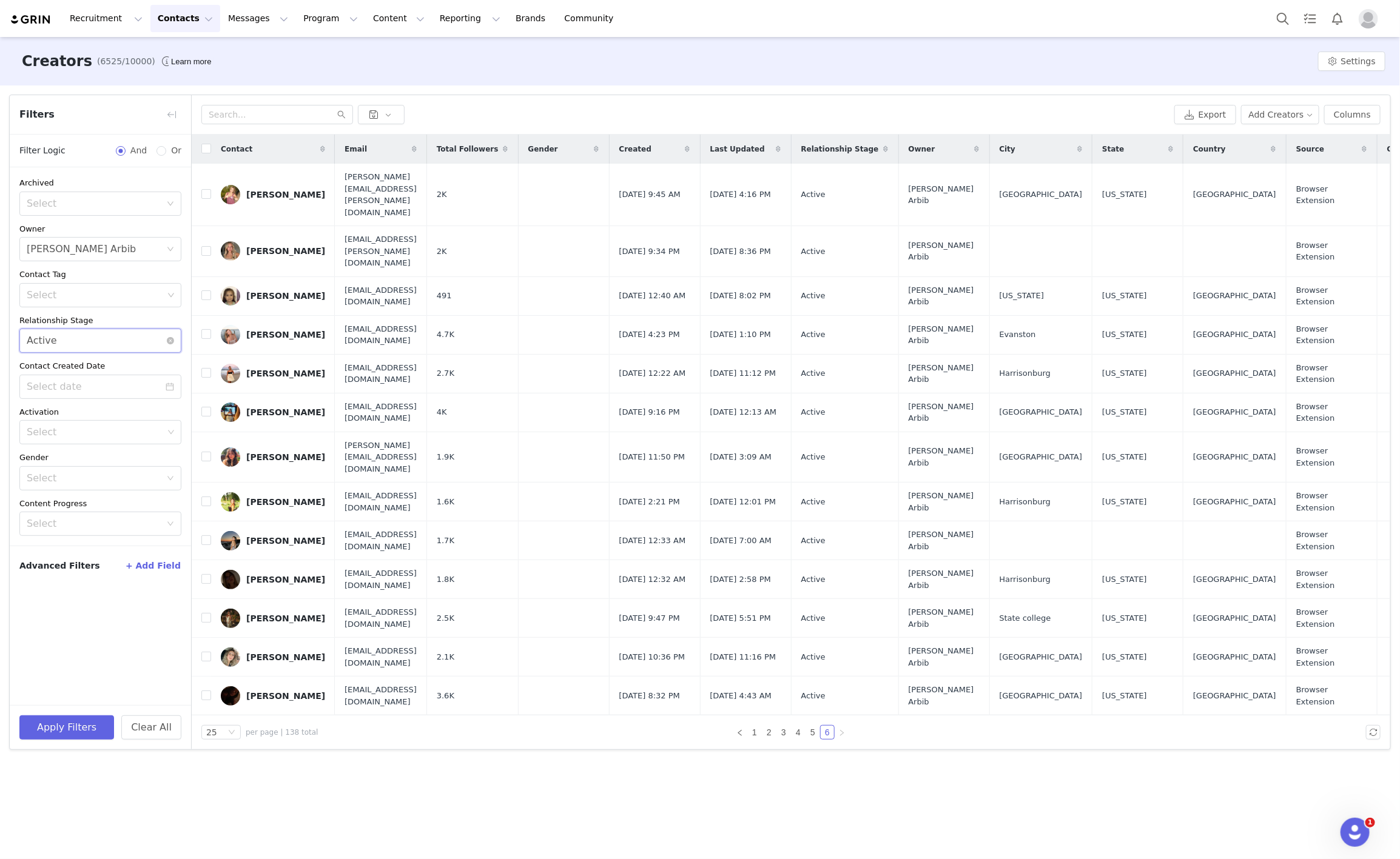
click at [149, 343] on div "Select Active" at bounding box center [96, 340] width 140 height 23
click at [69, 369] on li "Needs Outreach" at bounding box center [100, 369] width 162 height 19
click at [101, 351] on div "Select Needs Outreach" at bounding box center [96, 340] width 140 height 23
click at [68, 447] on li "In Process" at bounding box center [100, 446] width 162 height 19
click at [105, 260] on div "Select Orr Arbib" at bounding box center [96, 249] width 140 height 23
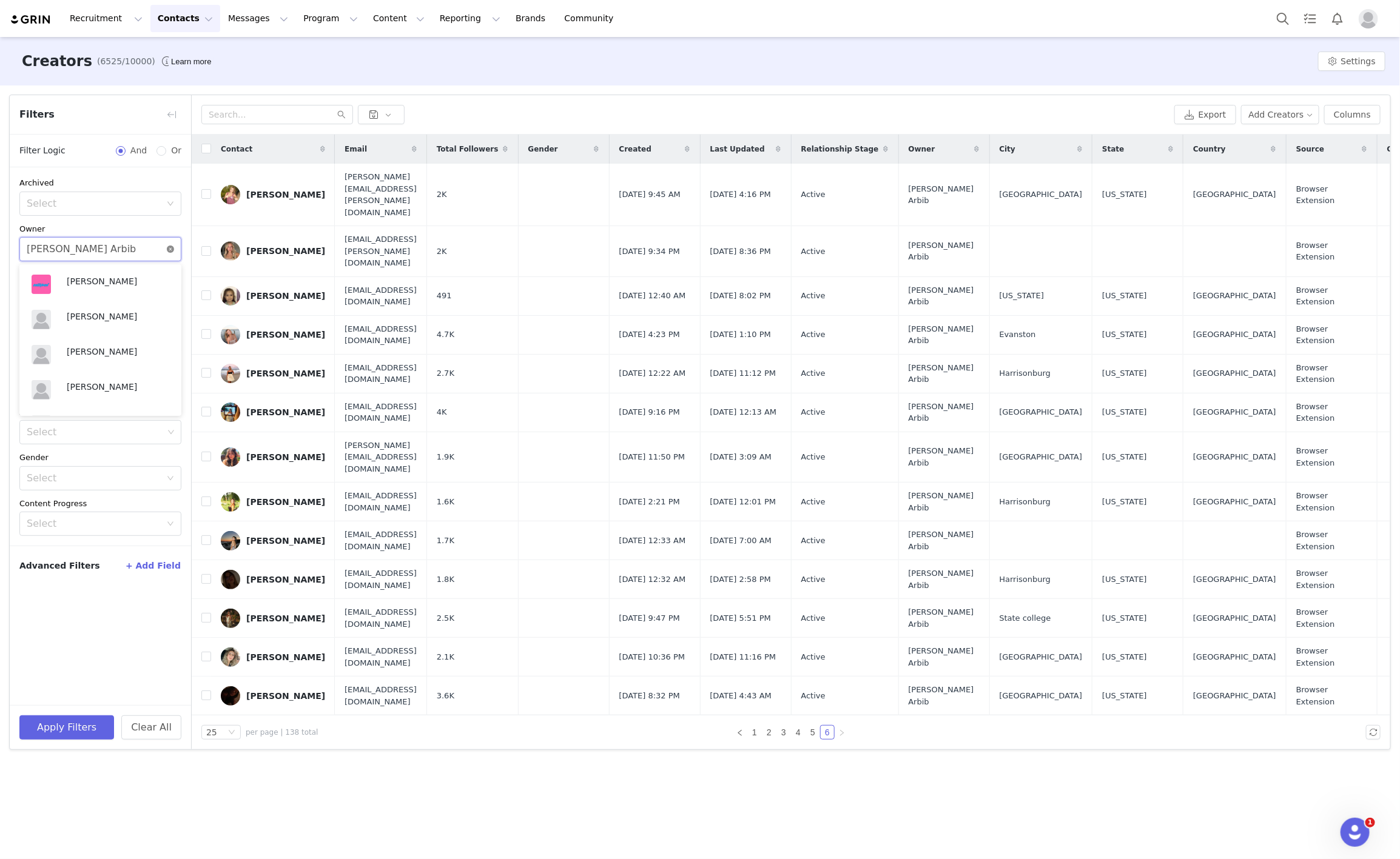
click at [167, 248] on icon "icon: close-circle" at bounding box center [170, 249] width 7 height 7
click at [82, 715] on button "Apply Filters" at bounding box center [66, 727] width 95 height 24
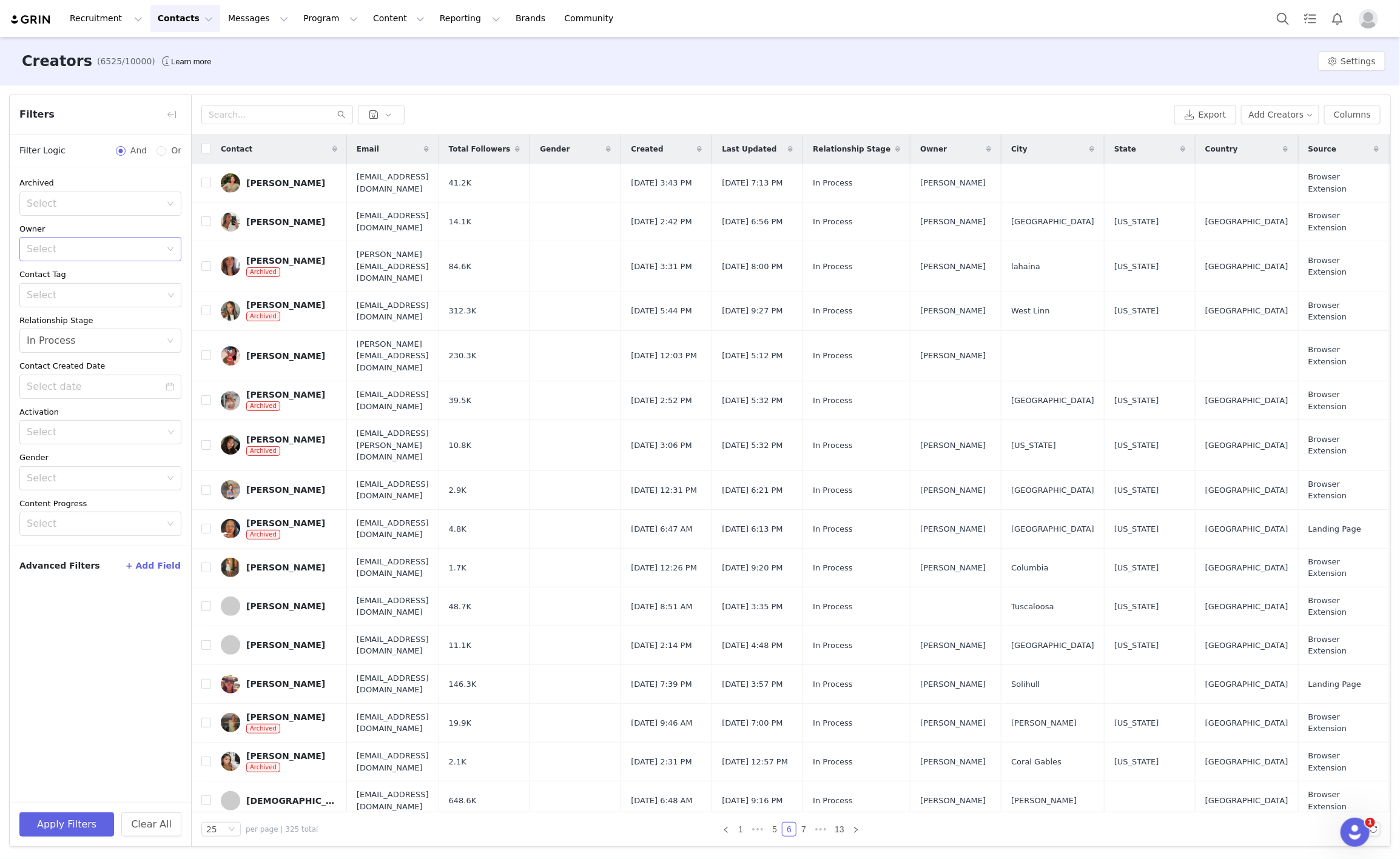
click at [996, 150] on span at bounding box center [988, 149] width 14 height 14
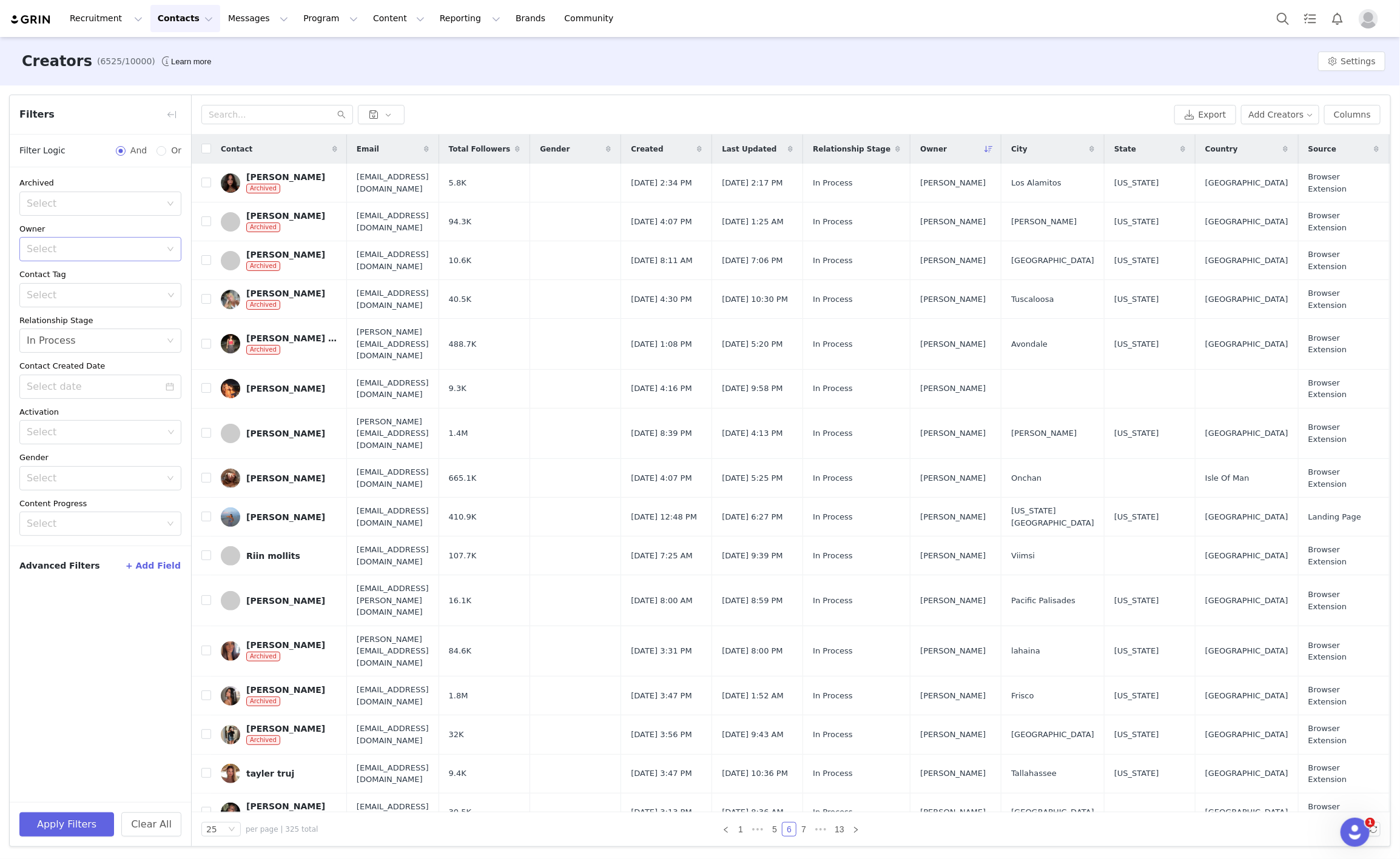
click at [993, 149] on icon at bounding box center [988, 149] width 8 height 7
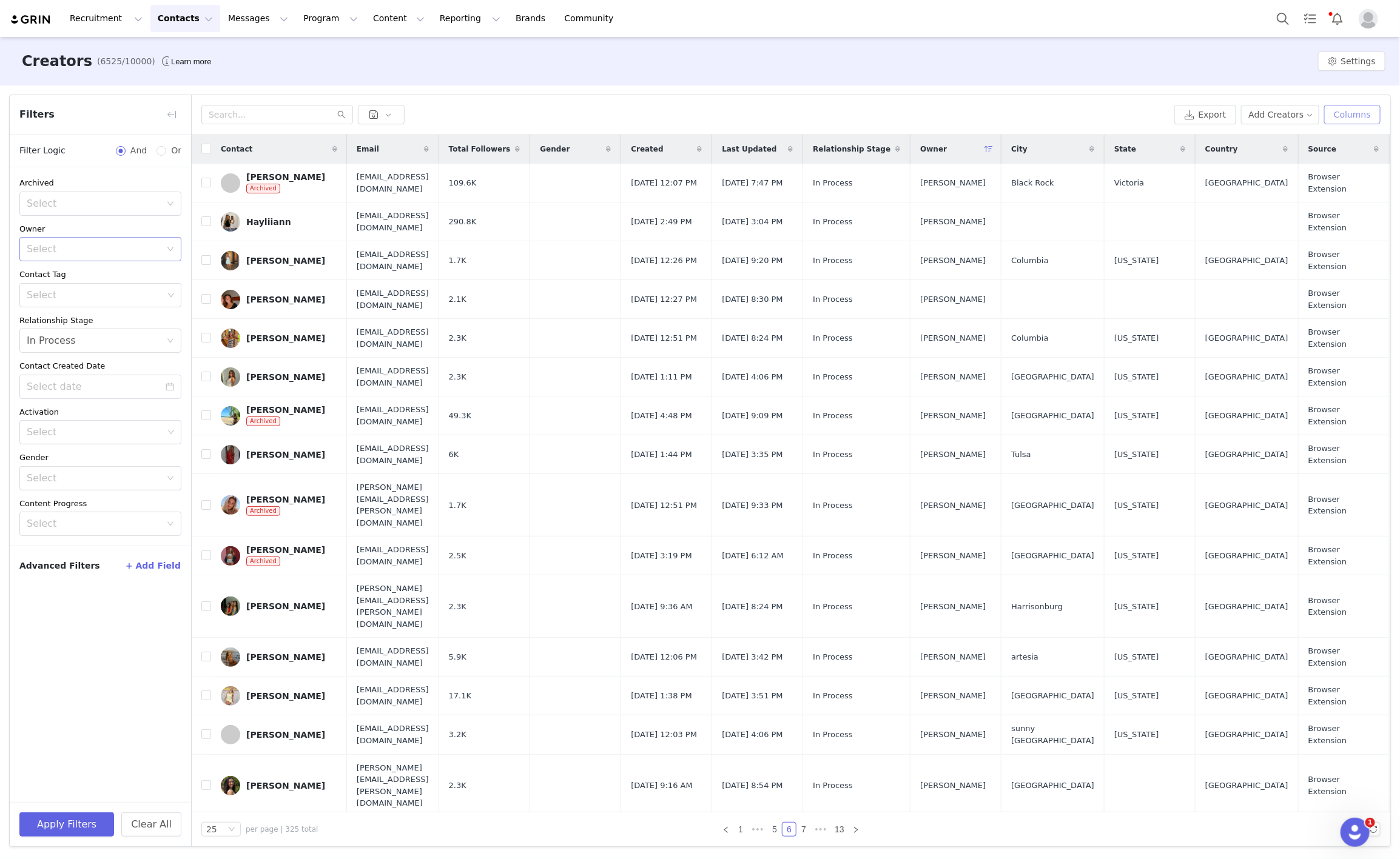
click at [1334, 113] on button "Columns" at bounding box center [1352, 115] width 57 height 19
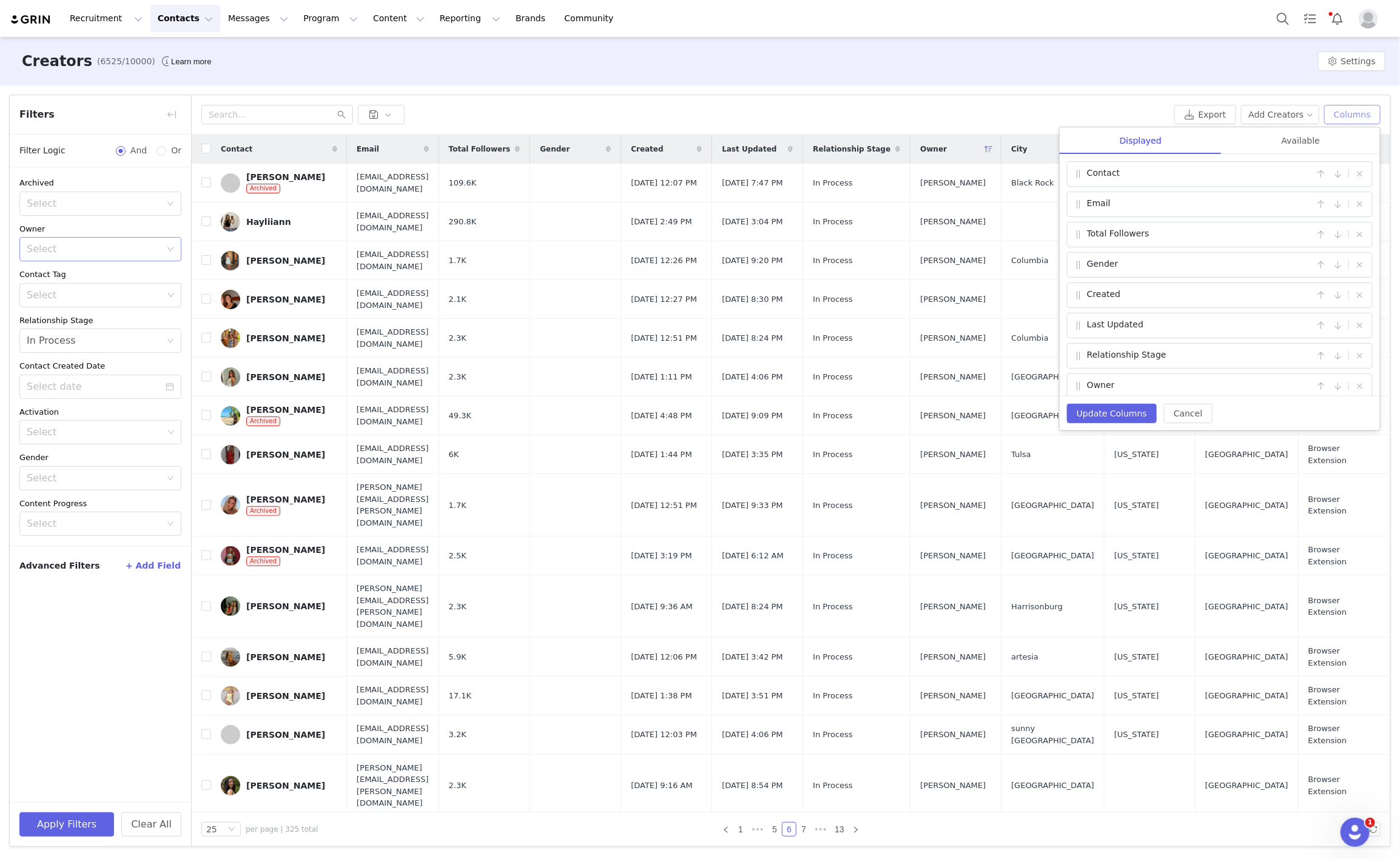
click at [1334, 113] on button "Columns" at bounding box center [1352, 115] width 57 height 19
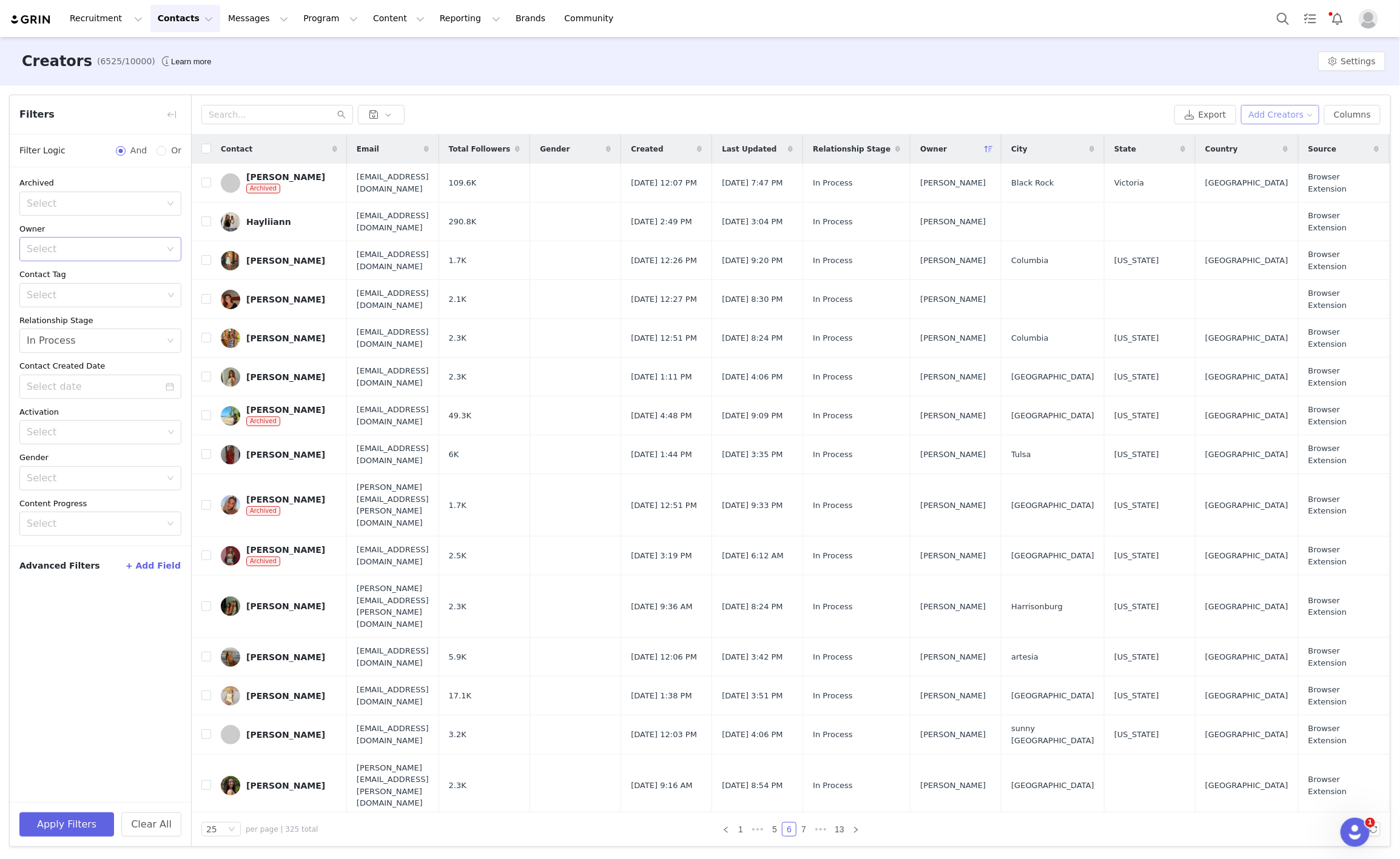
click at [1300, 115] on button "Add Creators" at bounding box center [1281, 115] width 79 height 19
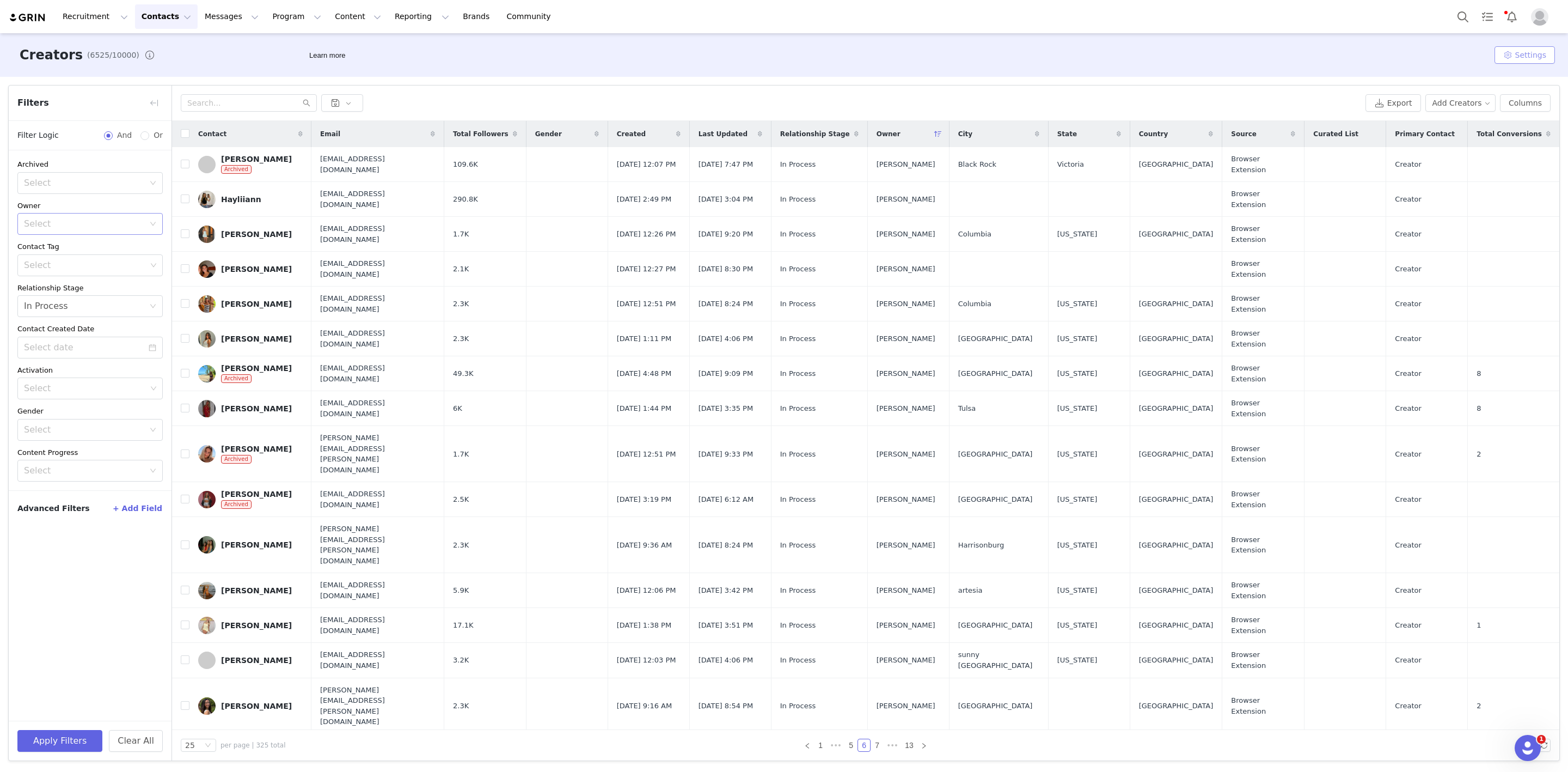
click at [1256, 48] on button "Settings" at bounding box center [1525, 55] width 60 height 17
click at [1256, 56] on div "Creators (6525/10000) Learn more Settings" at bounding box center [784, 55] width 1568 height 44
click at [98, 225] on div "Select" at bounding box center [84, 224] width 121 height 11
click at [62, 543] on div "Archived Select Owner Select Contact Tag Select Relationship Stage Select In Pr…" at bounding box center [90, 435] width 163 height 570
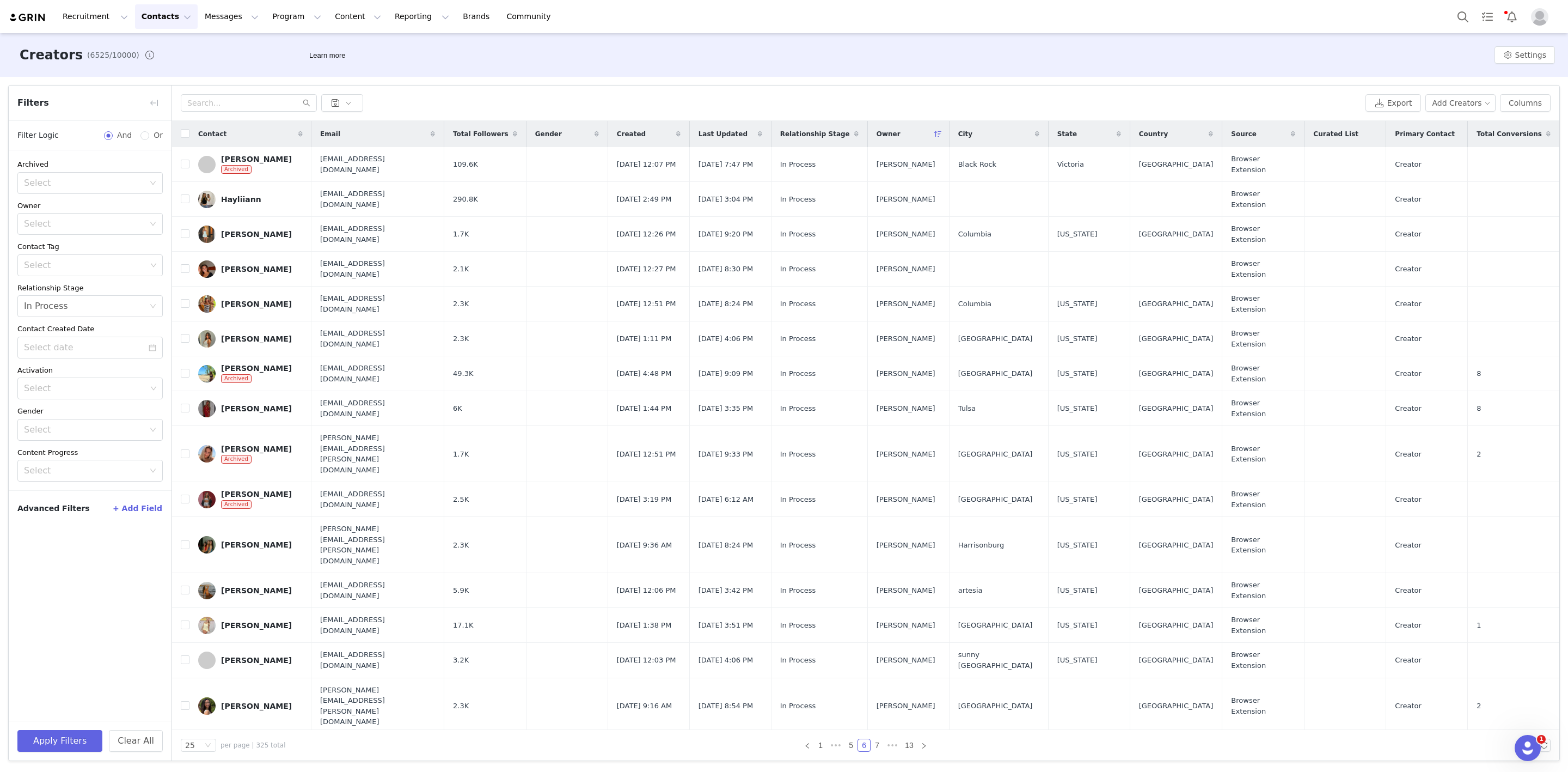
click at [942, 135] on icon at bounding box center [938, 134] width 7 height 7
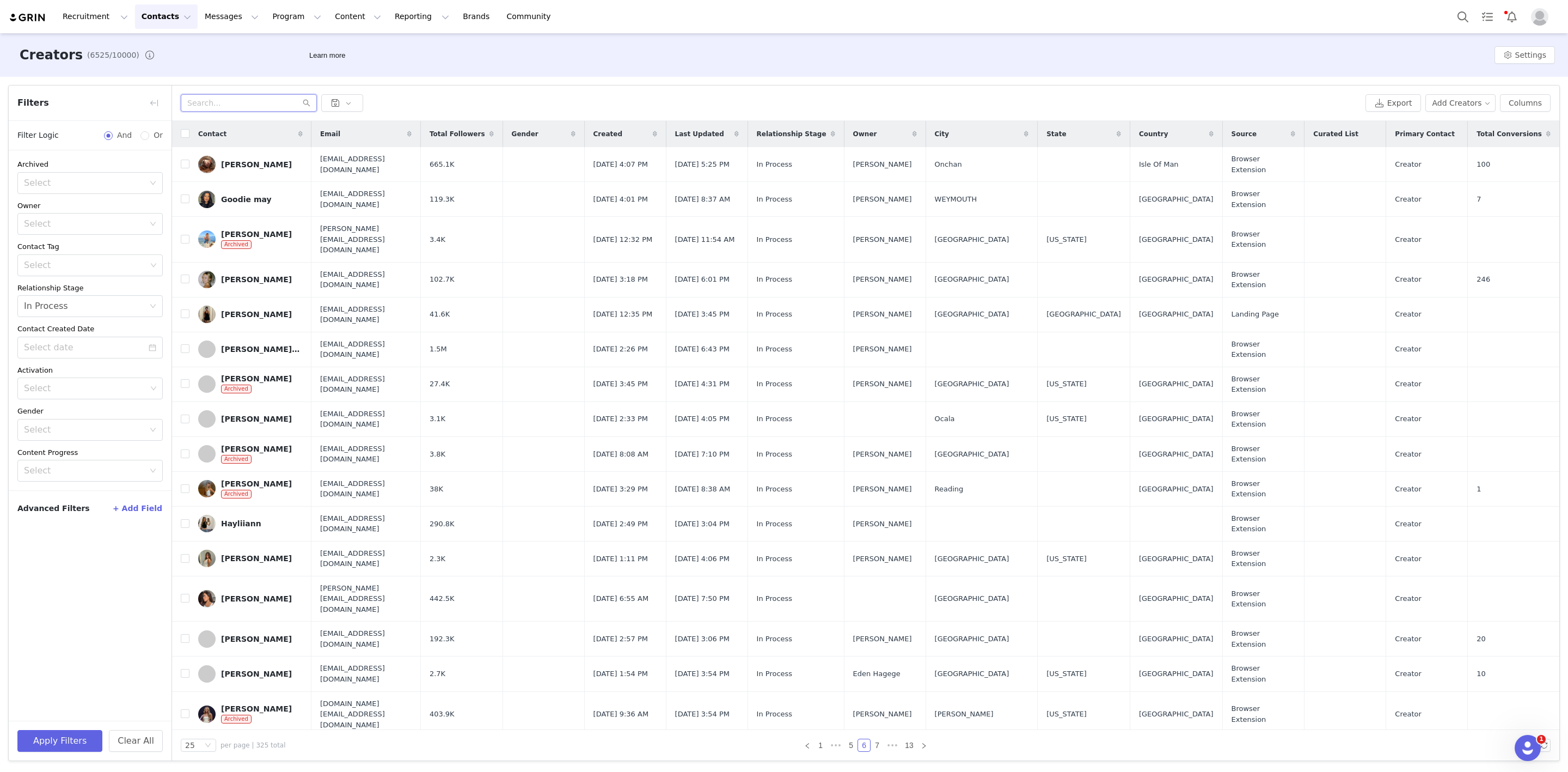
click at [213, 99] on input "text" at bounding box center [249, 103] width 136 height 17
click at [147, 135] on input "Or" at bounding box center [145, 135] width 9 height 9
radio input "true"
radio input "false"
radio input "true"
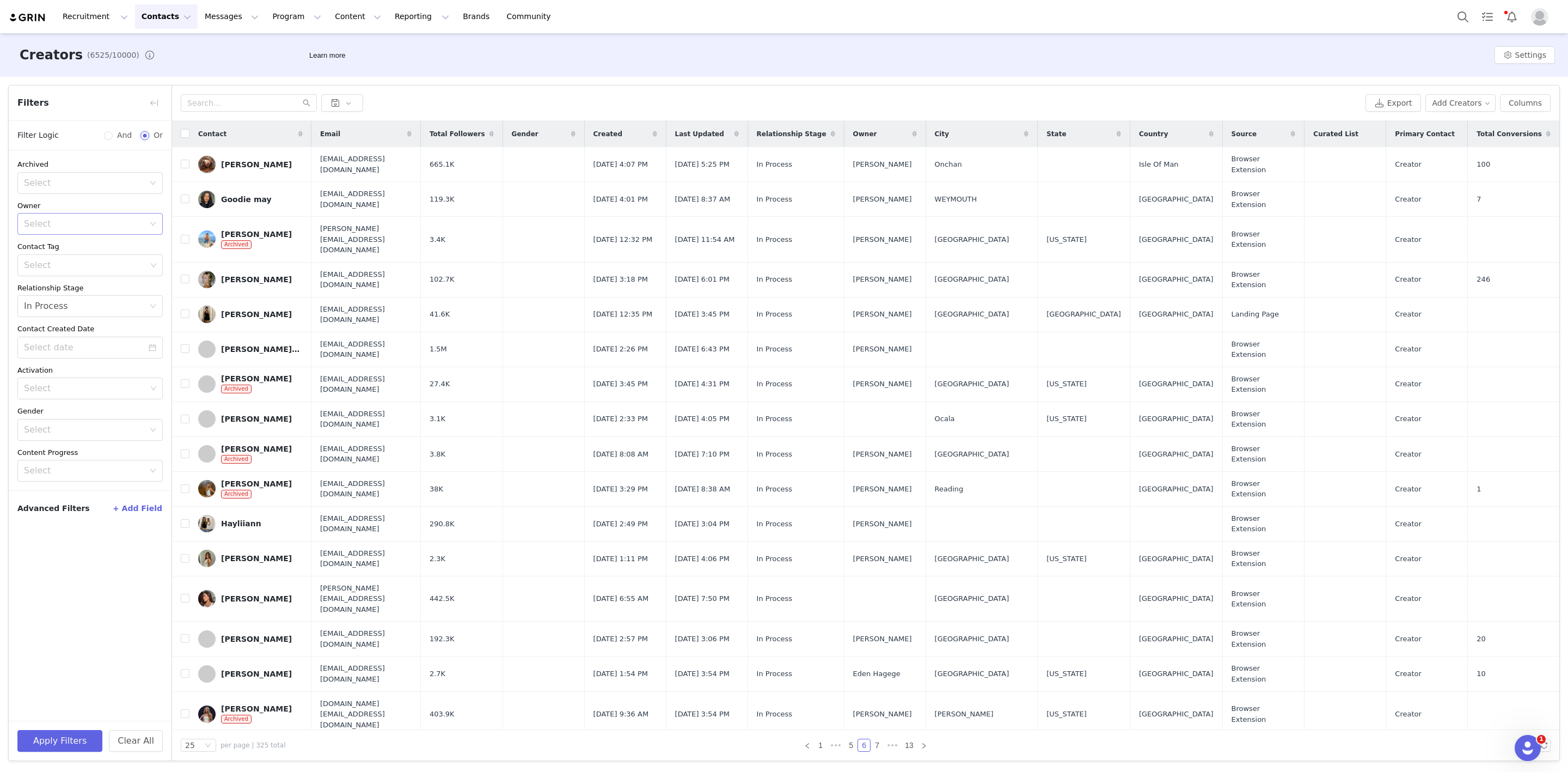
click at [74, 225] on div "Select" at bounding box center [84, 224] width 121 height 11
click at [44, 747] on button "Apply Filters" at bounding box center [60, 740] width 85 height 21
click at [112, 137] on input "And" at bounding box center [108, 135] width 9 height 9
radio input "true"
radio input "false"
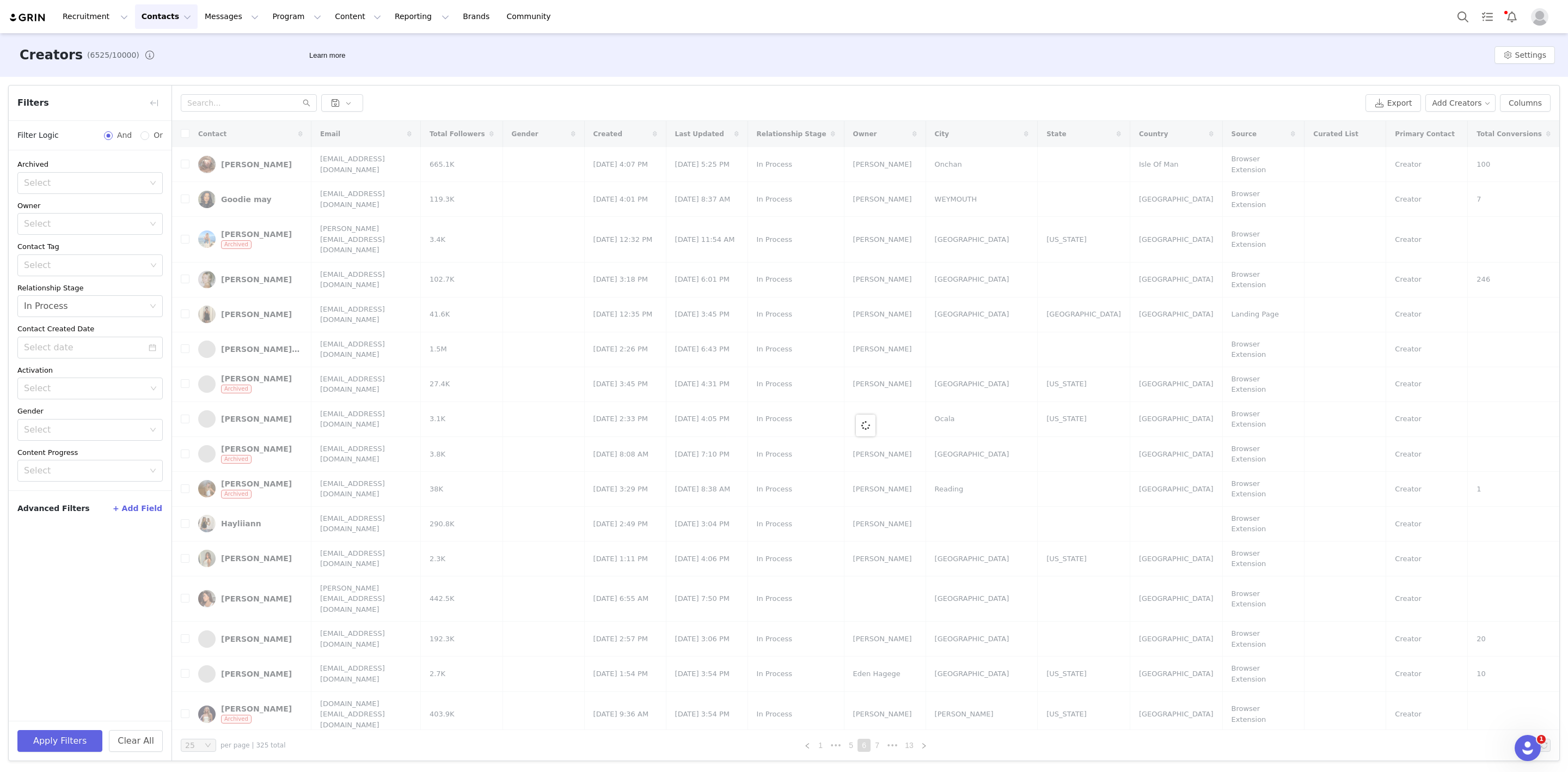
click at [143, 508] on button "+ Add Field" at bounding box center [137, 508] width 51 height 17
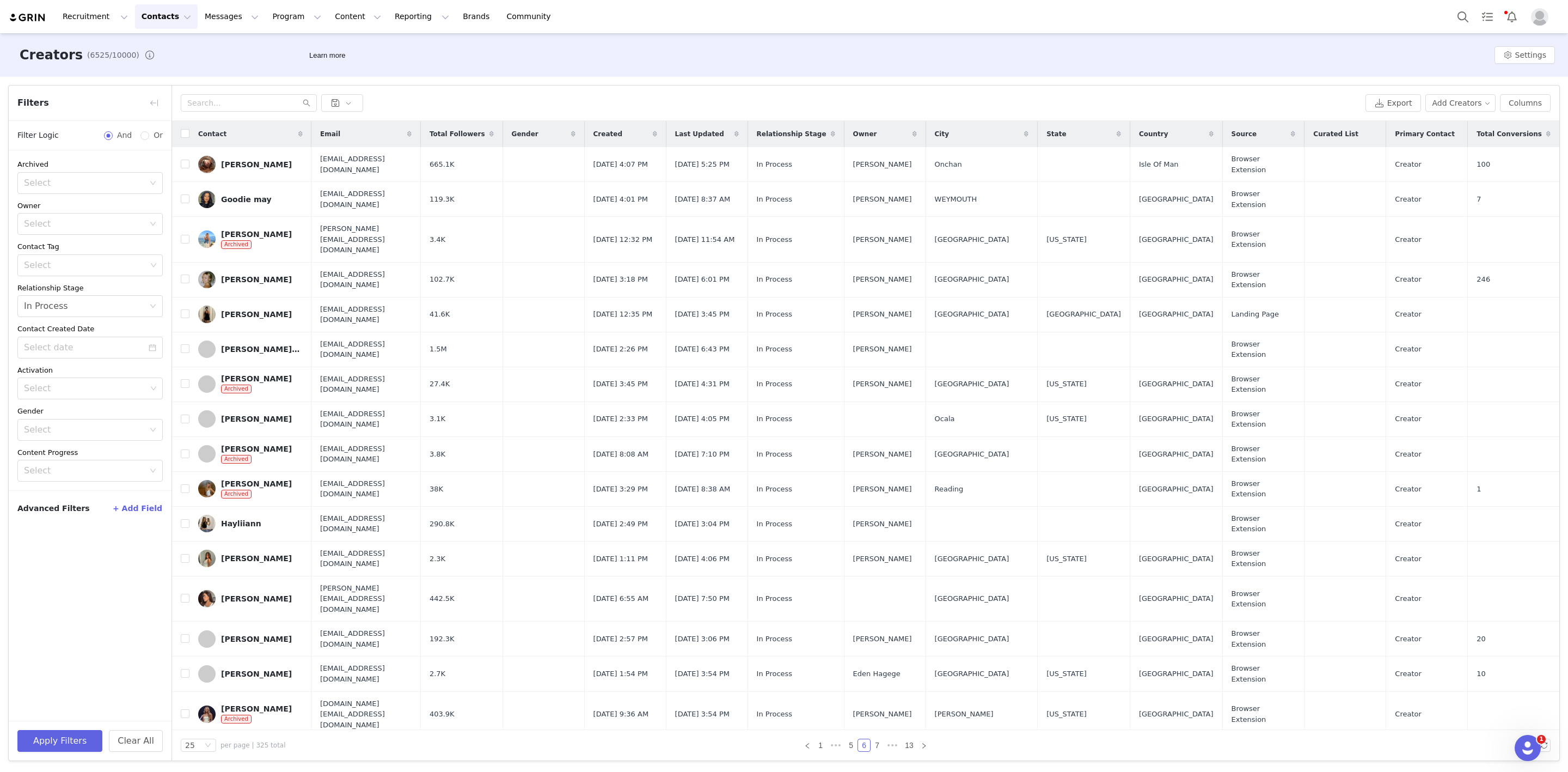
click at [144, 515] on button "+ Add Field" at bounding box center [137, 508] width 51 height 17
click at [143, 547] on div "Select" at bounding box center [84, 545] width 121 height 11
click at [91, 476] on div "Select" at bounding box center [84, 471] width 121 height 11
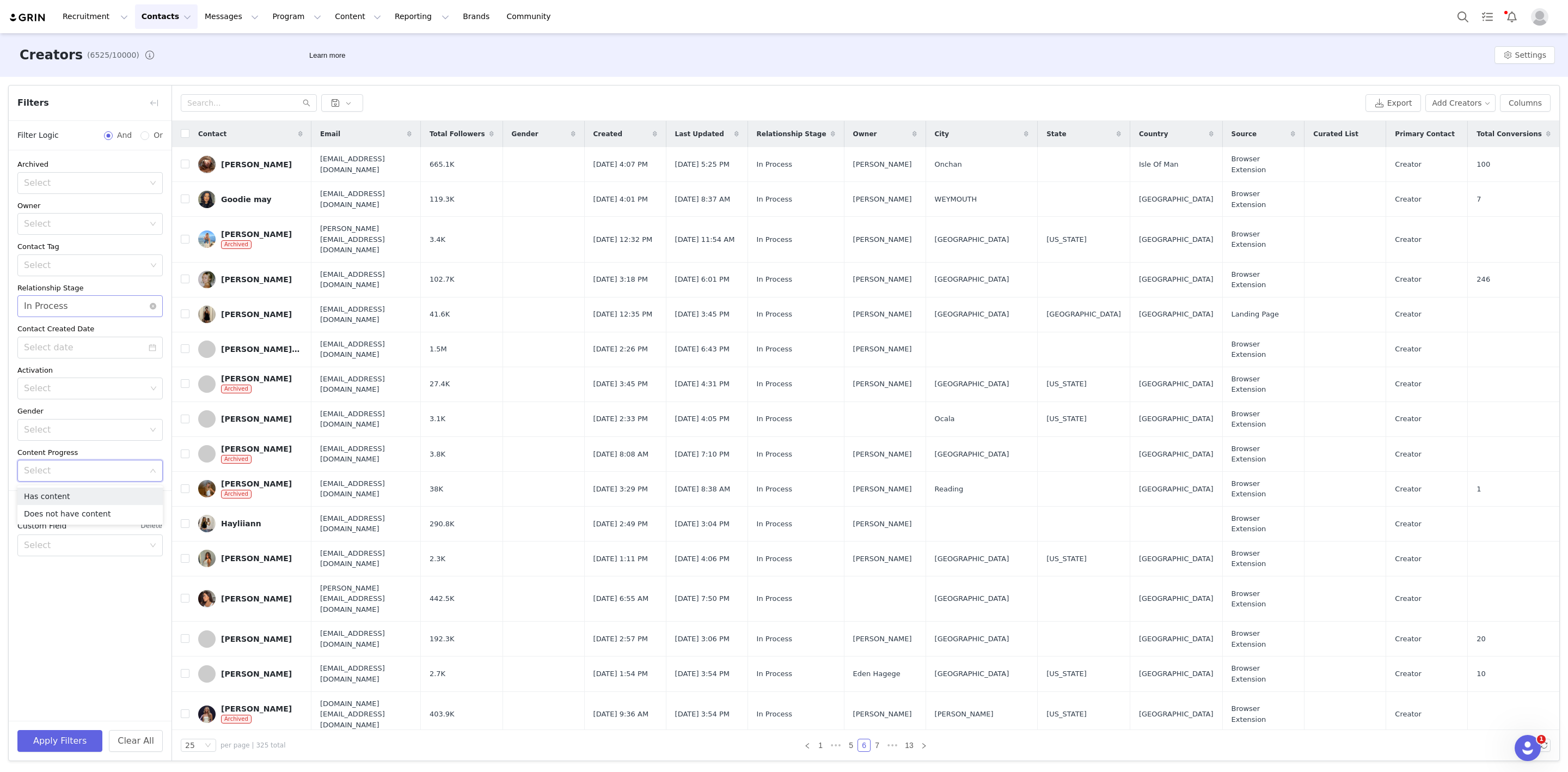
click at [88, 304] on div "Select In Process" at bounding box center [86, 306] width 125 height 21
click at [56, 358] on li "Done" at bounding box center [90, 366] width 145 height 17
click at [79, 266] on div "Select" at bounding box center [85, 265] width 123 height 11
click at [64, 307] on li "tiktok" at bounding box center [90, 308] width 145 height 17
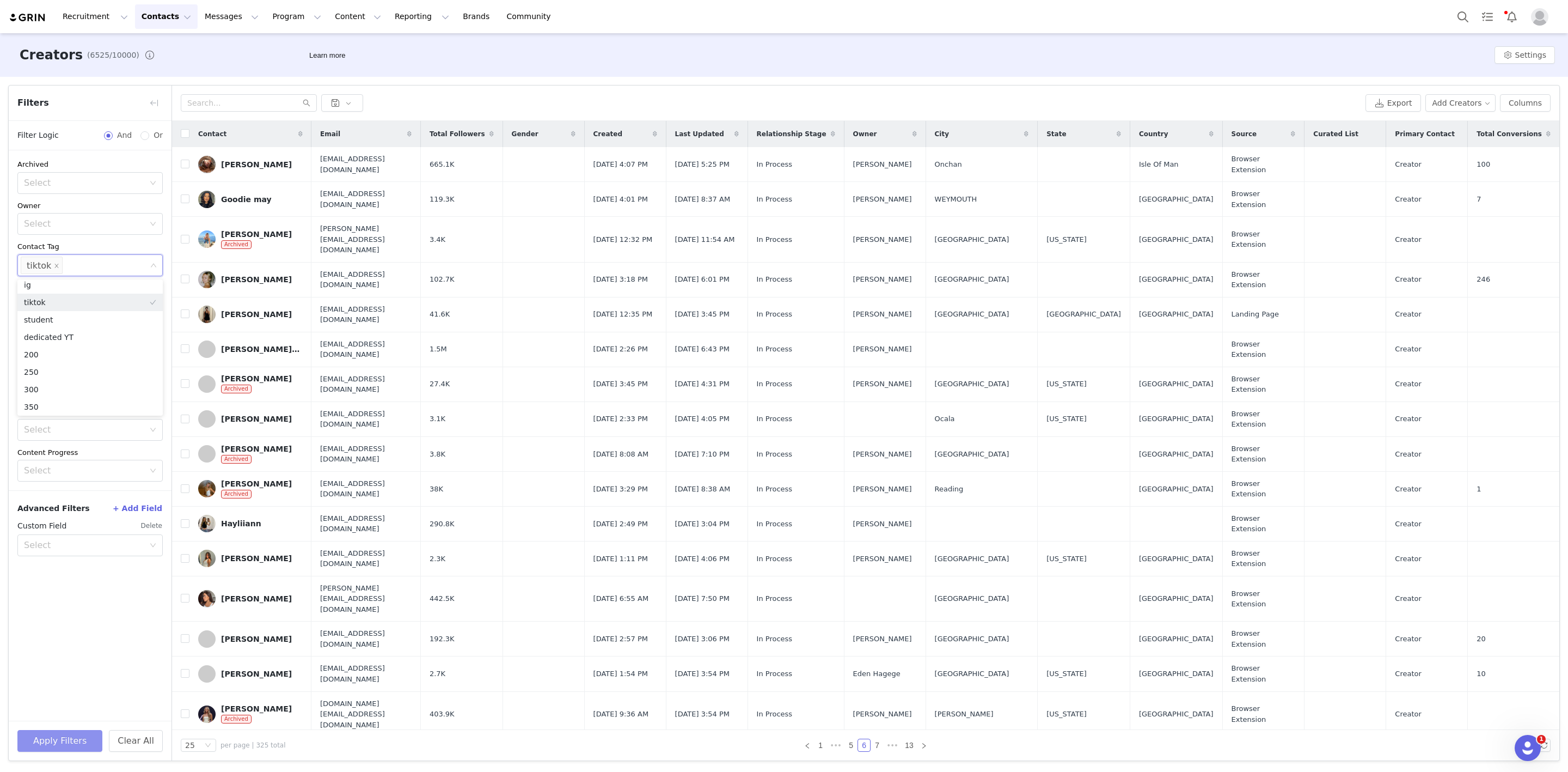
click at [52, 738] on button "Apply Filters" at bounding box center [60, 740] width 85 height 21
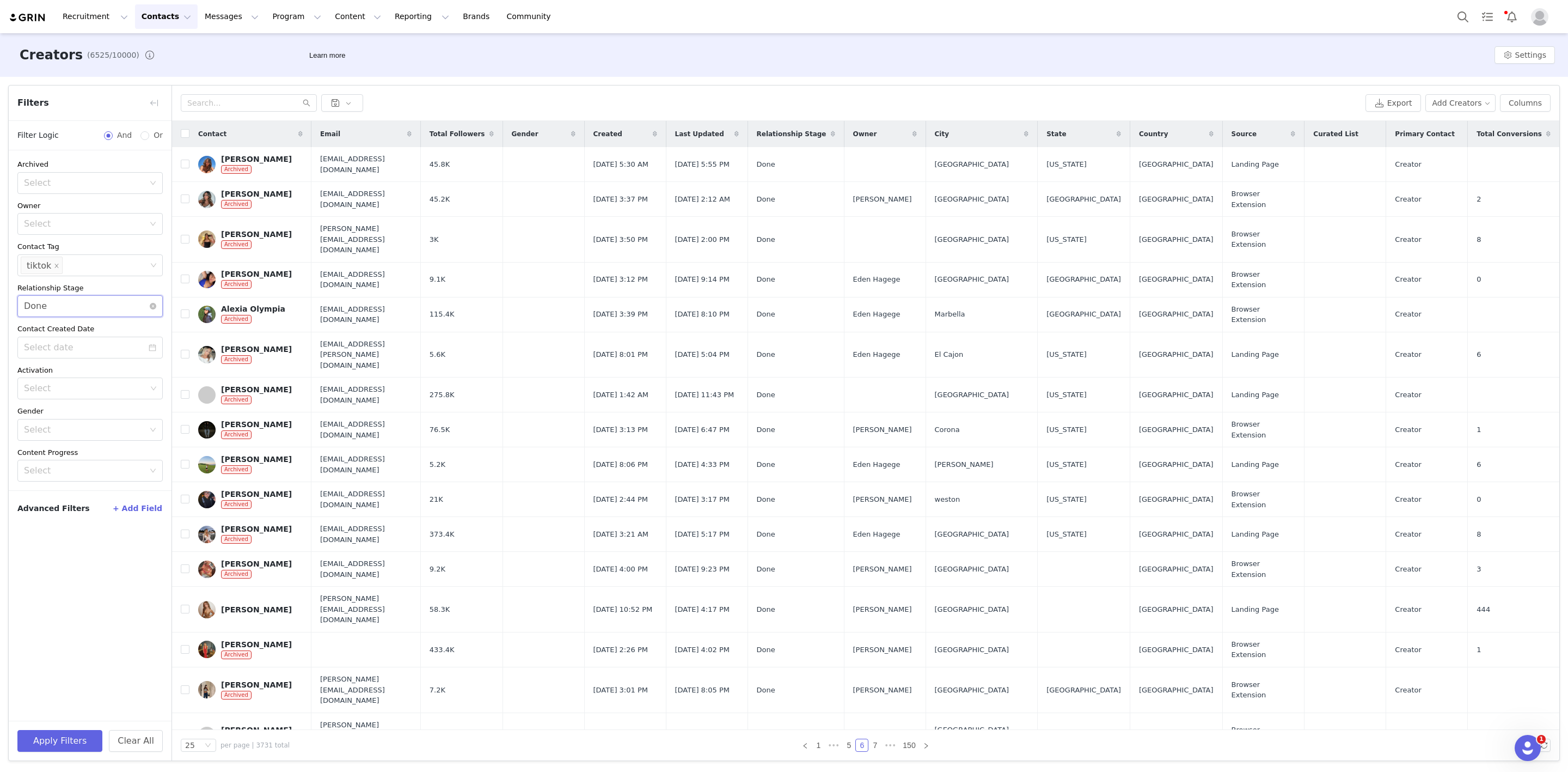
click at [84, 304] on div "Select Done" at bounding box center [86, 306] width 125 height 21
click at [49, 396] on li "In Process" at bounding box center [90, 401] width 145 height 17
click at [68, 744] on button "Apply Filters" at bounding box center [60, 740] width 85 height 21
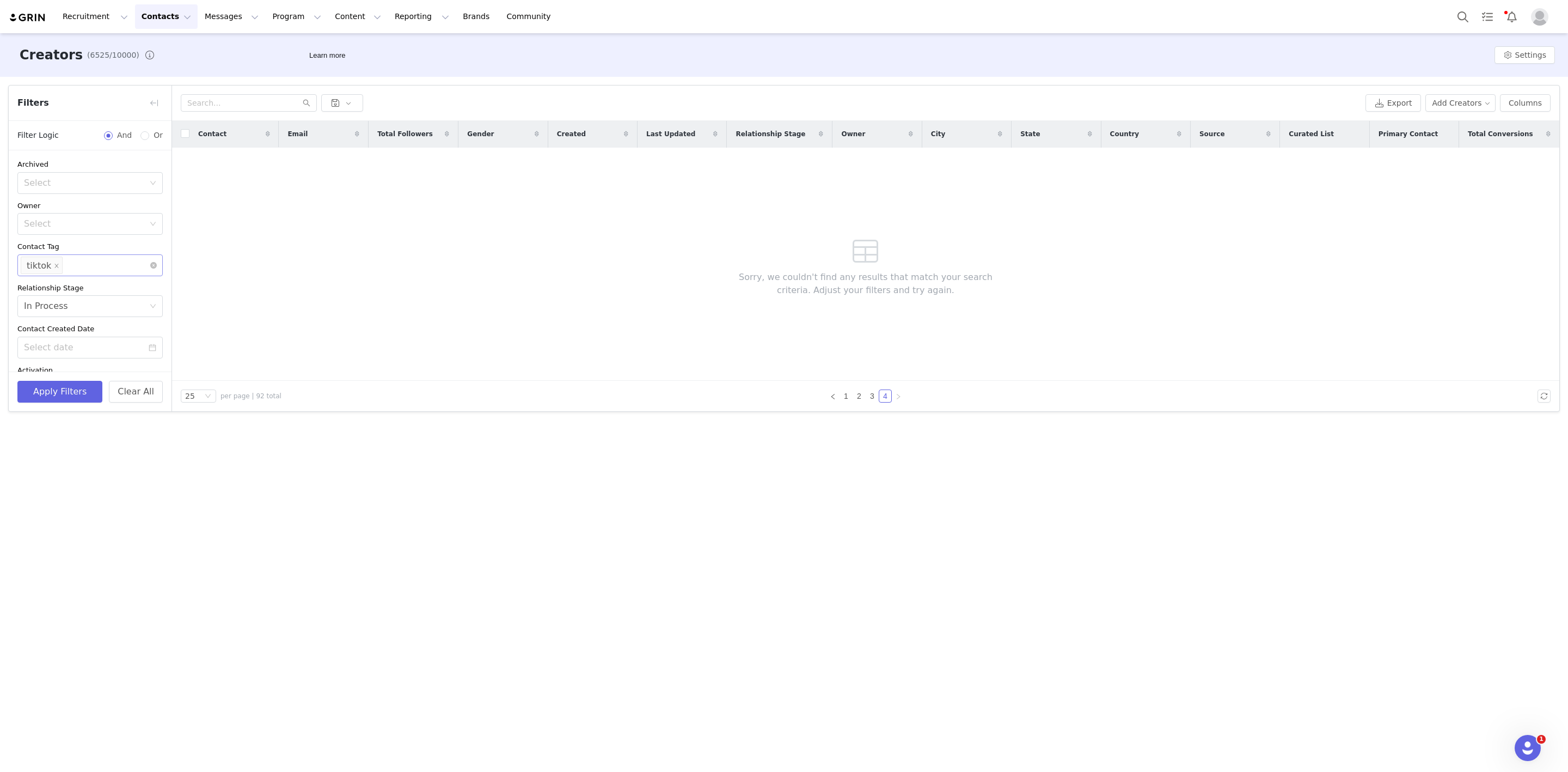
click at [70, 270] on div "Select tiktok" at bounding box center [86, 265] width 131 height 21
click at [48, 291] on li "ig" at bounding box center [84, 290] width 133 height 17
click at [50, 306] on li "tiktok" at bounding box center [84, 308] width 133 height 17
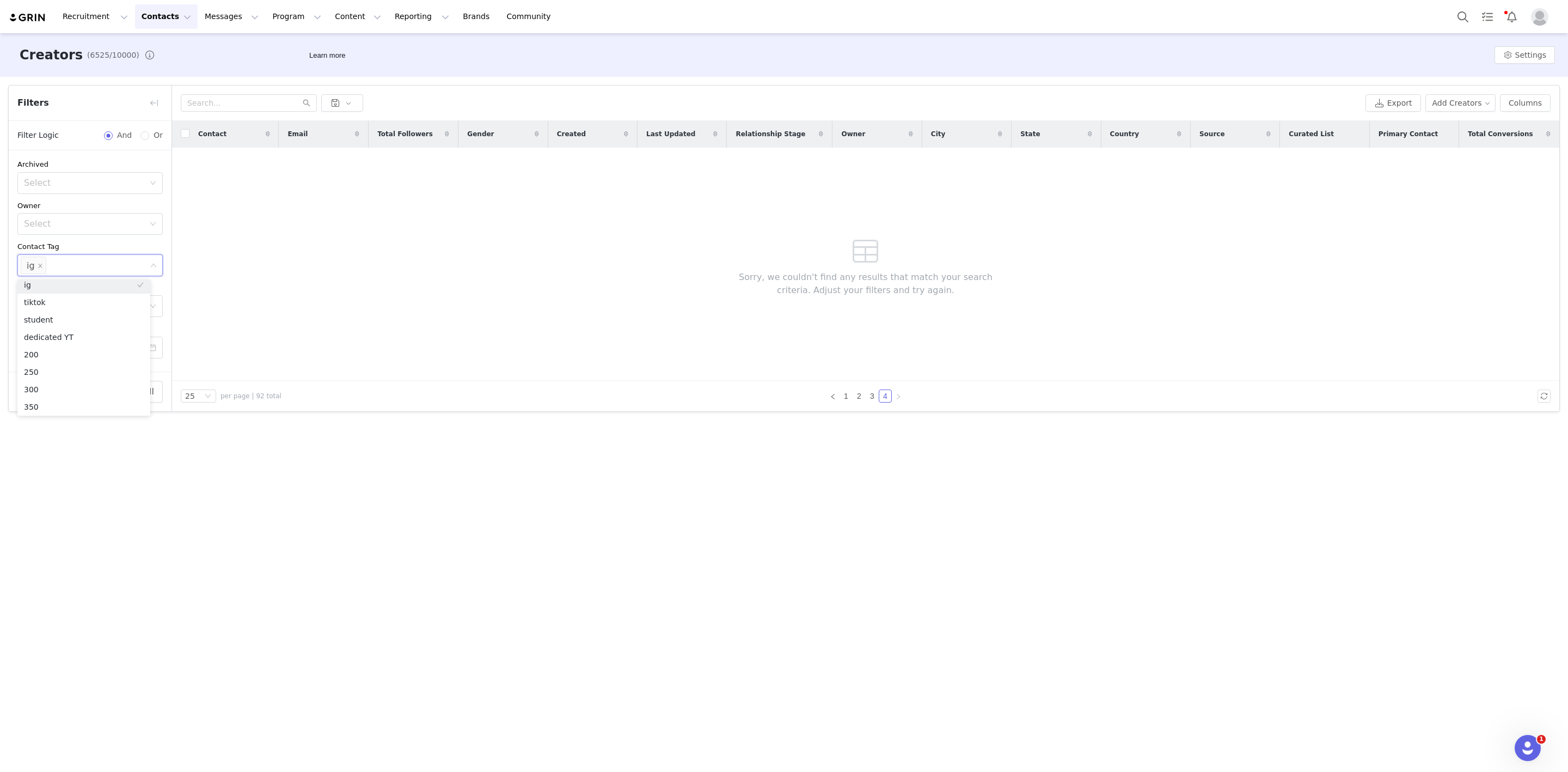
click at [72, 443] on div "Creators (6525/10000) Learn more Settings Filters Filter Logic And Or Archived …" at bounding box center [784, 402] width 1568 height 737
click at [64, 401] on button "Apply Filters" at bounding box center [60, 392] width 85 height 21
click at [41, 267] on icon "icon: close" at bounding box center [40, 265] width 5 height 5
click at [38, 410] on article "Filters Filter Logic And Or Archived Select Owner Select Contact Tag Select Rel…" at bounding box center [784, 248] width 1552 height 327
click at [43, 397] on button "Apply Filters" at bounding box center [60, 392] width 85 height 21
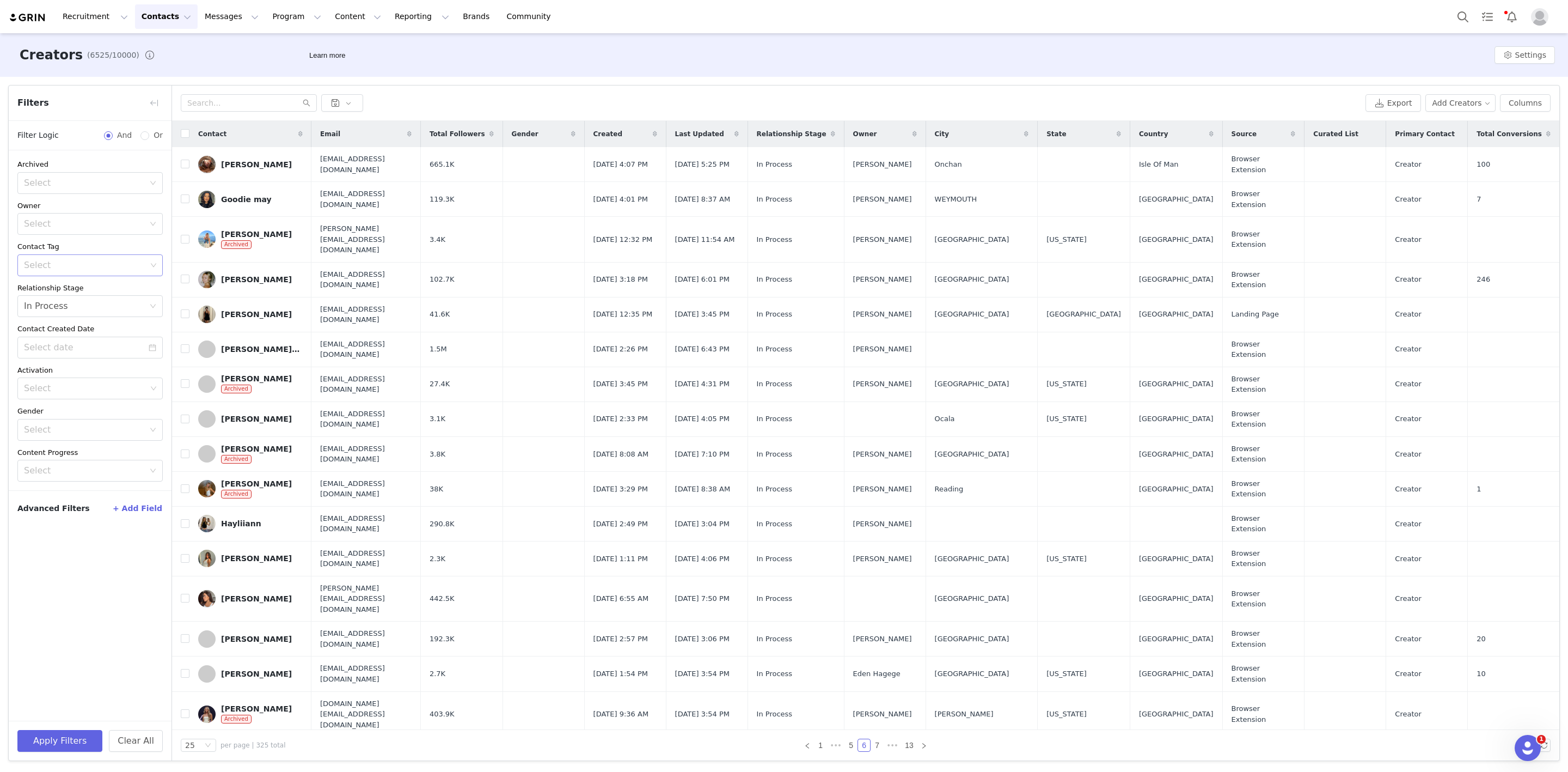
click at [158, 508] on button "+ Add Field" at bounding box center [137, 508] width 51 height 17
click at [135, 537] on div "Select" at bounding box center [86, 545] width 125 height 21
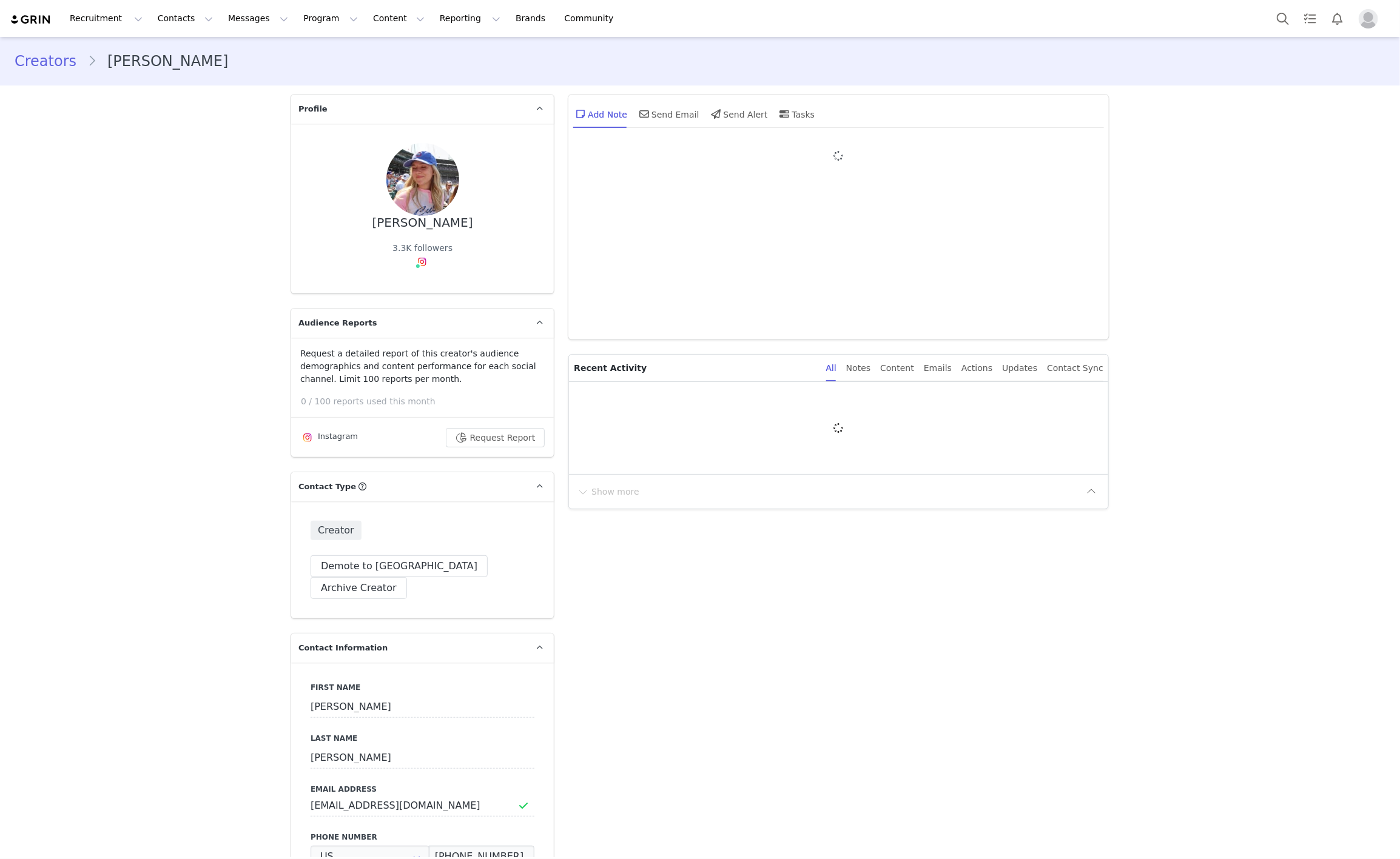
type input "+1 ([GEOGRAPHIC_DATA])"
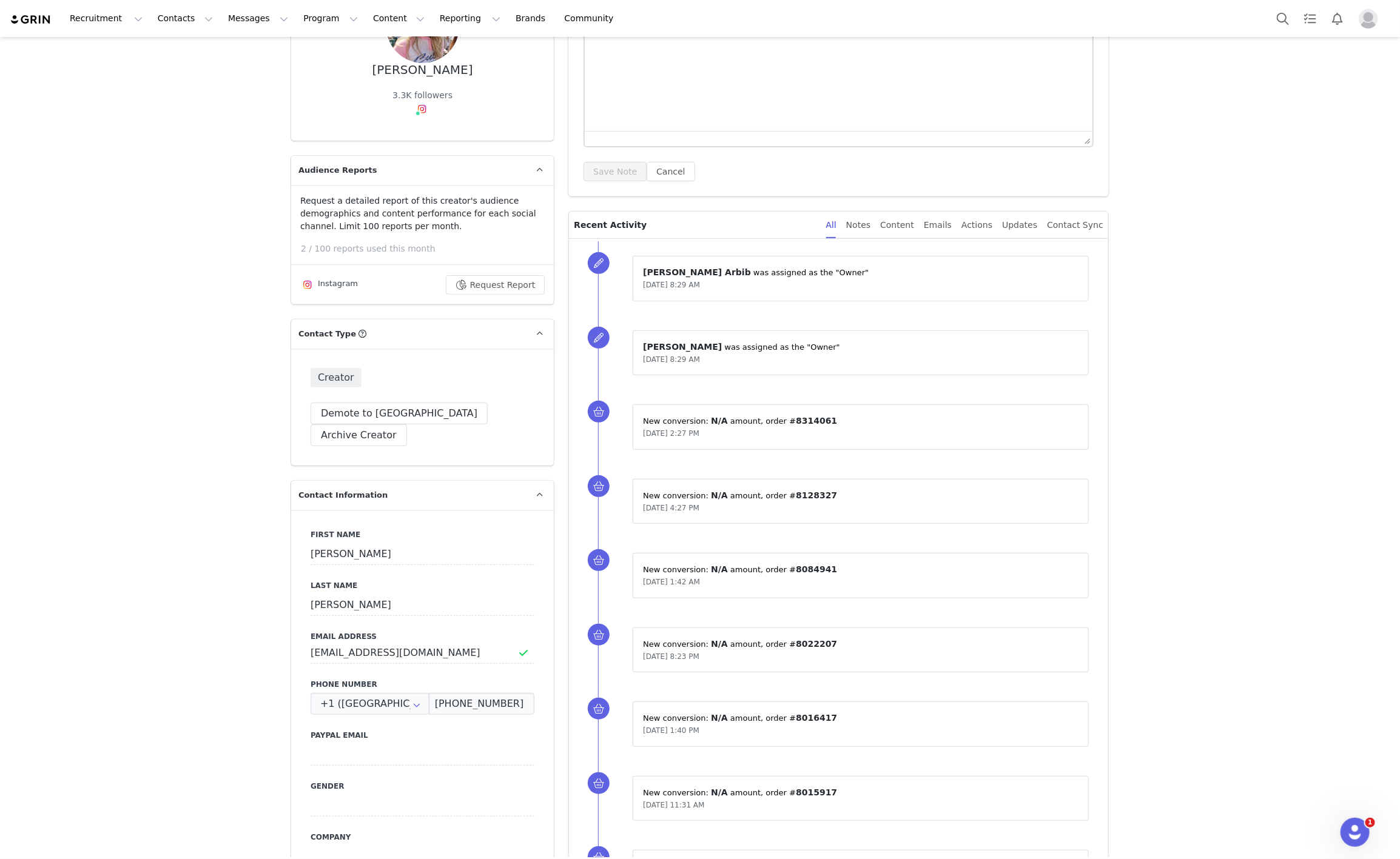
scroll to position [91, 0]
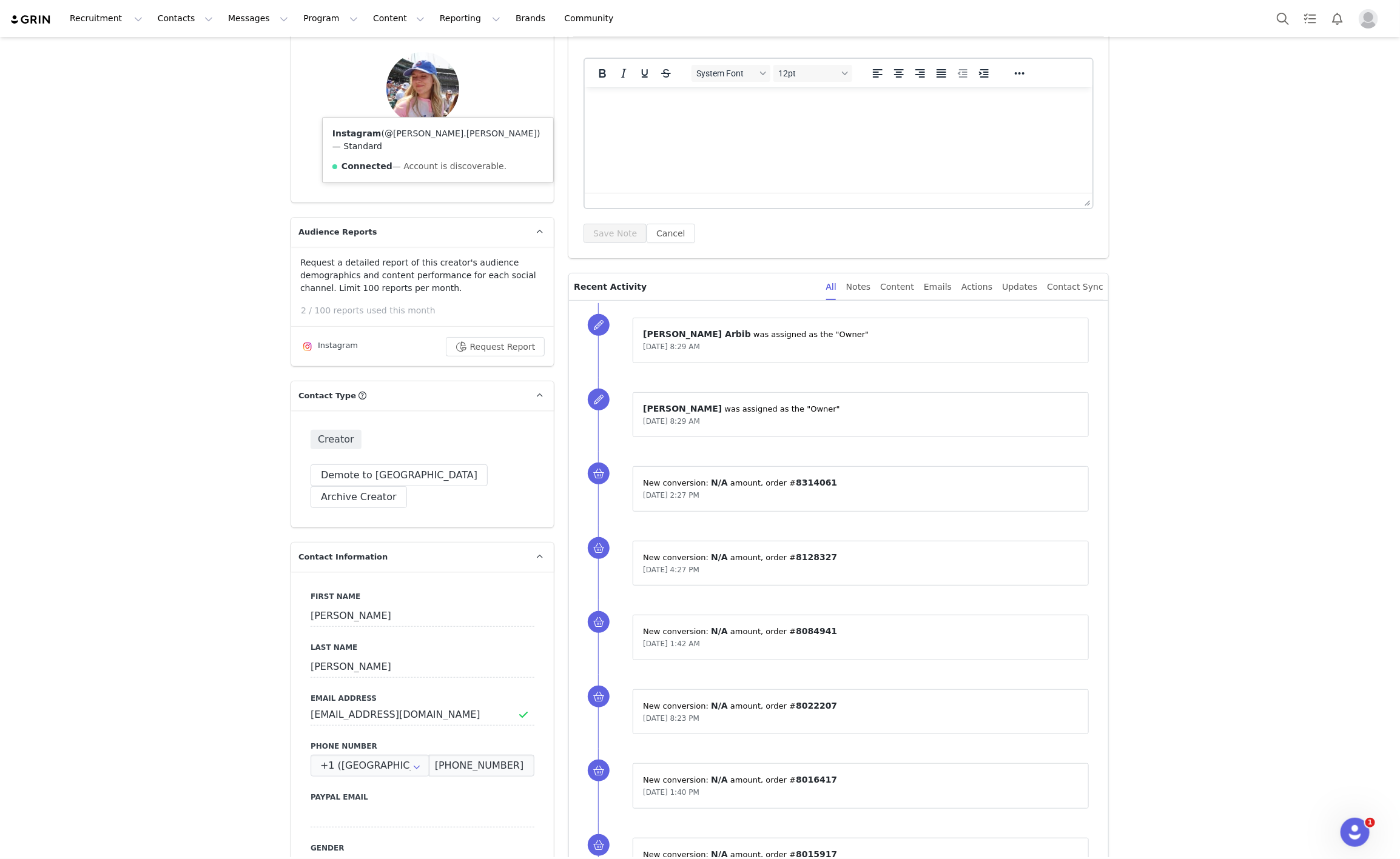
click at [412, 131] on link "@[PERSON_NAME].[PERSON_NAME]" at bounding box center [461, 133] width 152 height 10
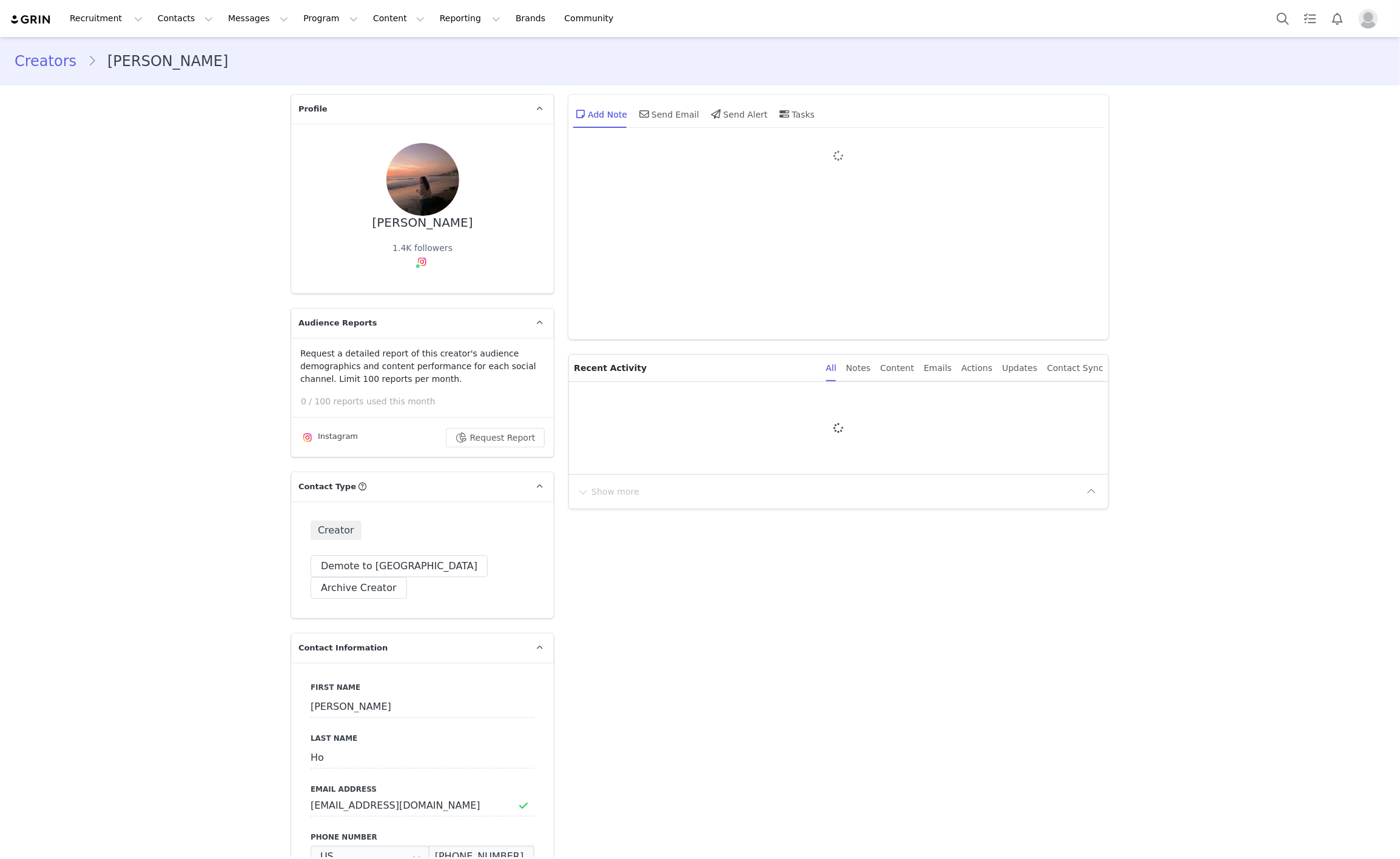
type input "+1 ([GEOGRAPHIC_DATA])"
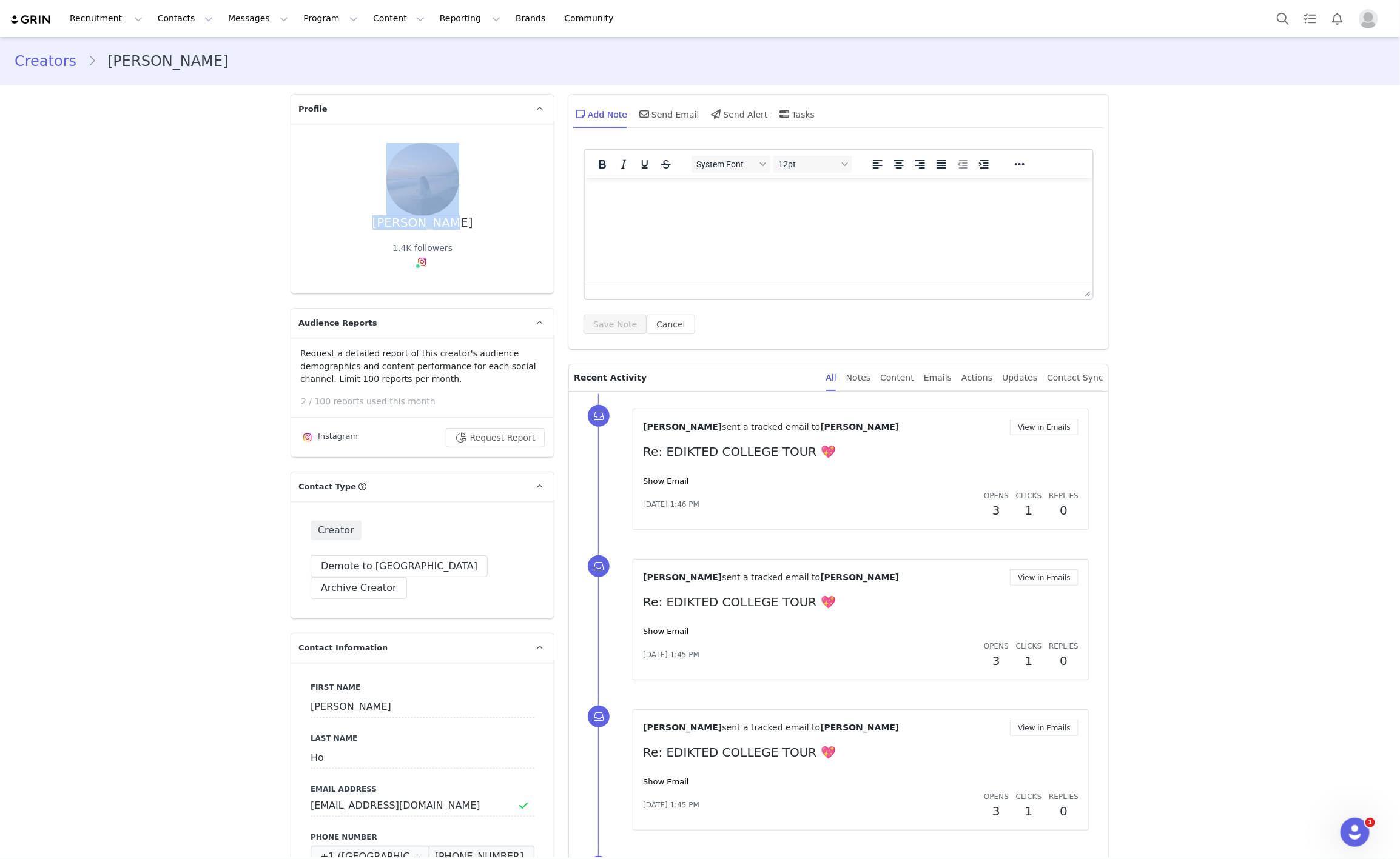
drag, startPoint x: 441, startPoint y: 160, endPoint x: 447, endPoint y: 166, distance: 8.5
click at [447, 166] on div "[PERSON_NAME] 1.4K followers" at bounding box center [423, 208] width 224 height 131
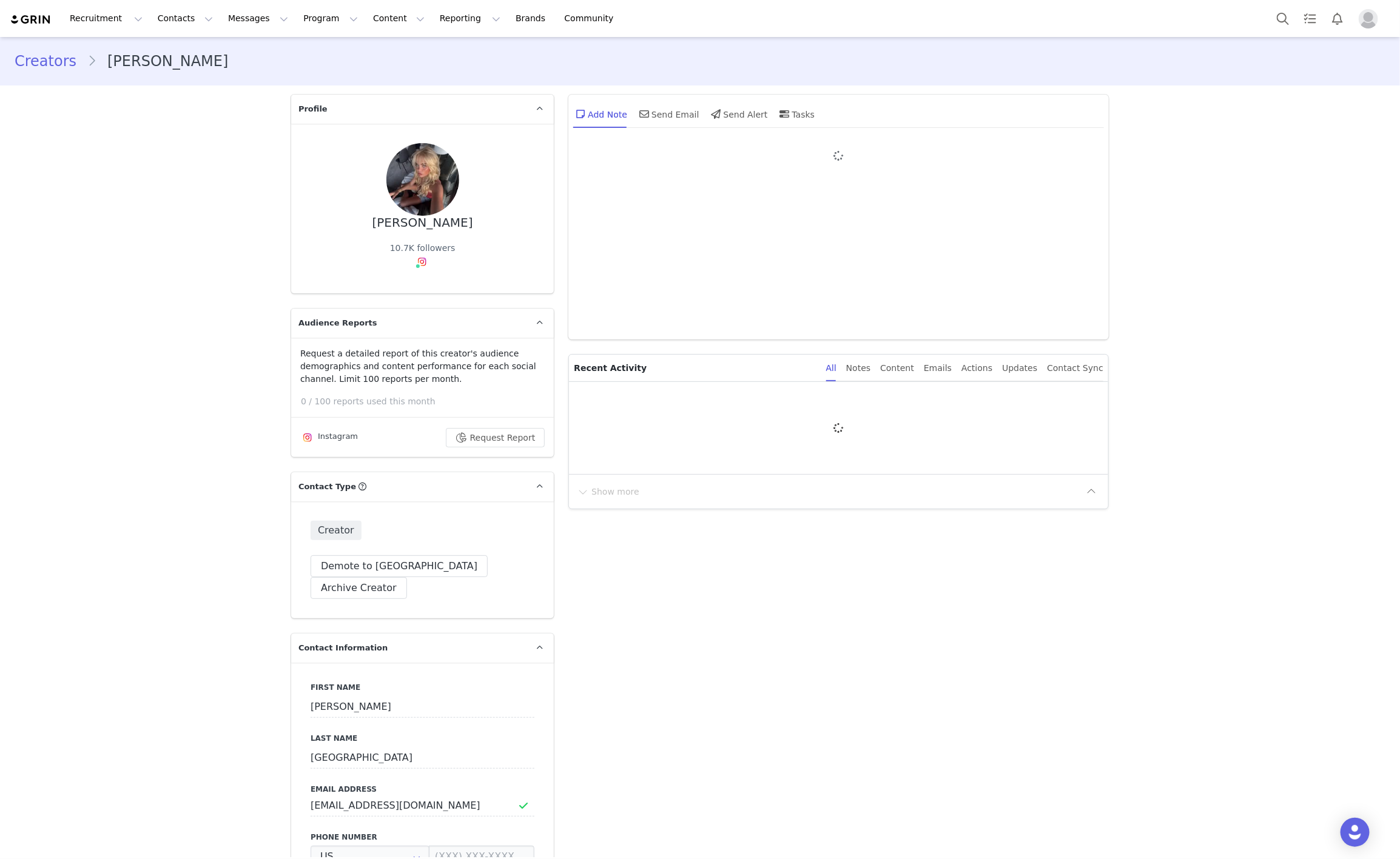
type input "+1 ([GEOGRAPHIC_DATA])"
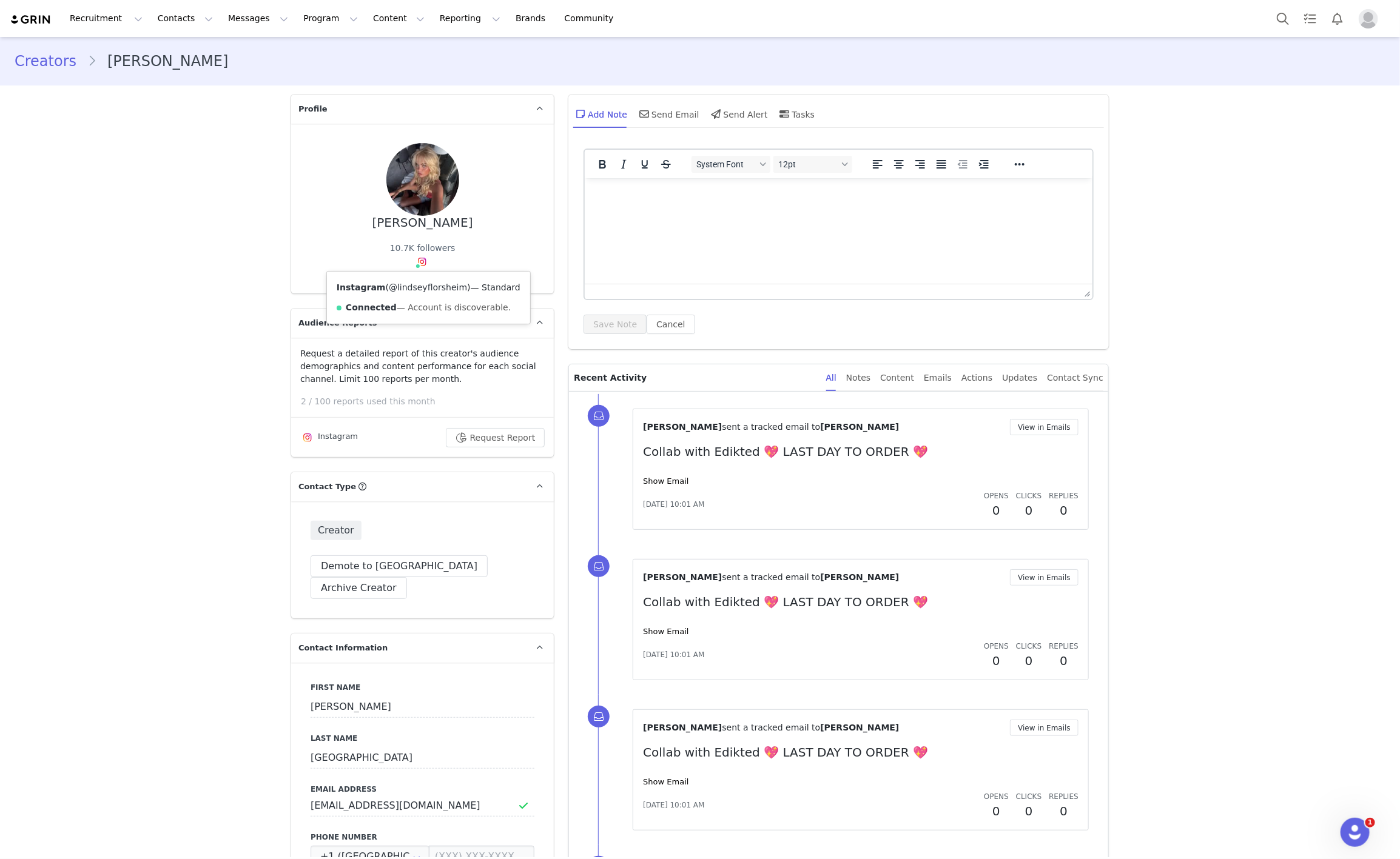
click at [414, 283] on link "@lindseyflorsheim" at bounding box center [428, 287] width 78 height 10
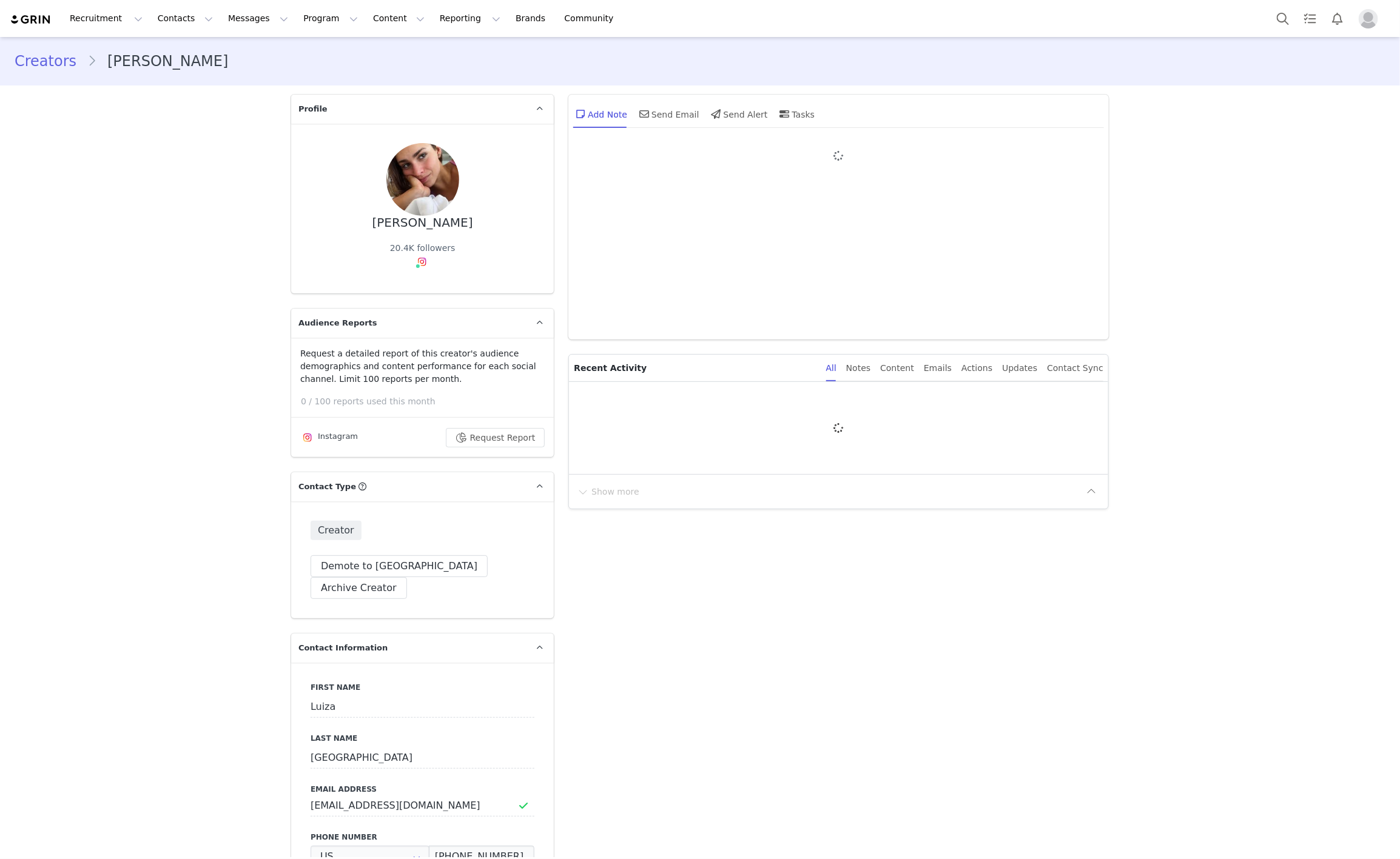
type input "+1 ([GEOGRAPHIC_DATA])"
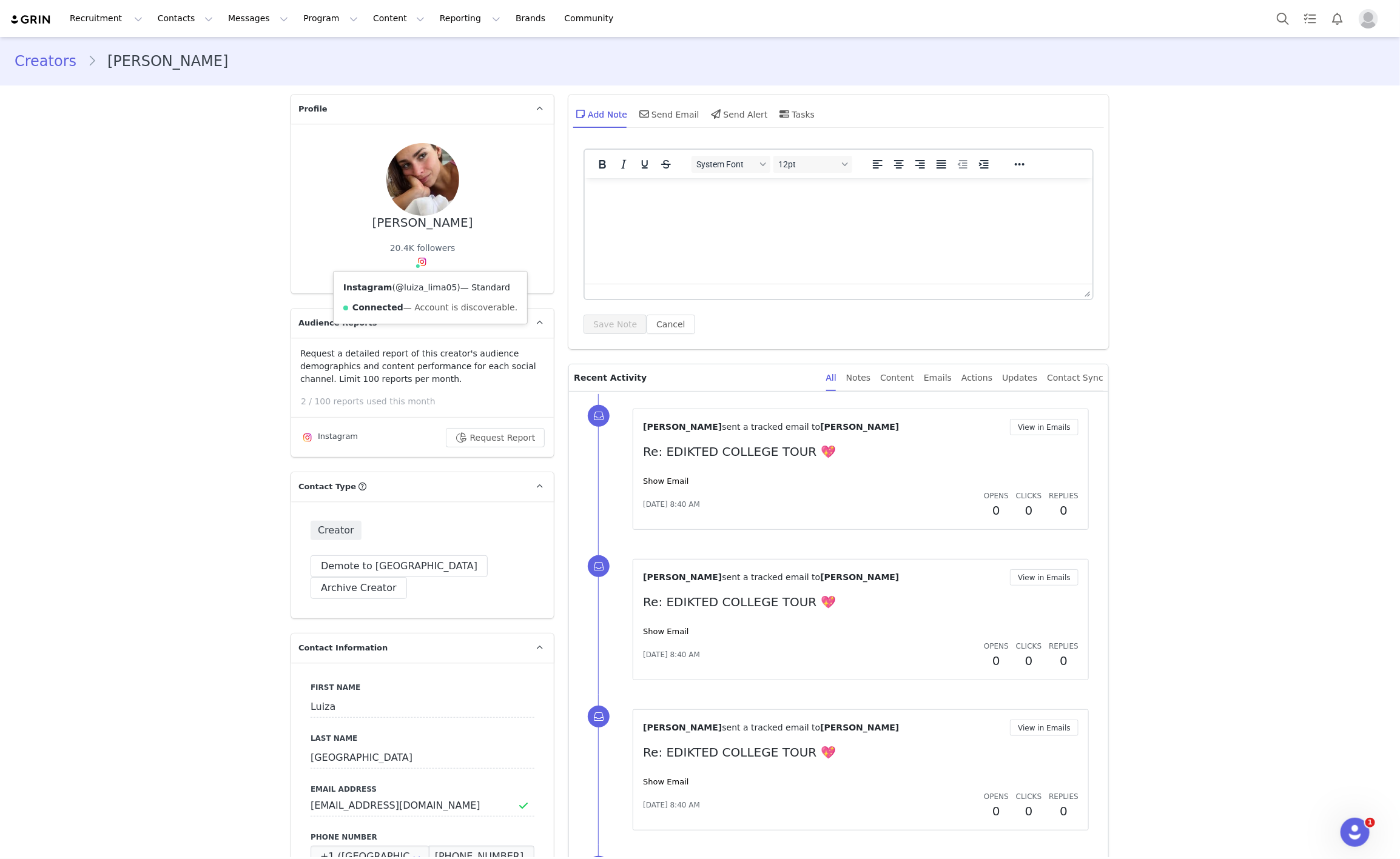
click at [396, 283] on link "@luiza_lima05" at bounding box center [426, 287] width 61 height 10
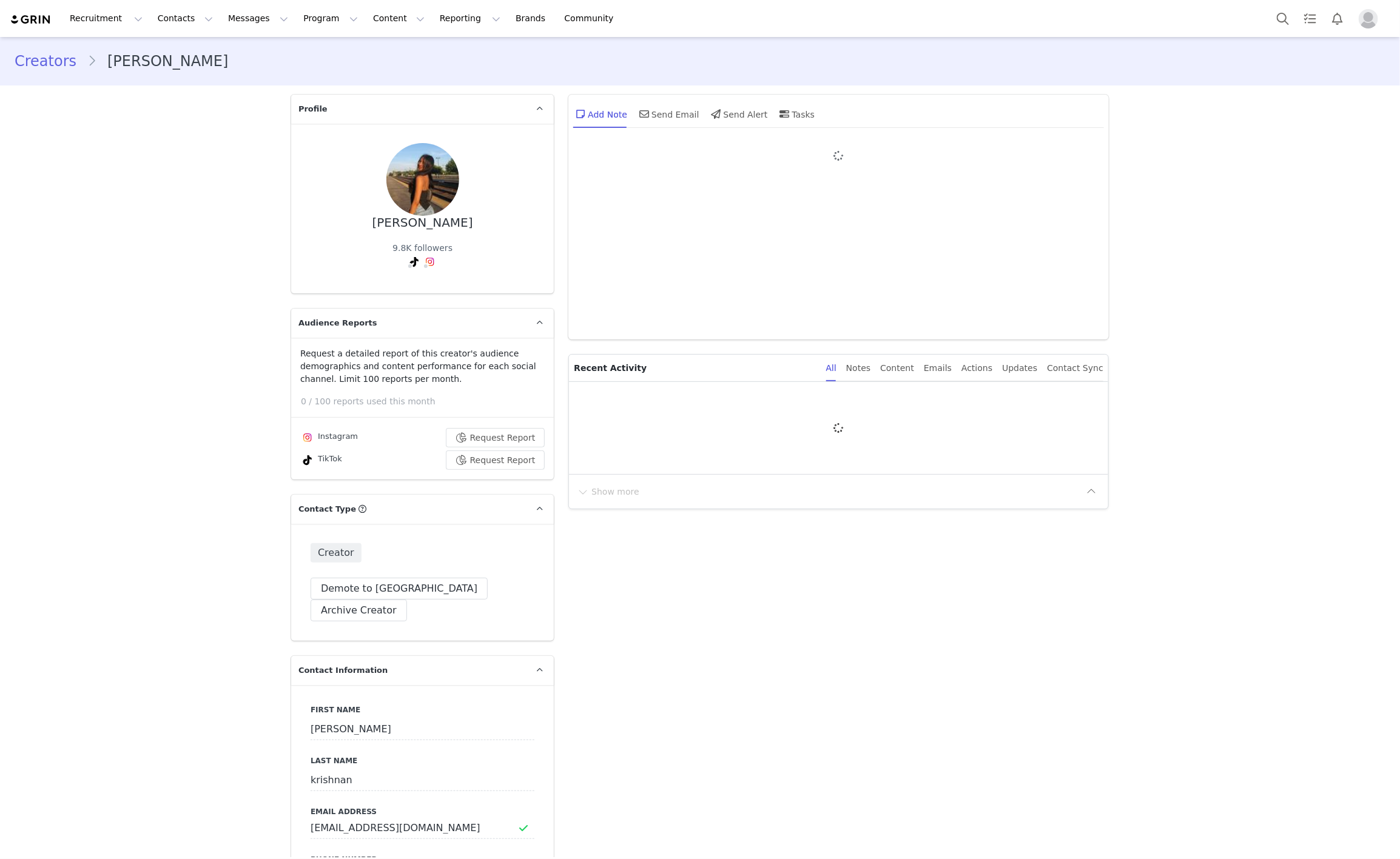
type input "+1 ([GEOGRAPHIC_DATA])"
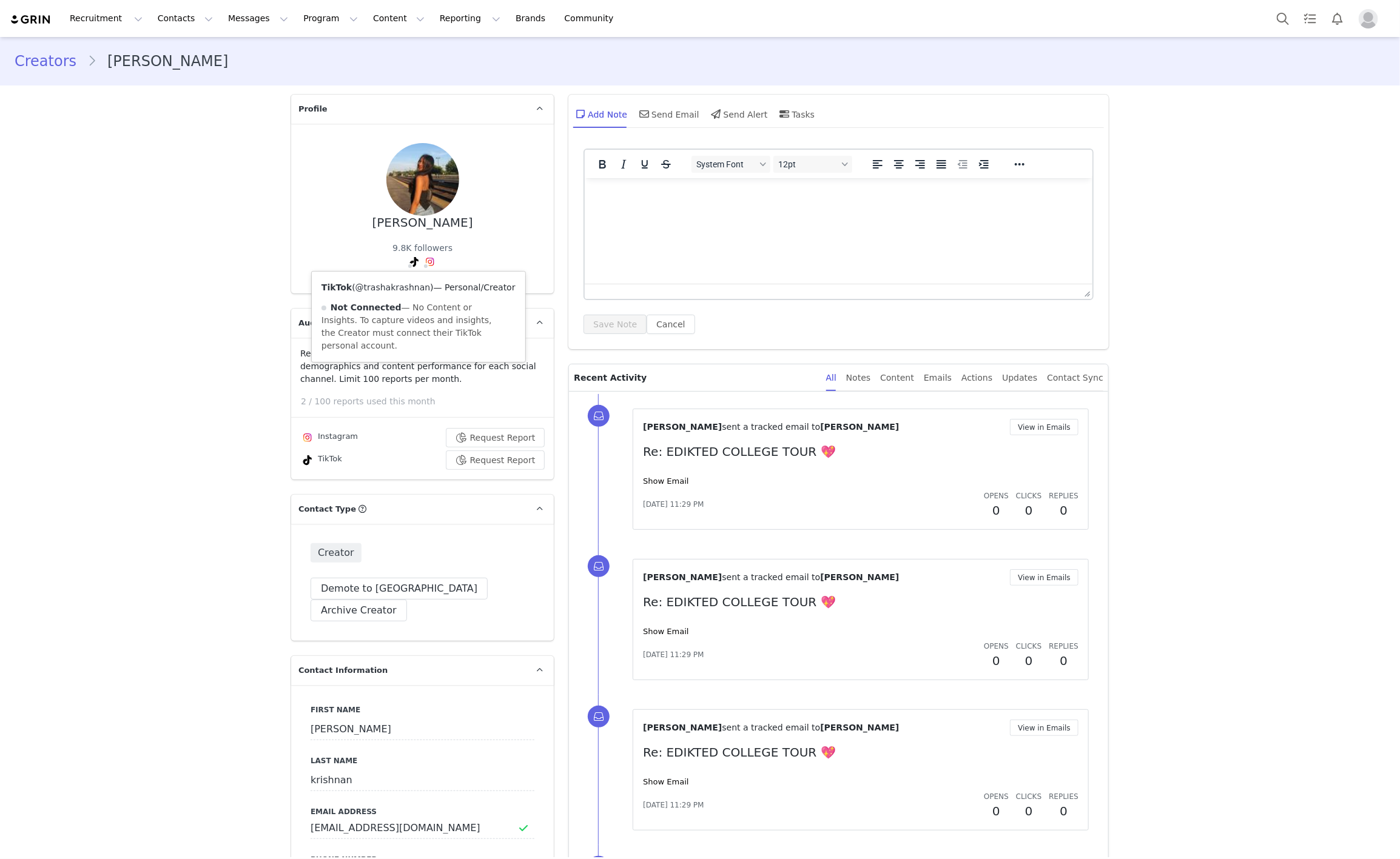
click at [397, 287] on link "@trashakrashnan" at bounding box center [393, 287] width 75 height 10
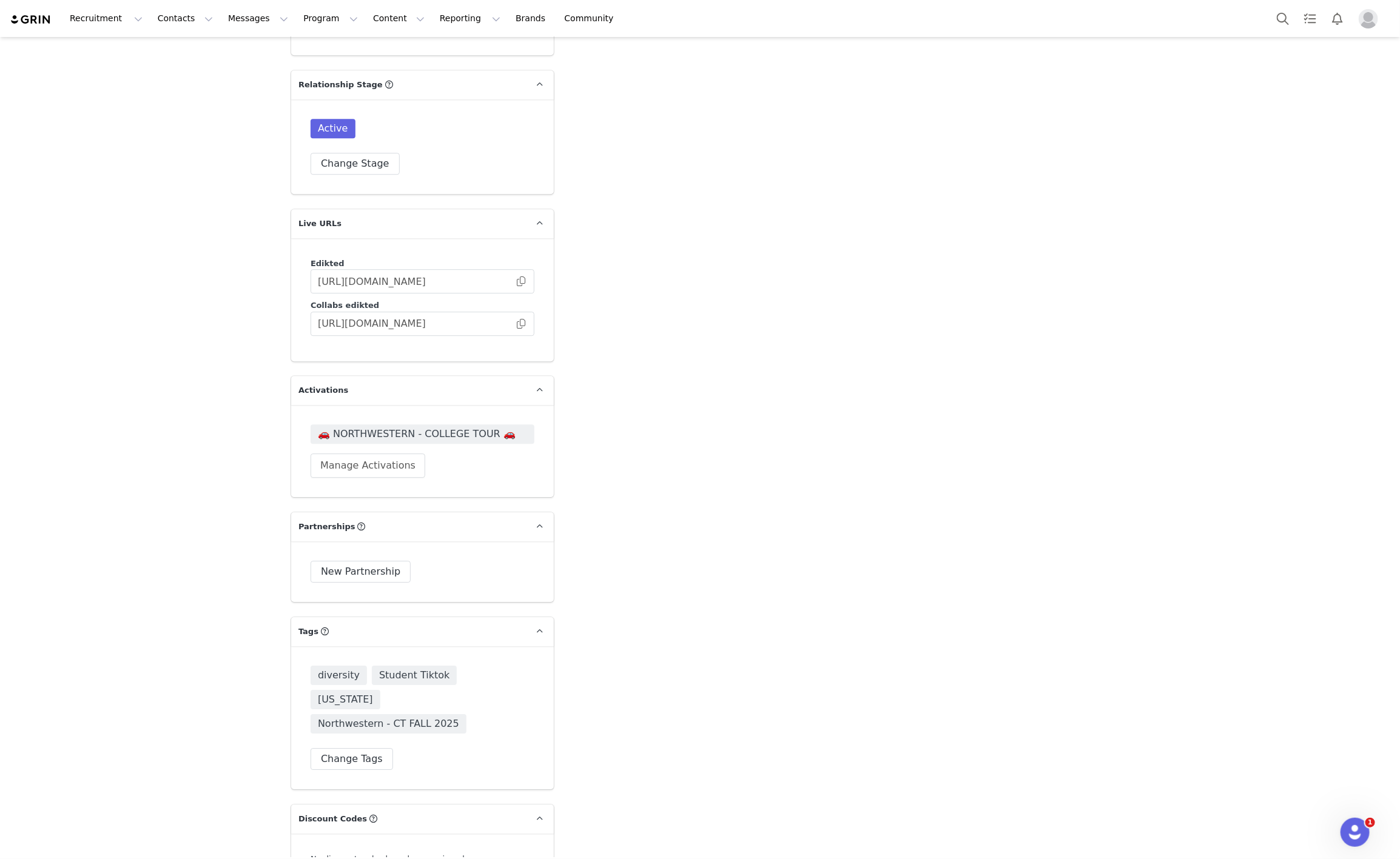
scroll to position [1825, 0]
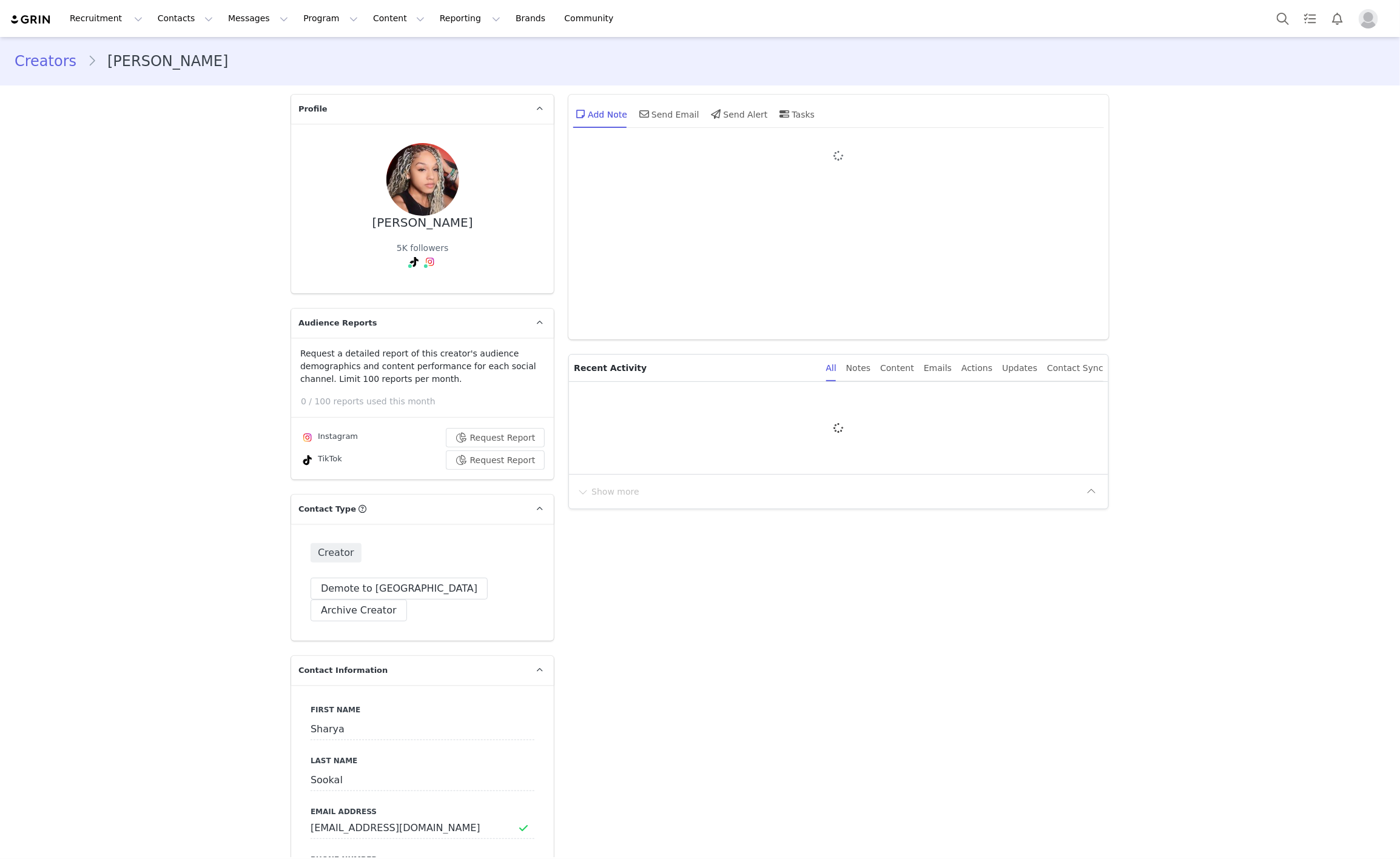
type input "+1 ([GEOGRAPHIC_DATA])"
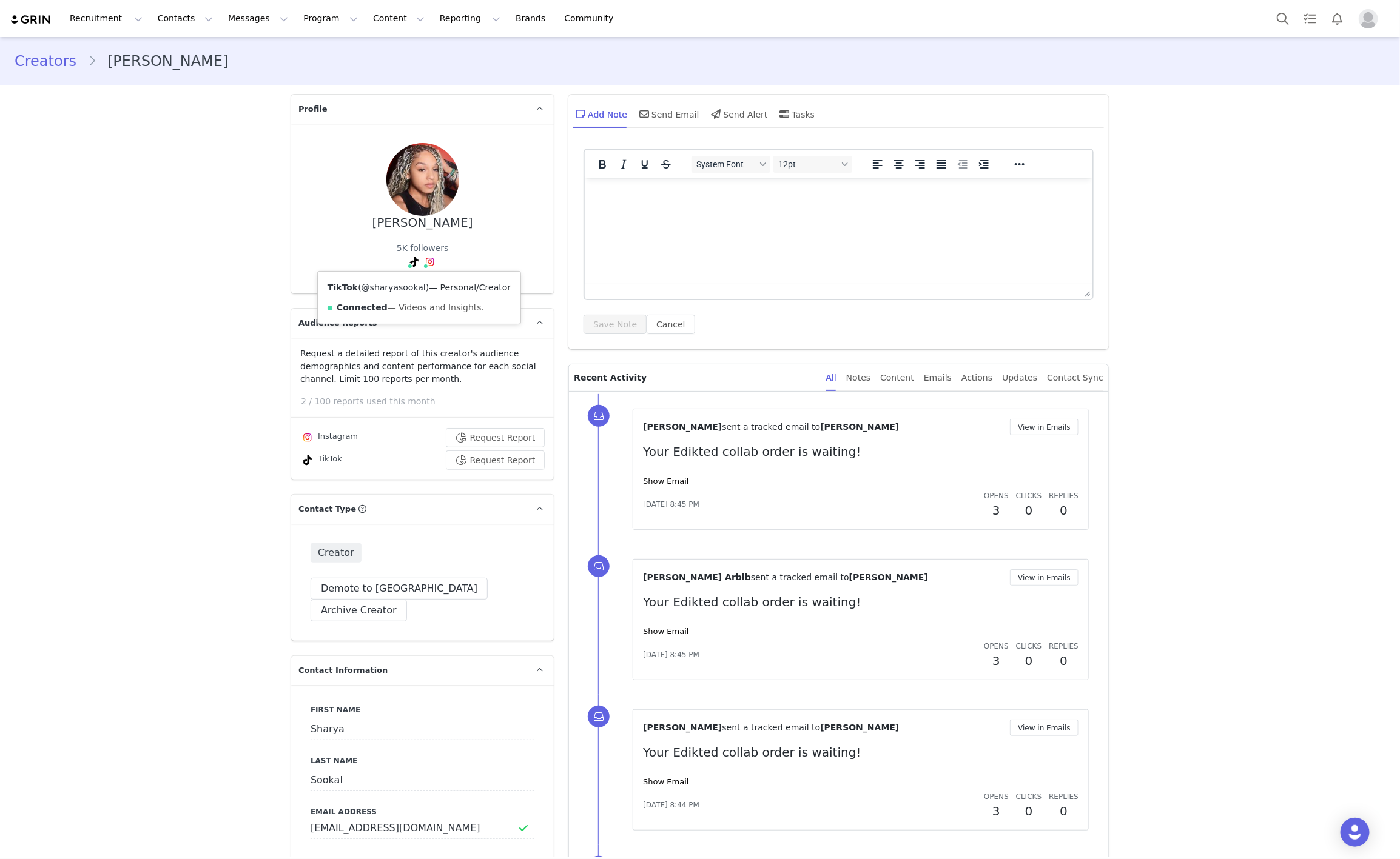
click at [393, 283] on link "@sharyasookal" at bounding box center [393, 287] width 64 height 10
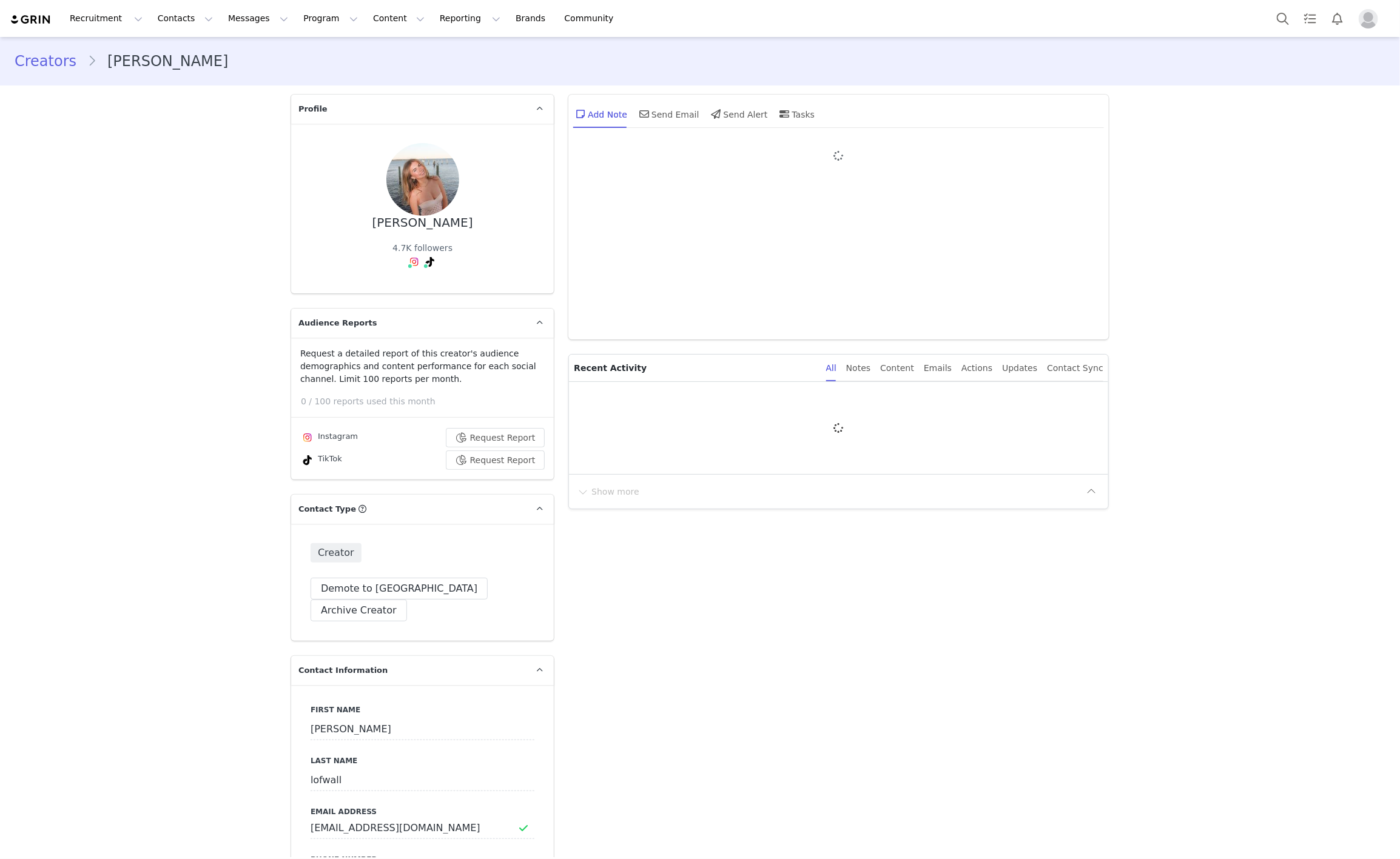
type input "+1 ([GEOGRAPHIC_DATA])"
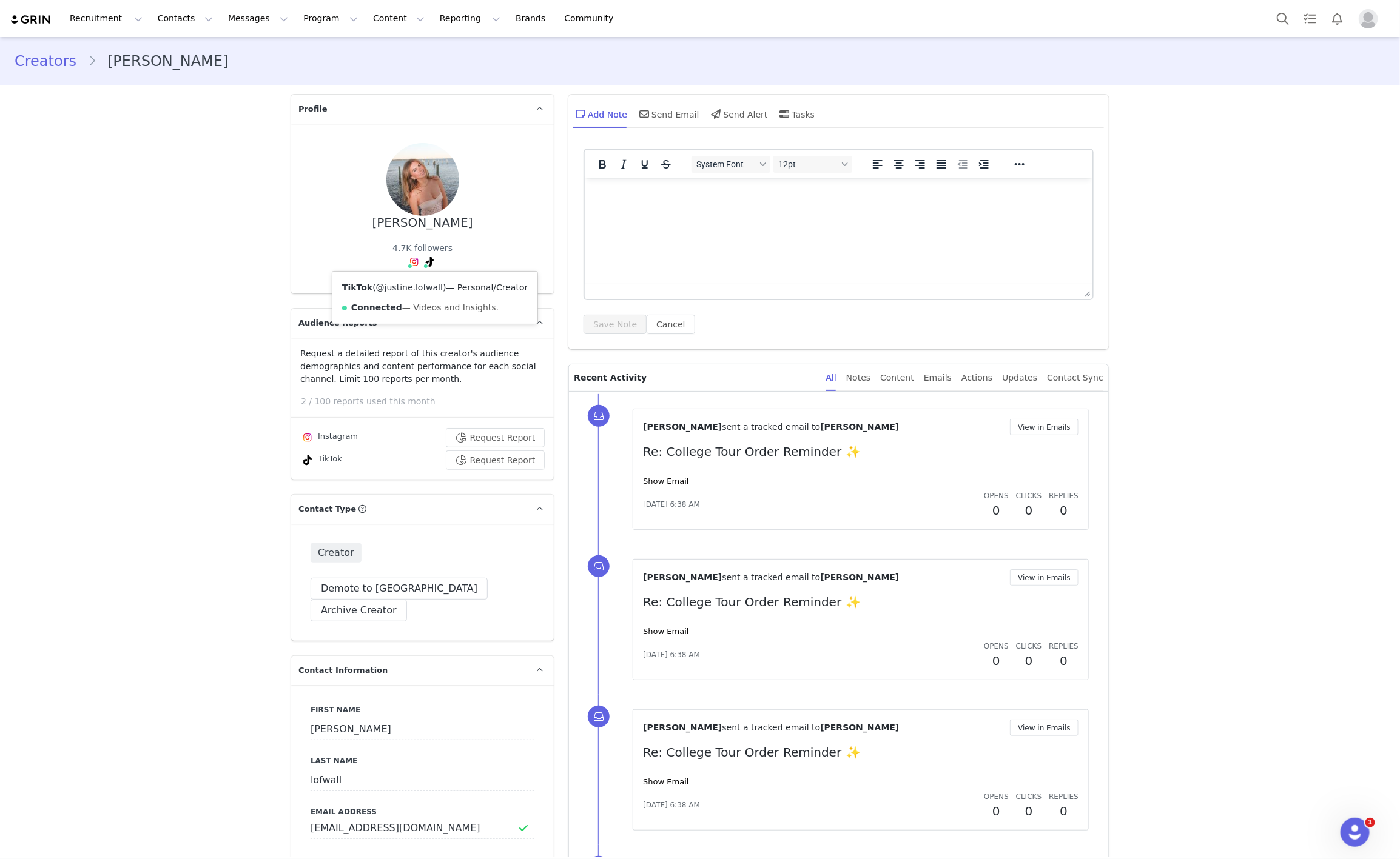
click at [408, 283] on link "@justine.lofwall" at bounding box center [409, 287] width 66 height 10
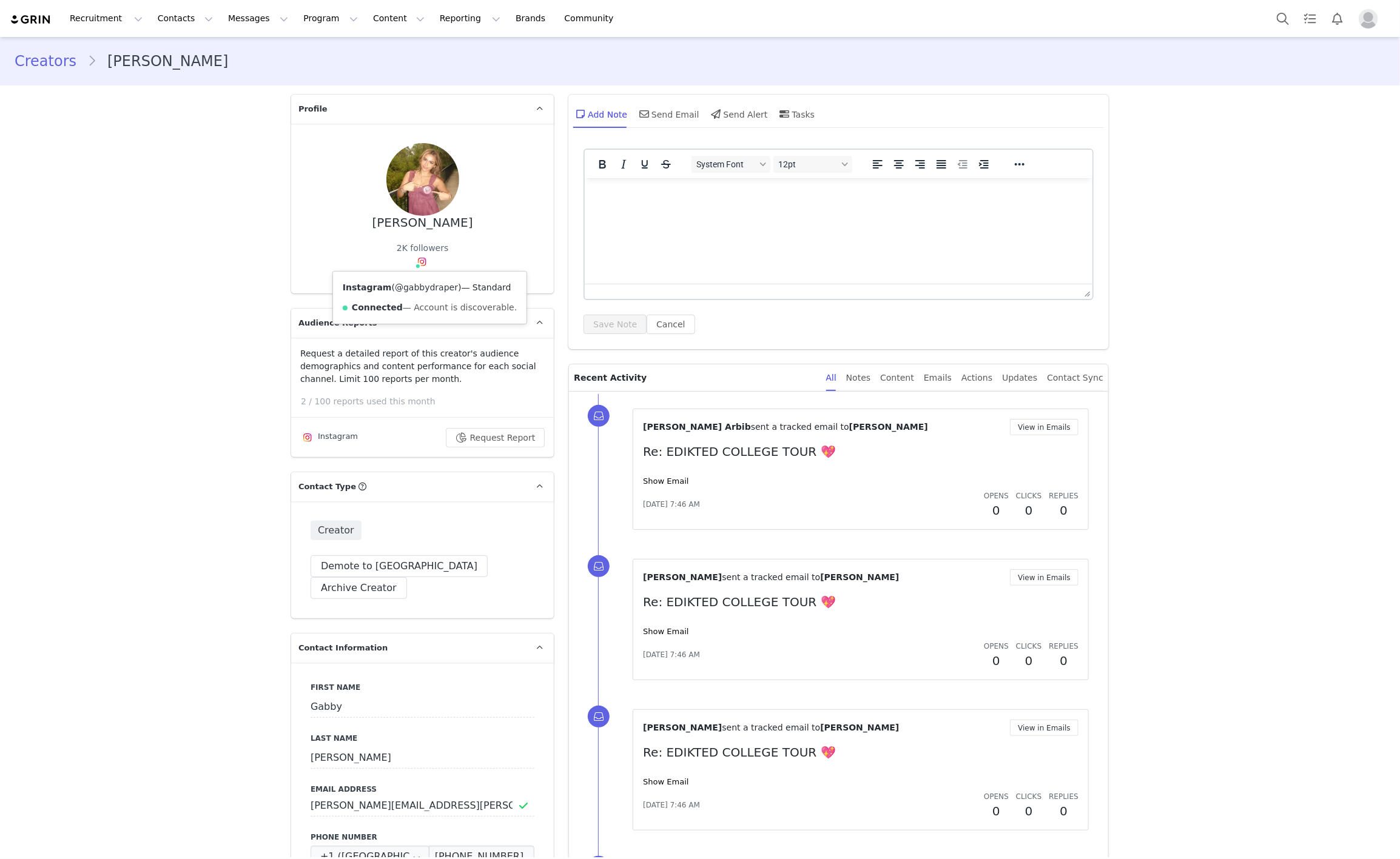
click at [408, 281] on div "Instagram ( @gabbydraper ) — Standard Connected — Account is discoverable." at bounding box center [429, 298] width 193 height 52
click at [408, 283] on link "@gabbydraper" at bounding box center [426, 287] width 63 height 10
